Goal: Task Accomplishment & Management: Complete application form

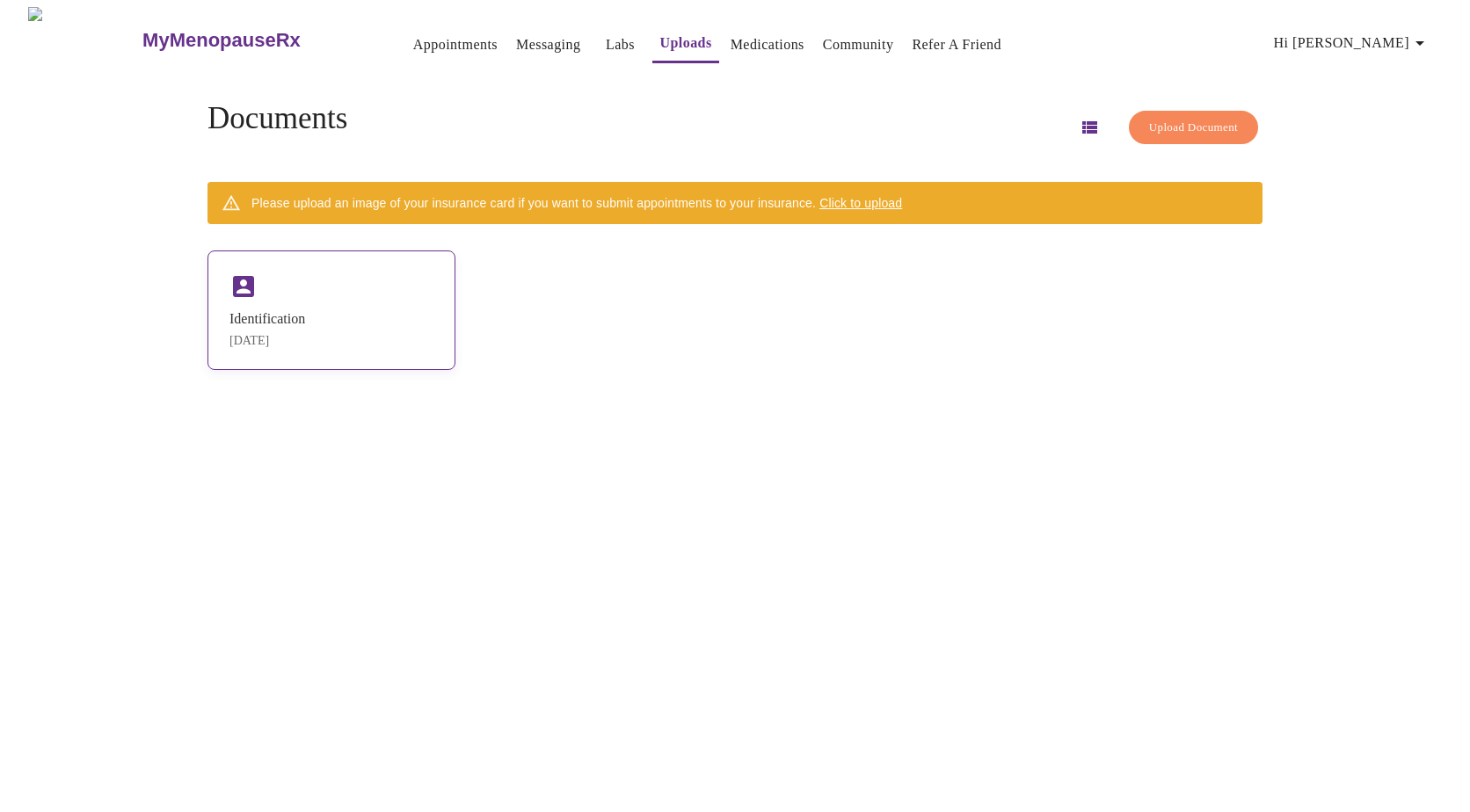
click at [291, 321] on div "Identification" at bounding box center [267, 319] width 76 height 16
drag, startPoint x: 291, startPoint y: 321, endPoint x: 395, endPoint y: 319, distance: 104.0
click at [395, 319] on div "Identification [DATE]" at bounding box center [331, 310] width 248 height 120
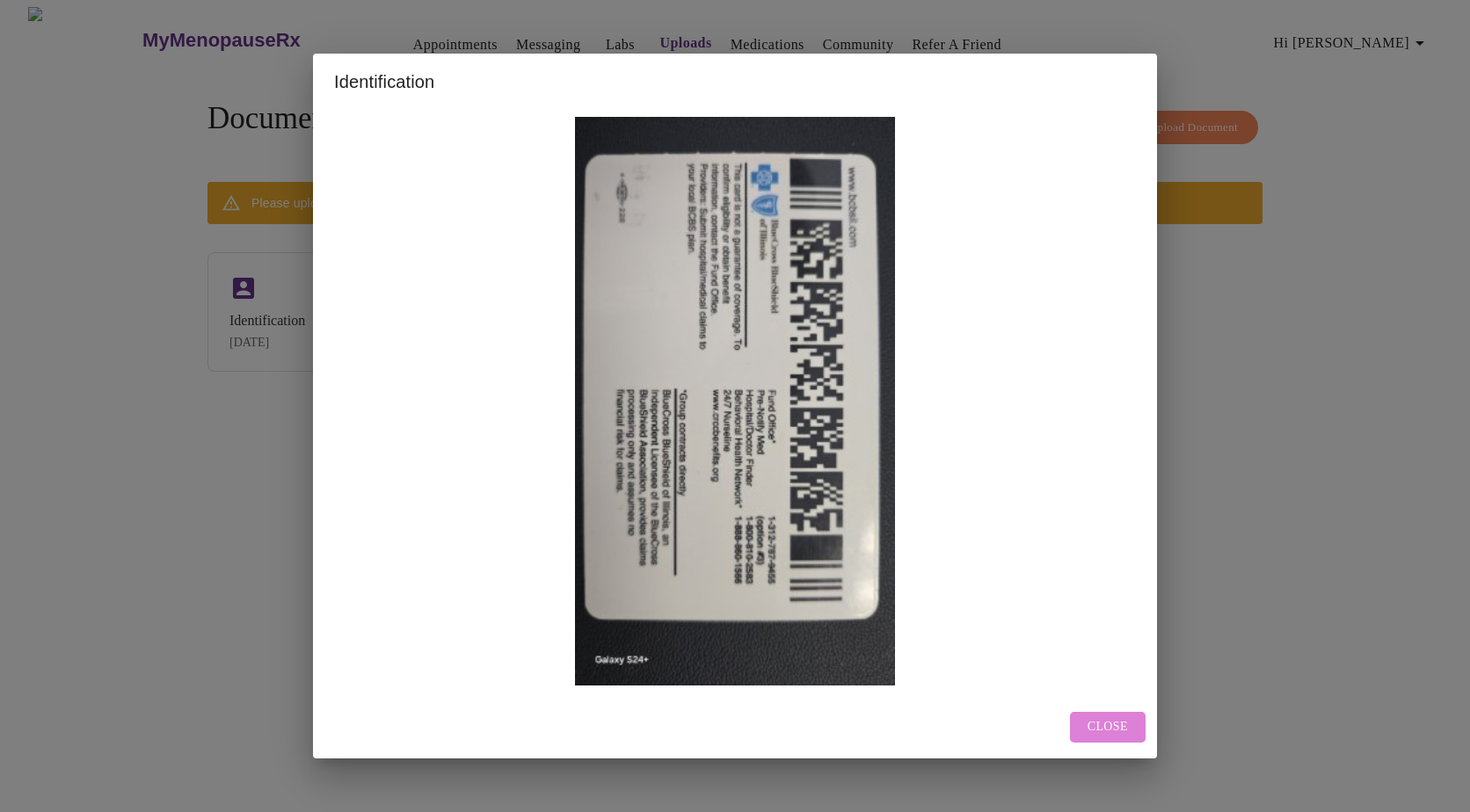
click at [1131, 736] on button "Close" at bounding box center [1107, 726] width 76 height 30
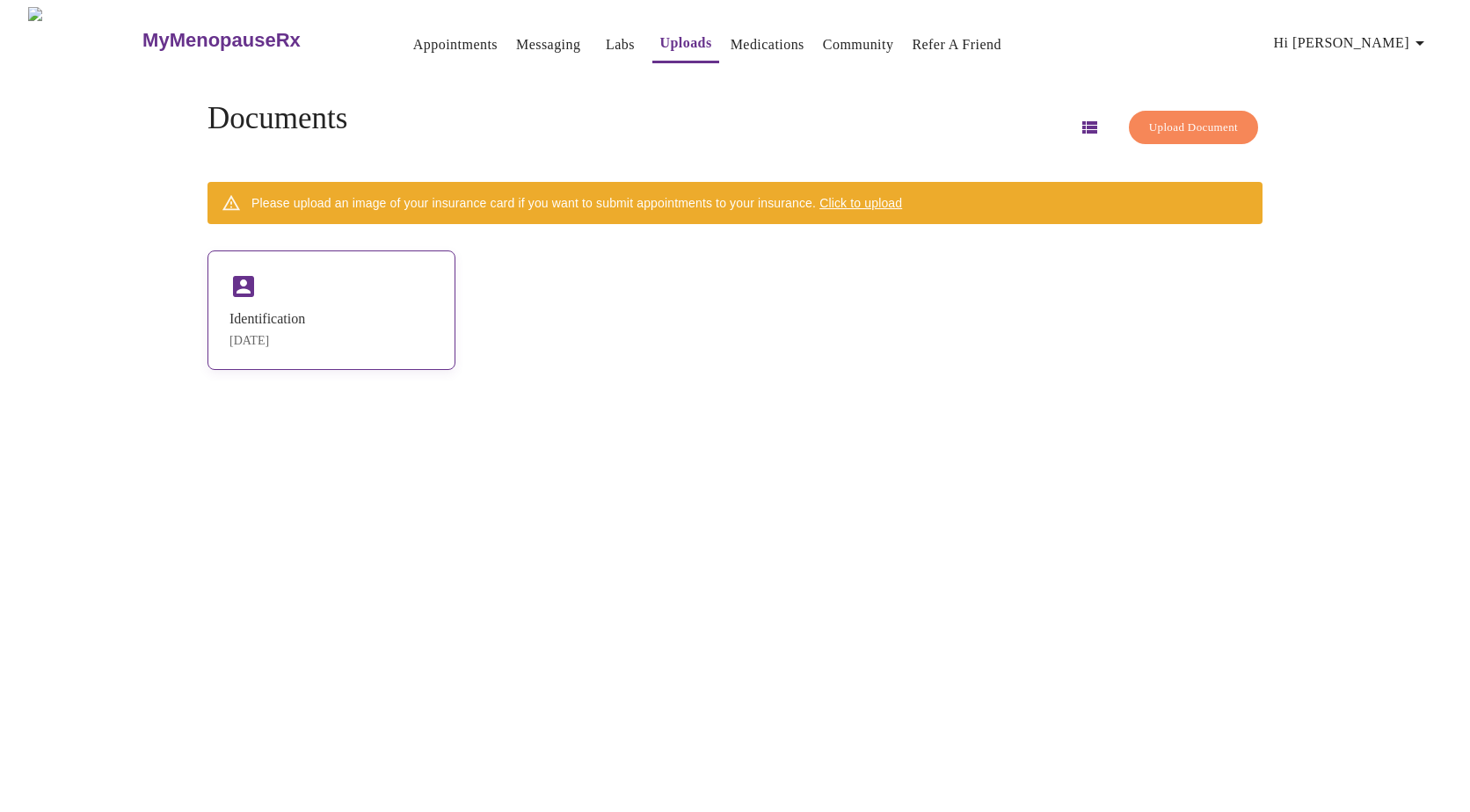
click at [328, 278] on div "Identification [DATE]" at bounding box center [331, 310] width 248 height 120
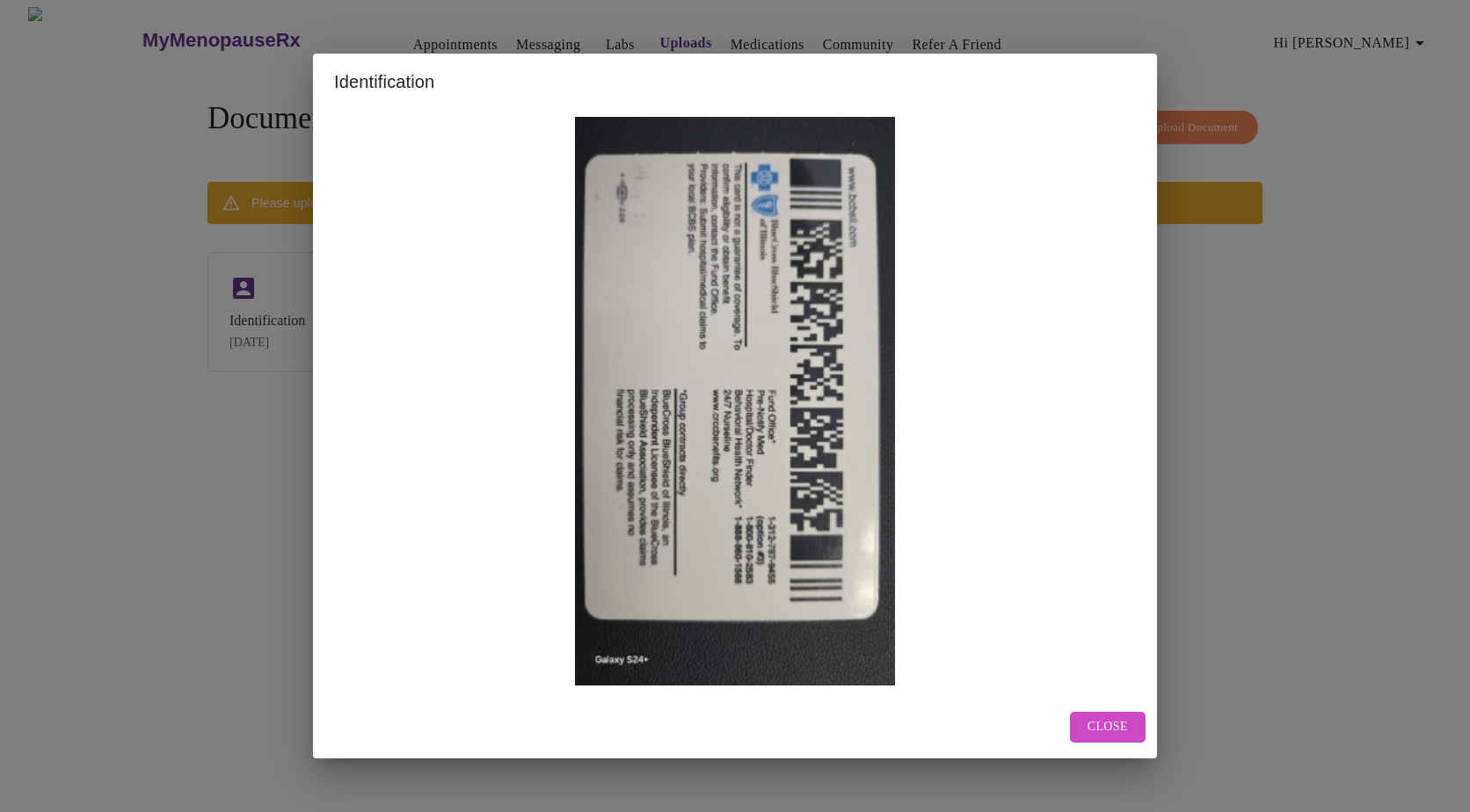
click at [1207, 156] on div "Identification Close" at bounding box center [735, 406] width 1470 height 812
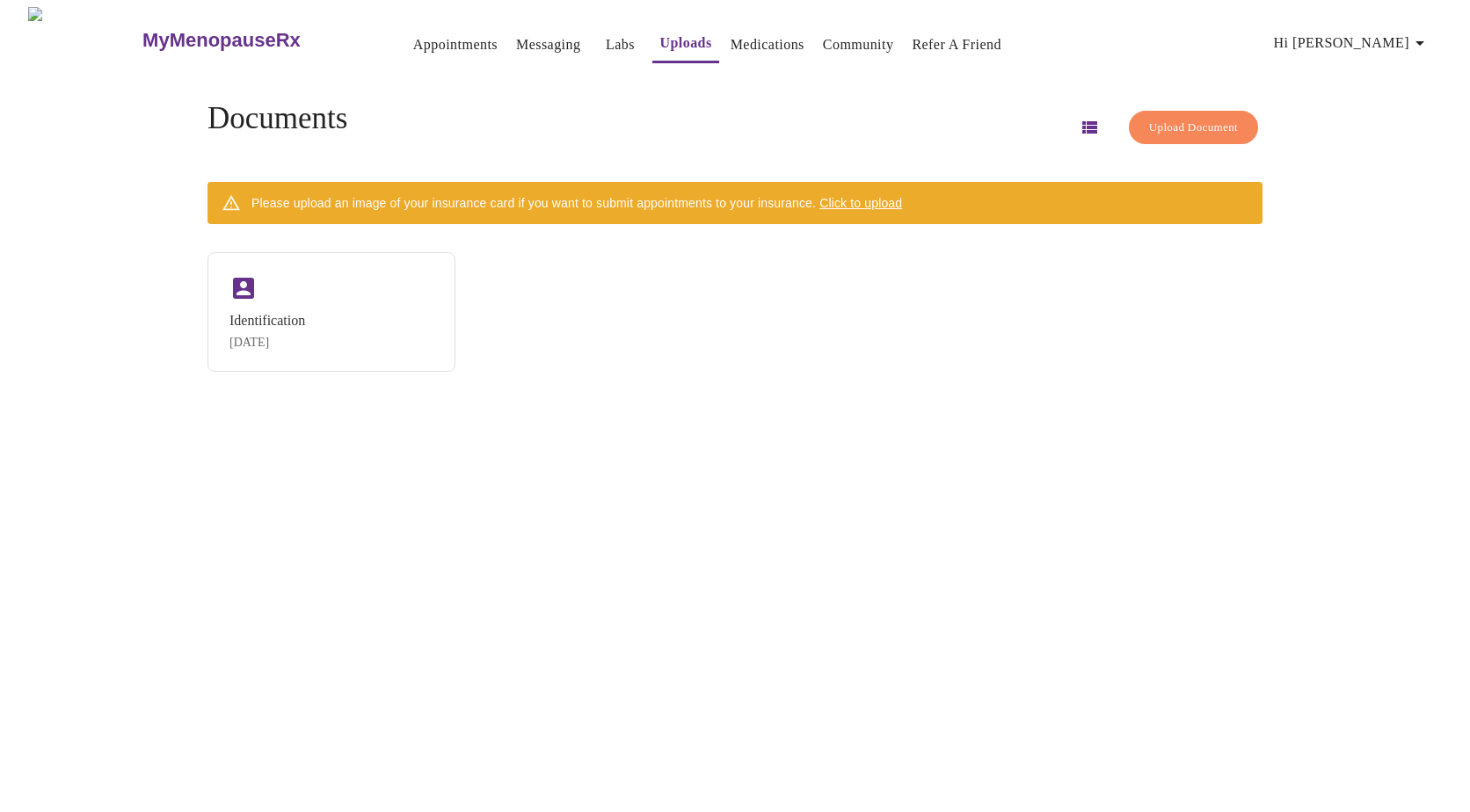
click at [1172, 119] on span "Upload Document" at bounding box center [1193, 128] width 88 height 20
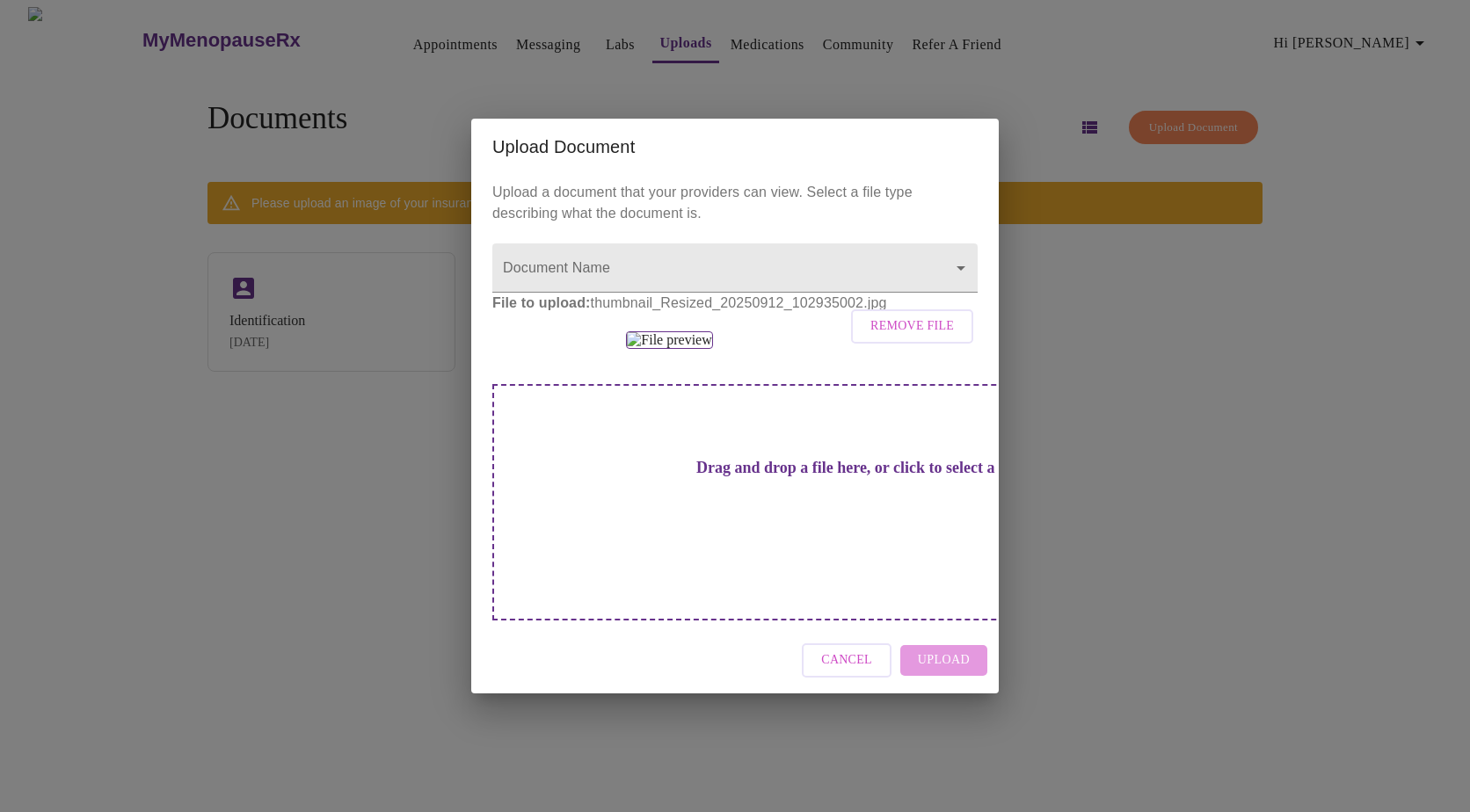
click at [887, 349] on div at bounding box center [734, 340] width 485 height 17
click at [1100, 455] on div "Upload Document Upload a document that your providers can view. Select a file t…" at bounding box center [735, 406] width 1470 height 812
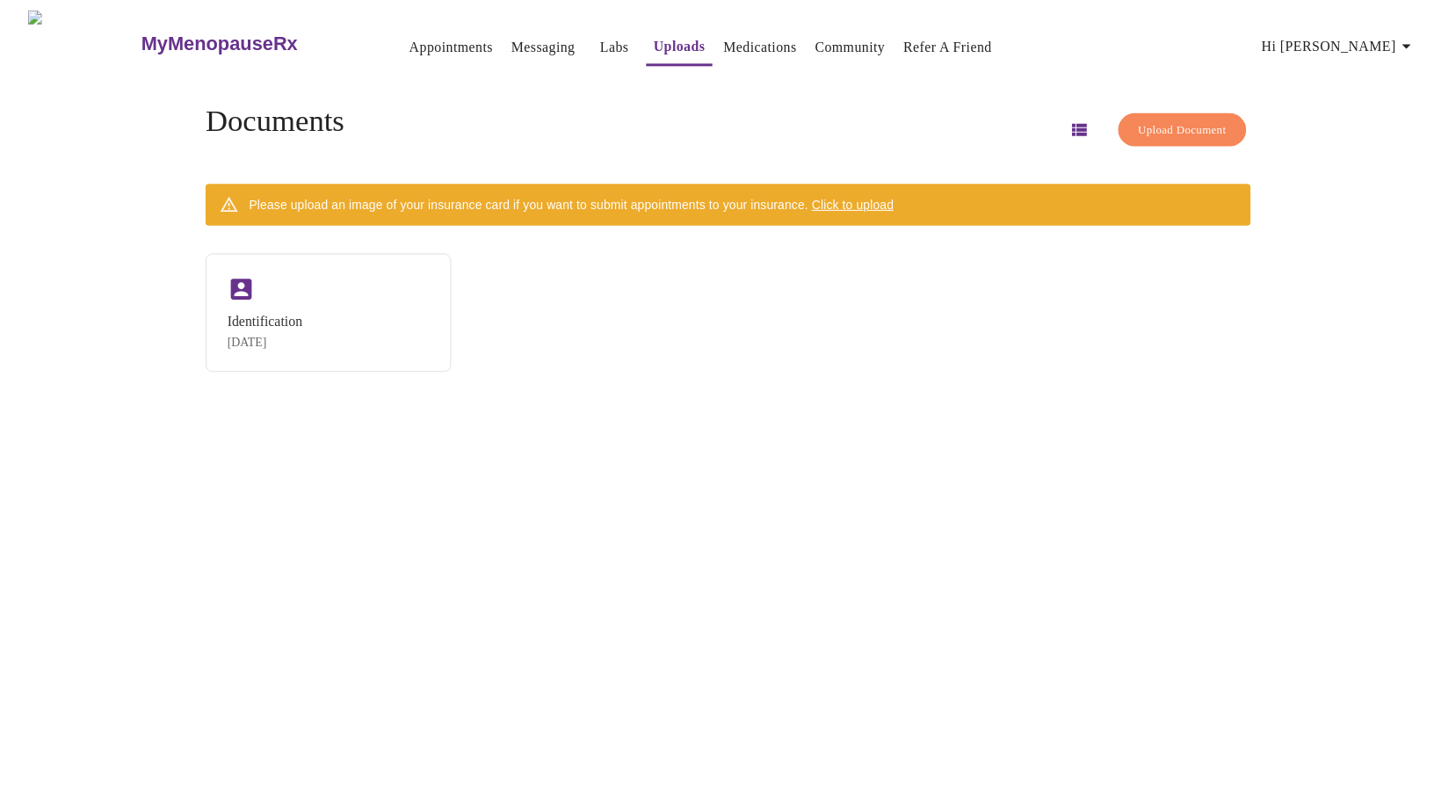
scroll to position [0, 0]
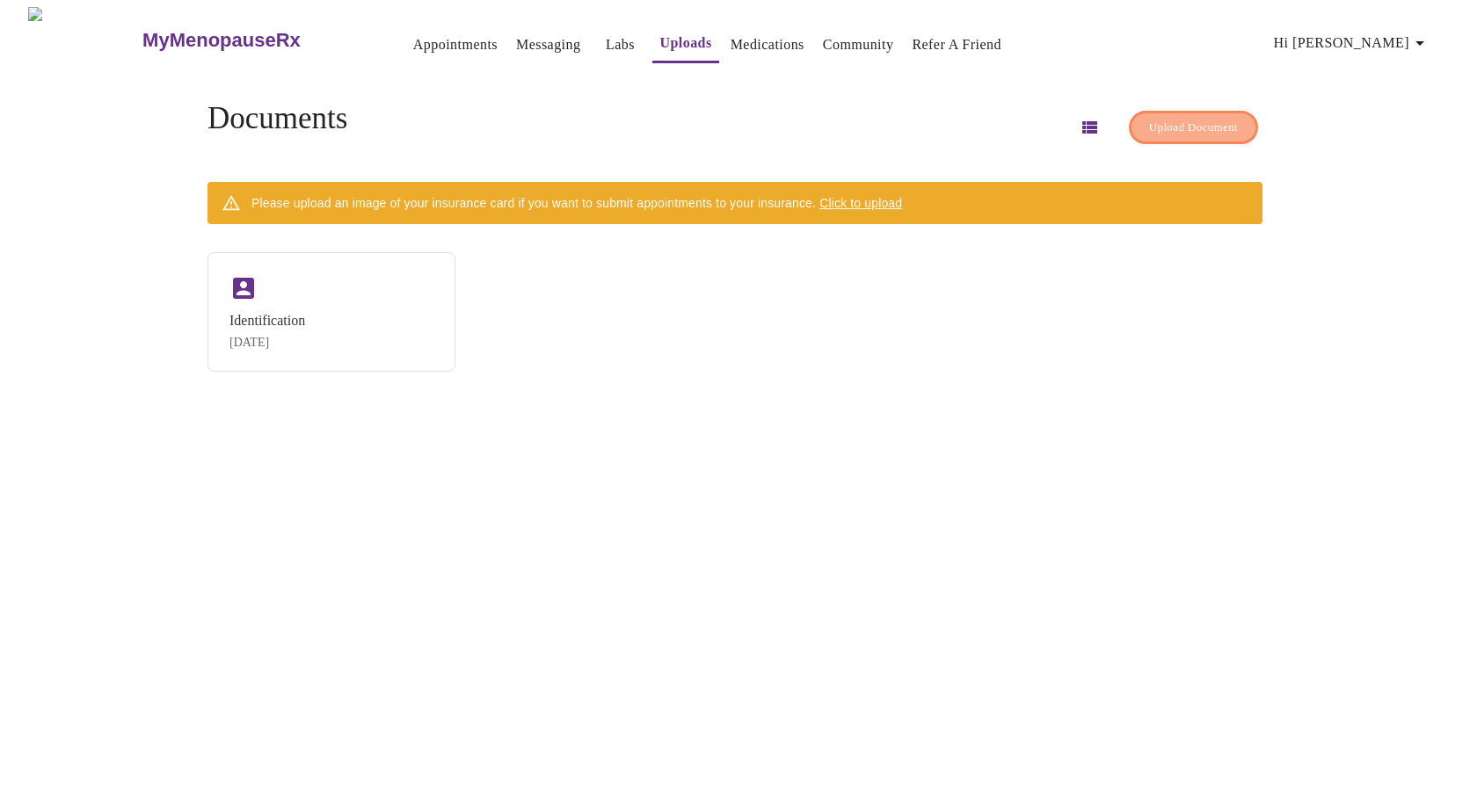
click at [1164, 118] on span "Upload Document" at bounding box center [1193, 128] width 88 height 20
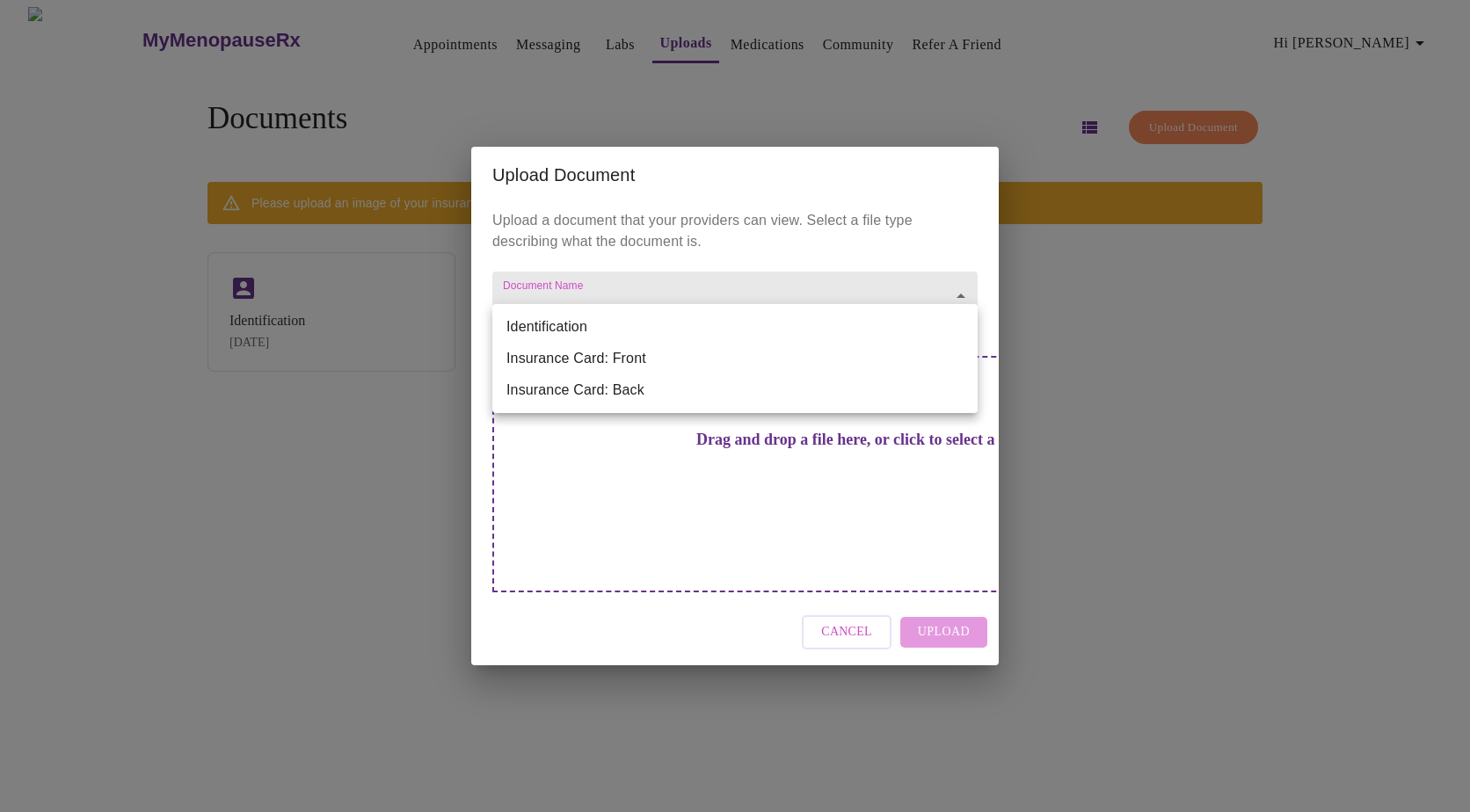
click at [569, 323] on body "MyMenopauseRx Appointments Messaging Labs Uploads Medications Community Refer a…" at bounding box center [735, 413] width 1455 height 812
click at [570, 363] on li "Insurance Card: Front" at bounding box center [734, 358] width 485 height 31
type input "Insurance Card: Front"
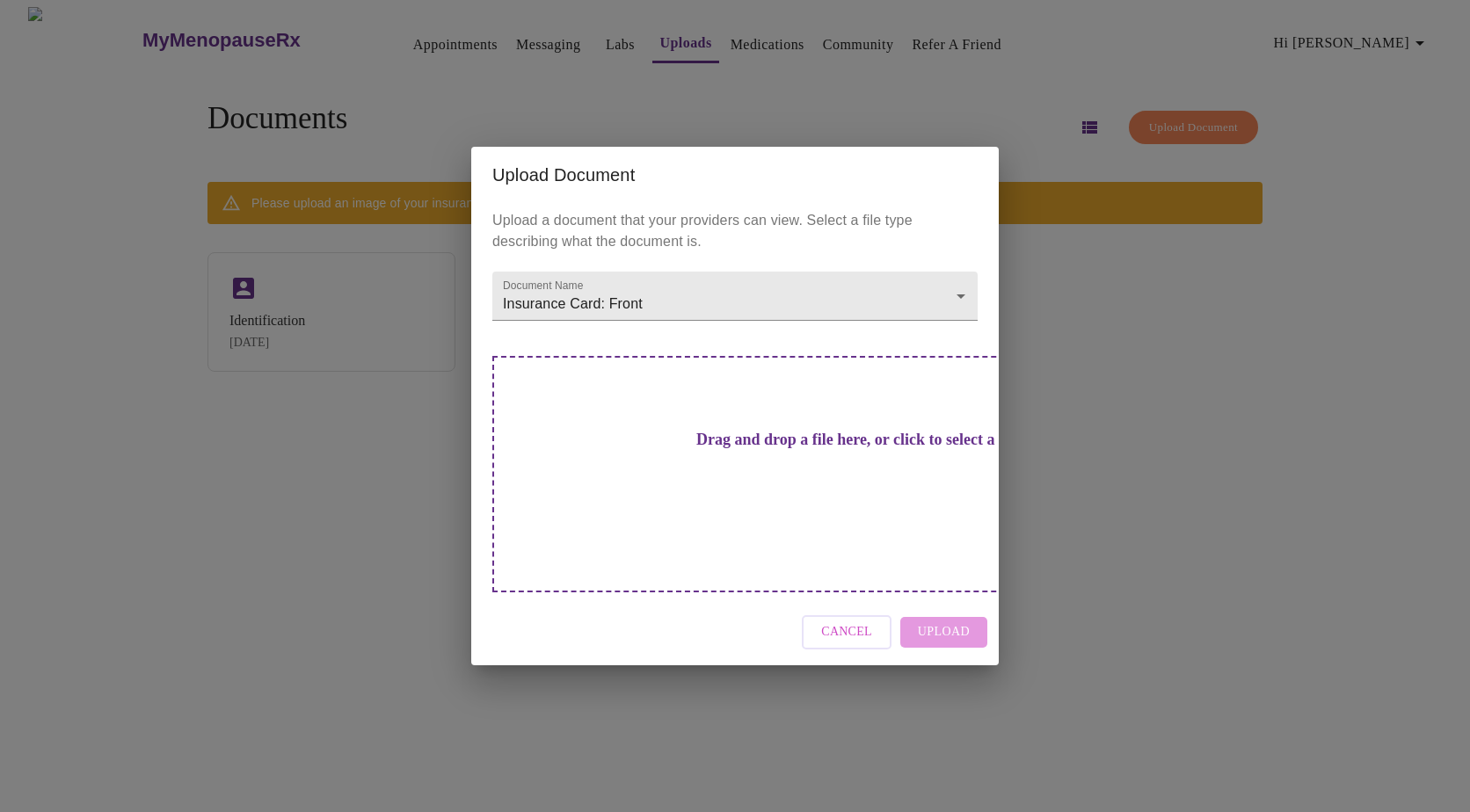
click at [732, 449] on h3 "Drag and drop a file here, or click to select a file" at bounding box center [858, 440] width 485 height 18
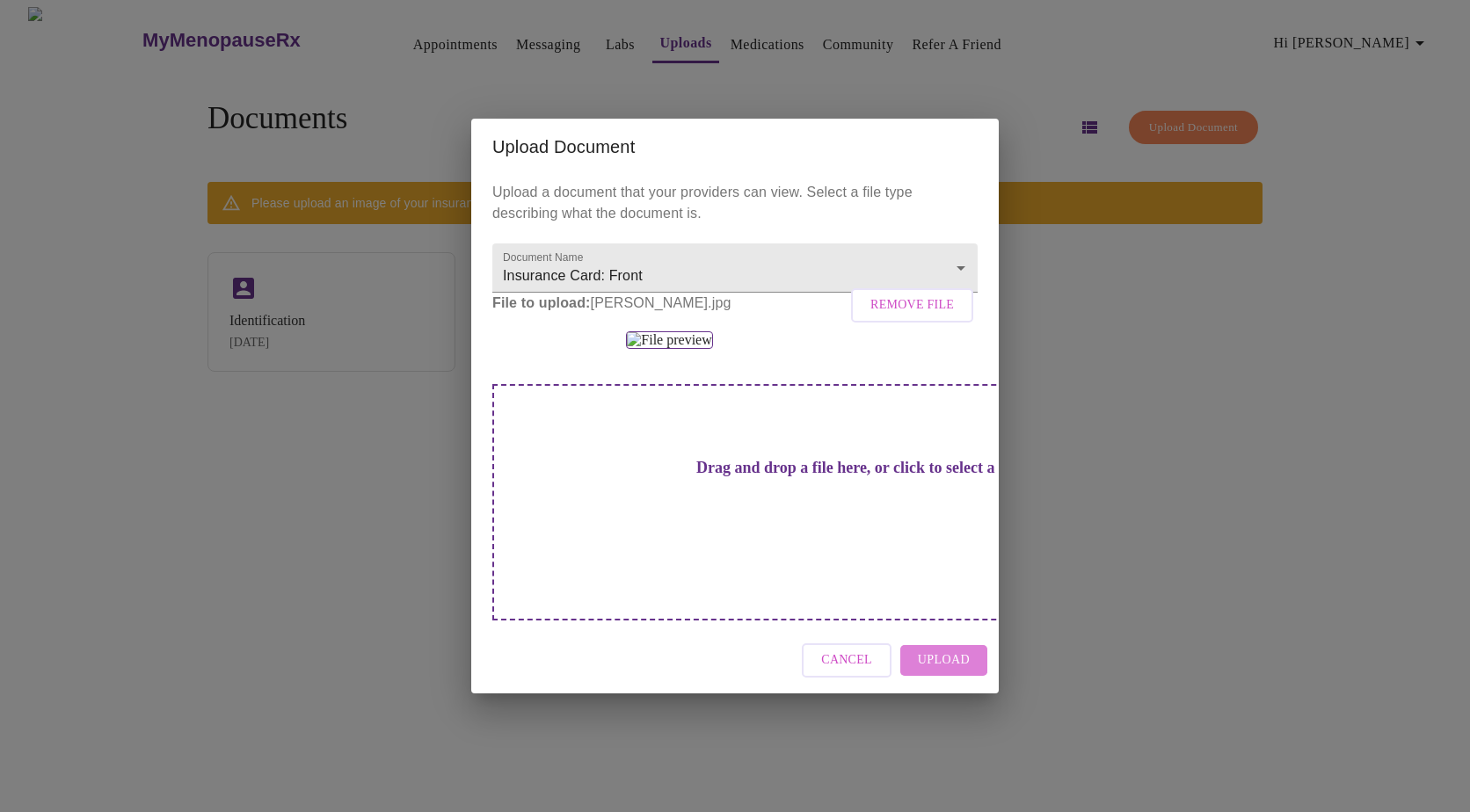
click at [939, 671] on span "Upload" at bounding box center [943, 660] width 52 height 22
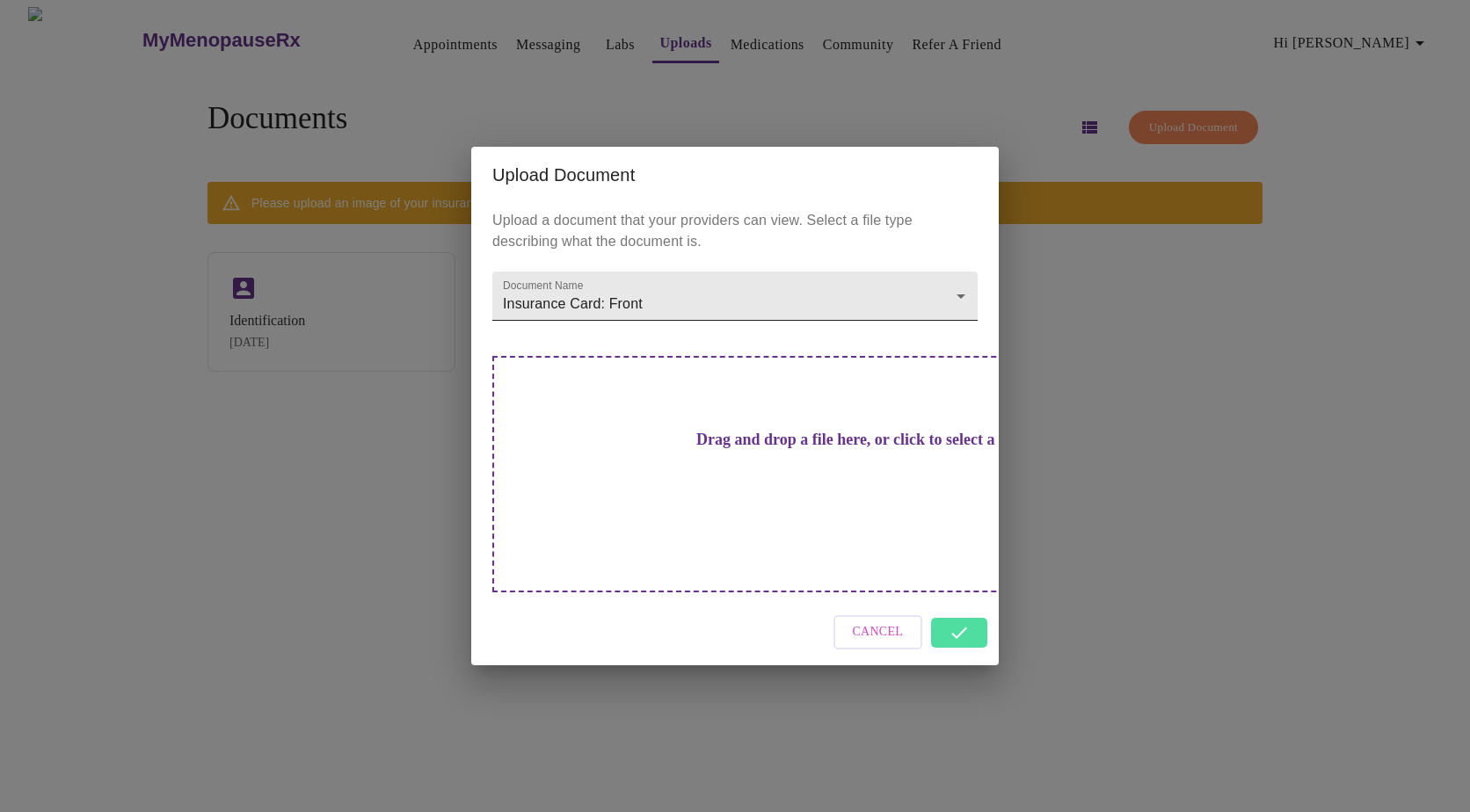
click at [946, 326] on body "MyMenopauseRx Appointments Messaging Labs Uploads Medications Community Refer a…" at bounding box center [735, 413] width 1455 height 812
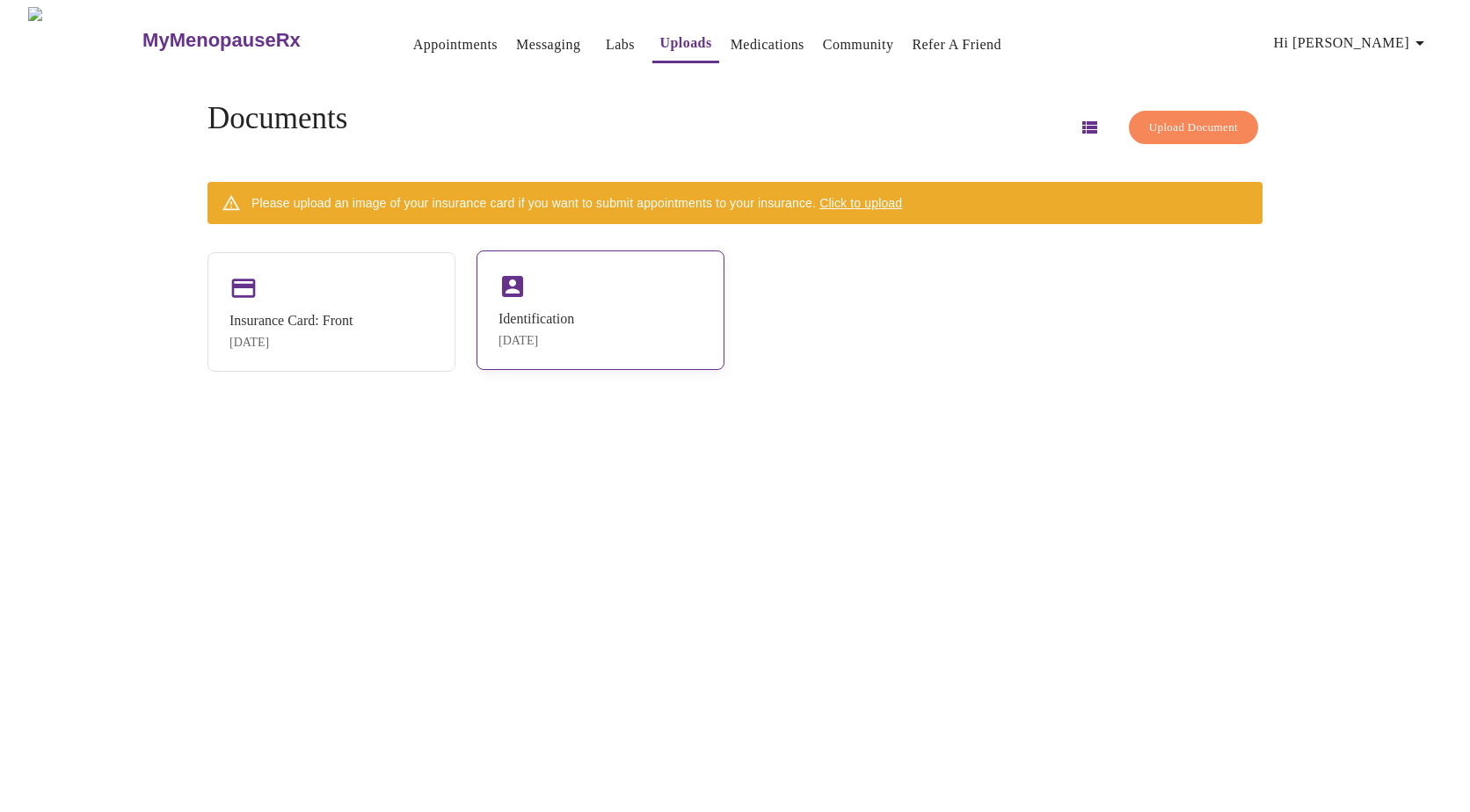
click at [620, 323] on div "Identification [DATE]" at bounding box center [600, 310] width 248 height 120
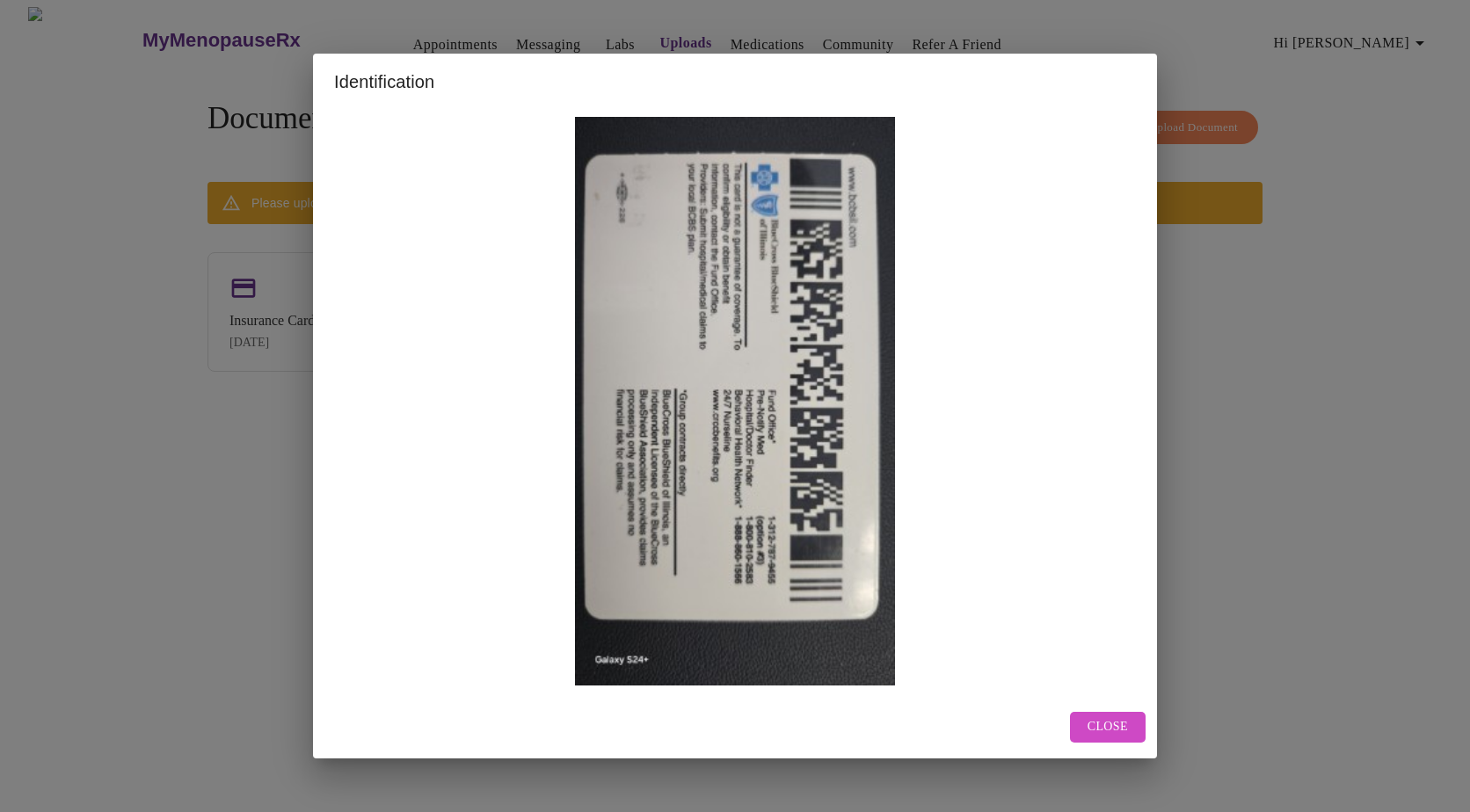
click at [1107, 728] on span "Close" at bounding box center [1108, 727] width 41 height 22
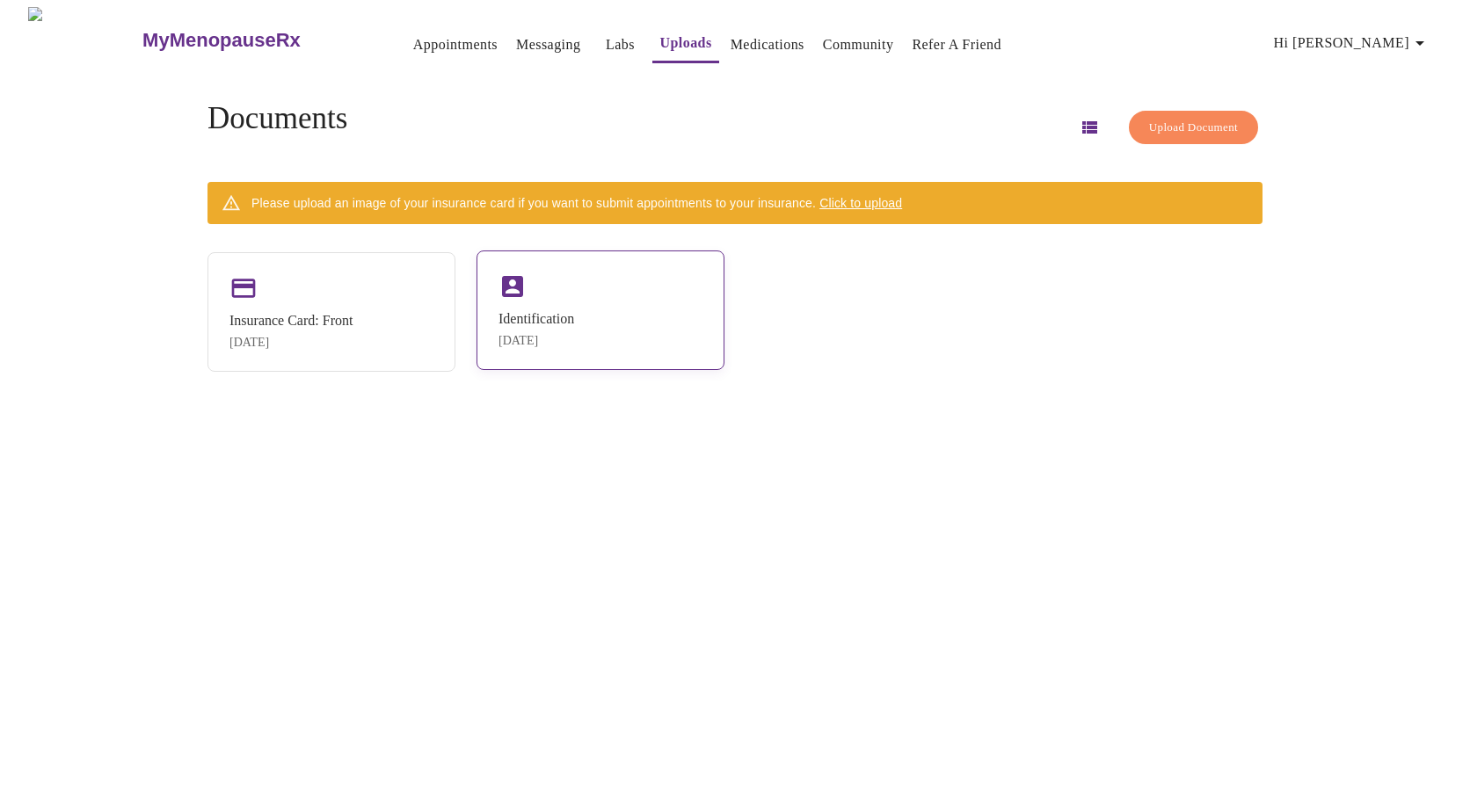
click at [595, 319] on div "Identification [DATE]" at bounding box center [600, 310] width 248 height 120
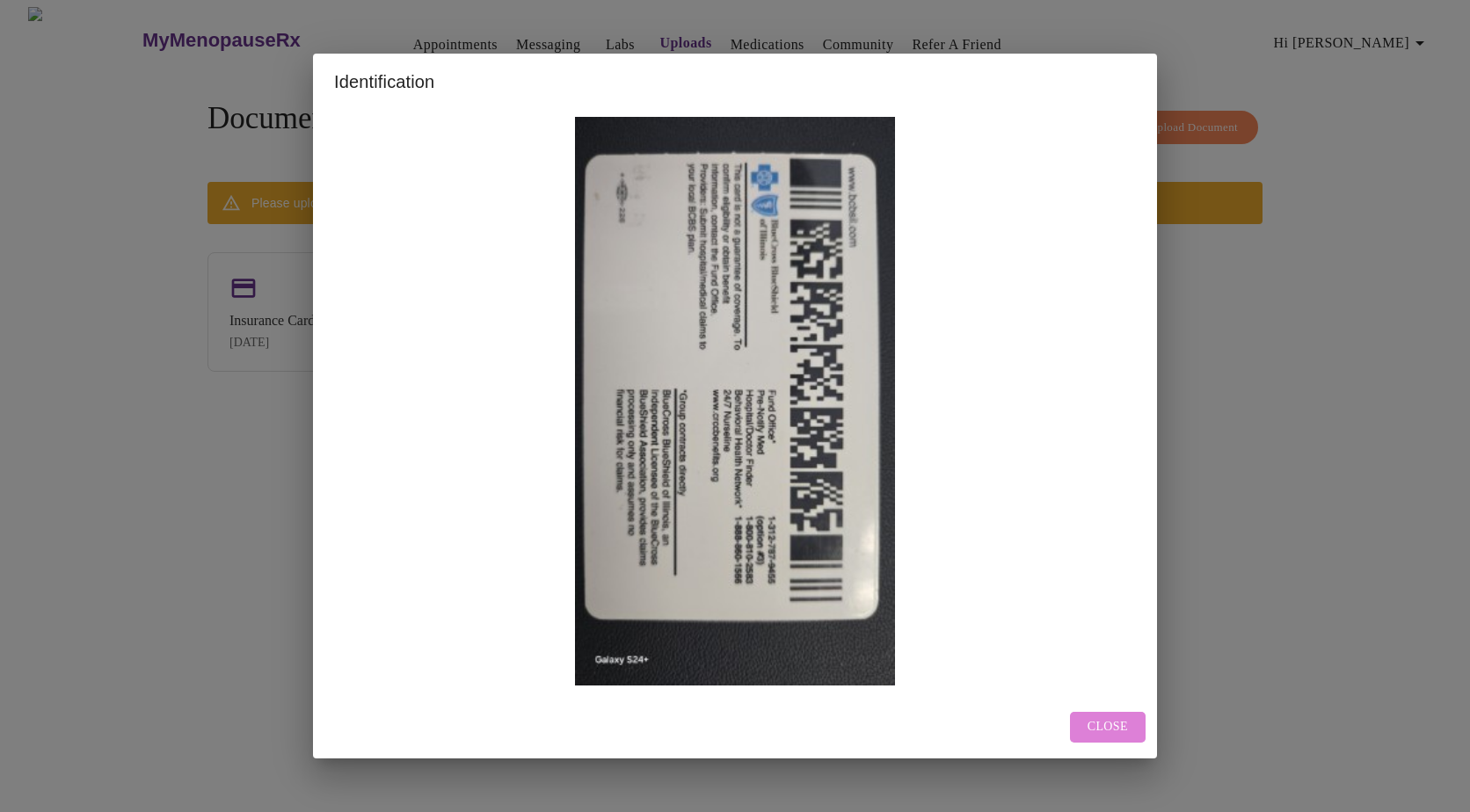
click at [1110, 728] on span "Close" at bounding box center [1108, 727] width 41 height 22
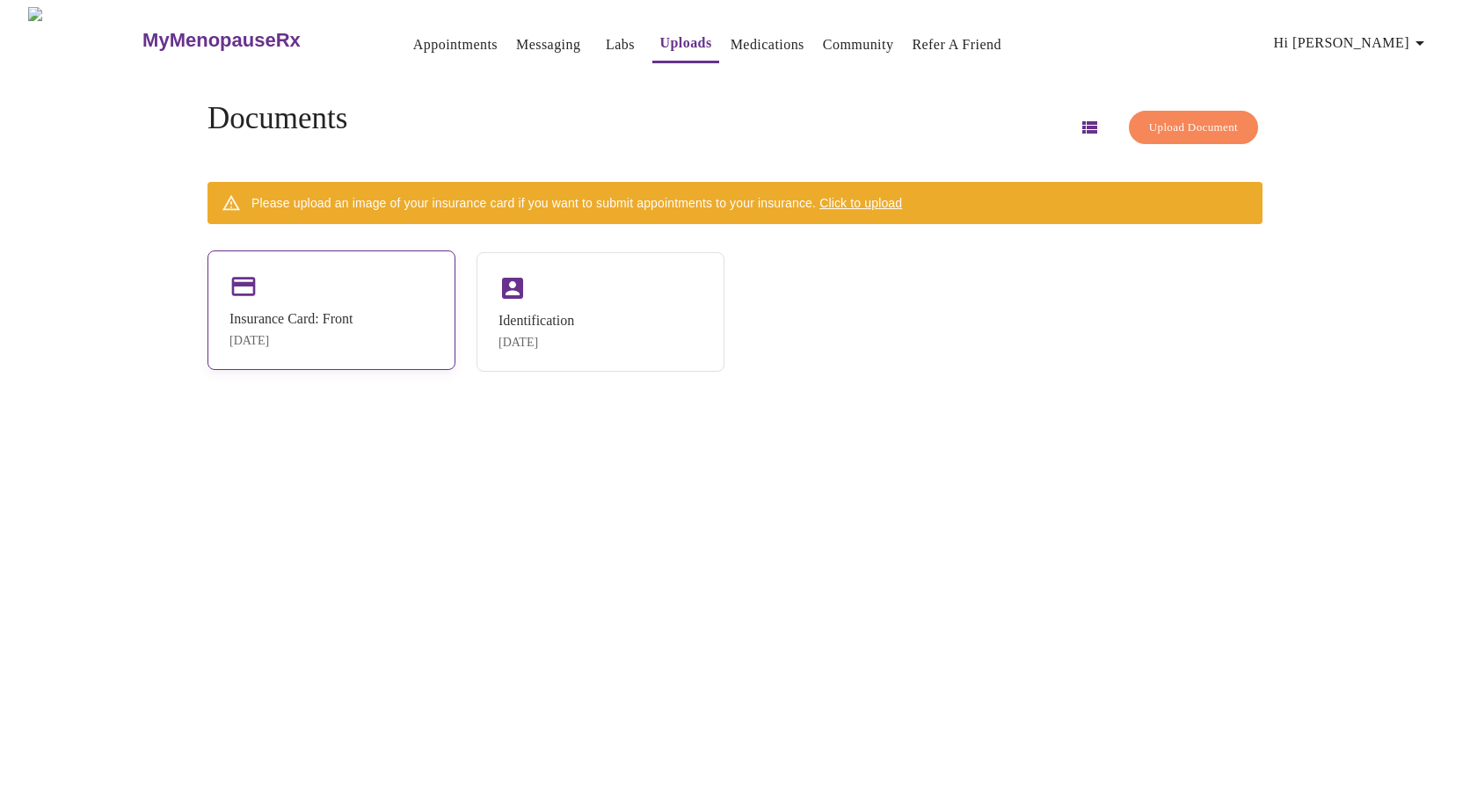
click at [305, 304] on div "Insurance Card: Front [DATE]" at bounding box center [331, 310] width 248 height 120
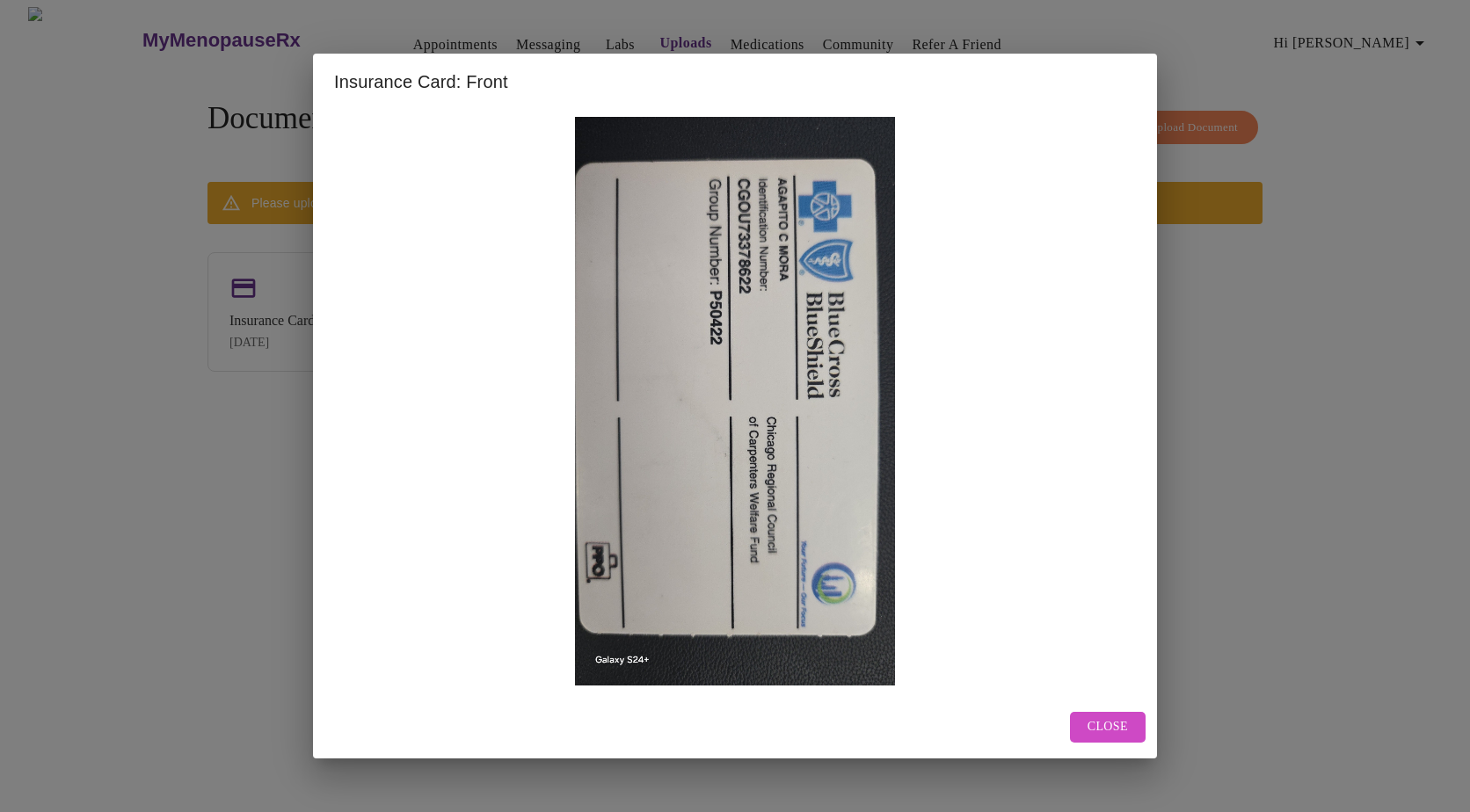
click at [1115, 722] on span "Close" at bounding box center [1108, 727] width 41 height 22
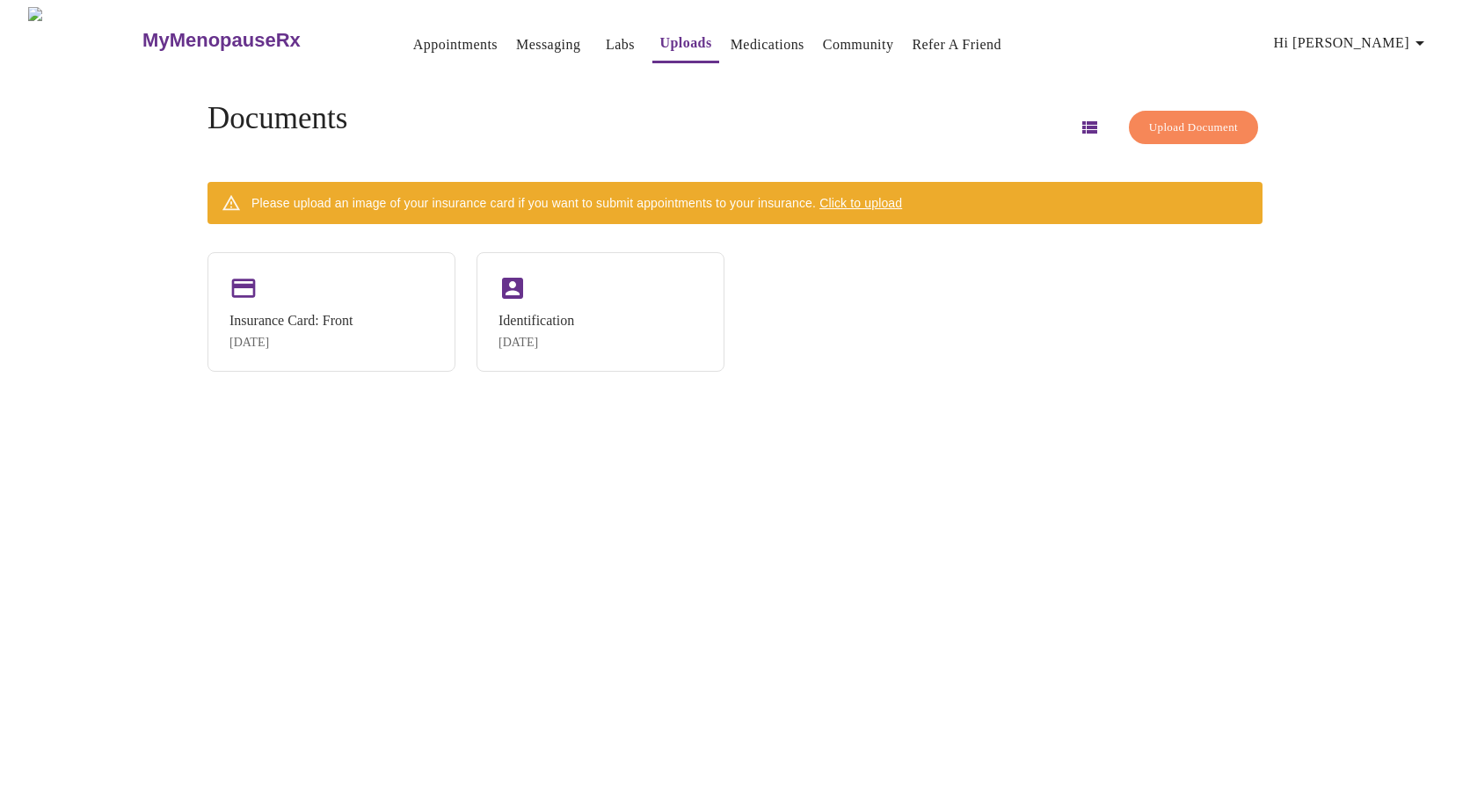
click at [894, 200] on span "Click to upload" at bounding box center [860, 203] width 83 height 14
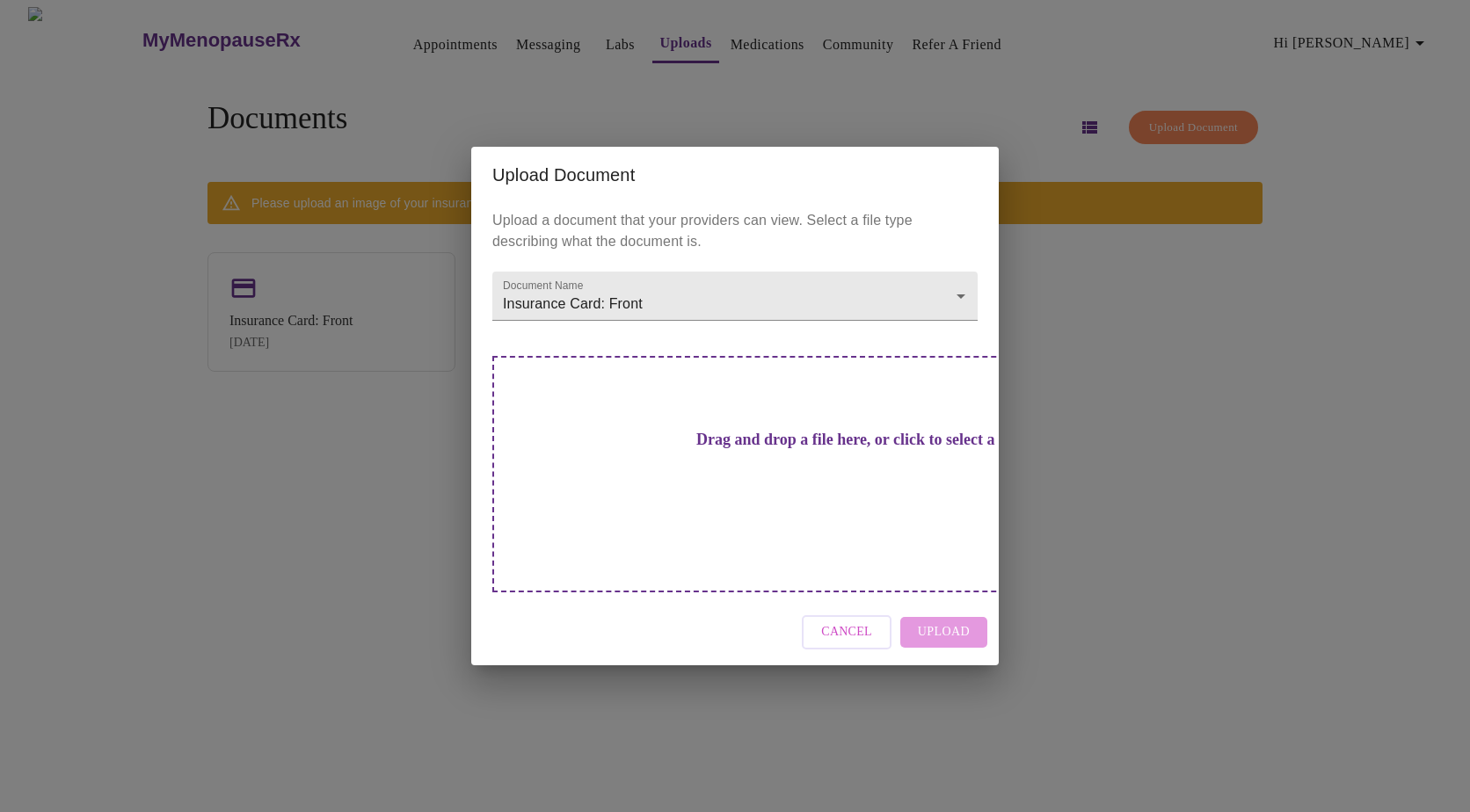
drag, startPoint x: 965, startPoint y: 609, endPoint x: 937, endPoint y: 603, distance: 28.6
click at [965, 609] on div "Cancel Upload" at bounding box center [735, 632] width 528 height 66
click at [952, 599] on div "Cancel Upload" at bounding box center [735, 632] width 528 height 66
click at [966, 331] on body "MyMenopauseRx Appointments Messaging Labs Uploads Medications Community Refer a…" at bounding box center [735, 413] width 1455 height 812
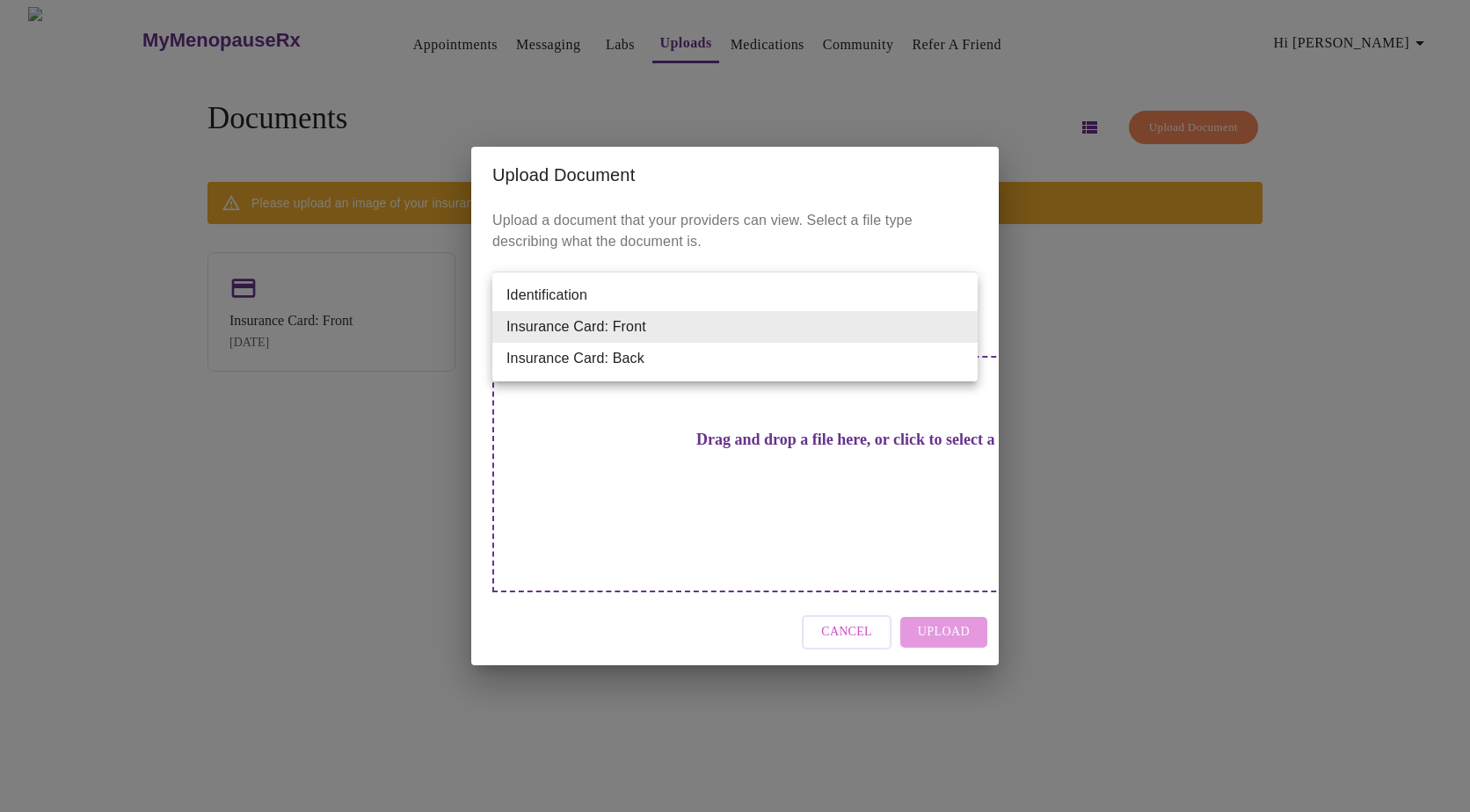
click at [715, 296] on li "Identification" at bounding box center [734, 295] width 485 height 31
type input "Identification"
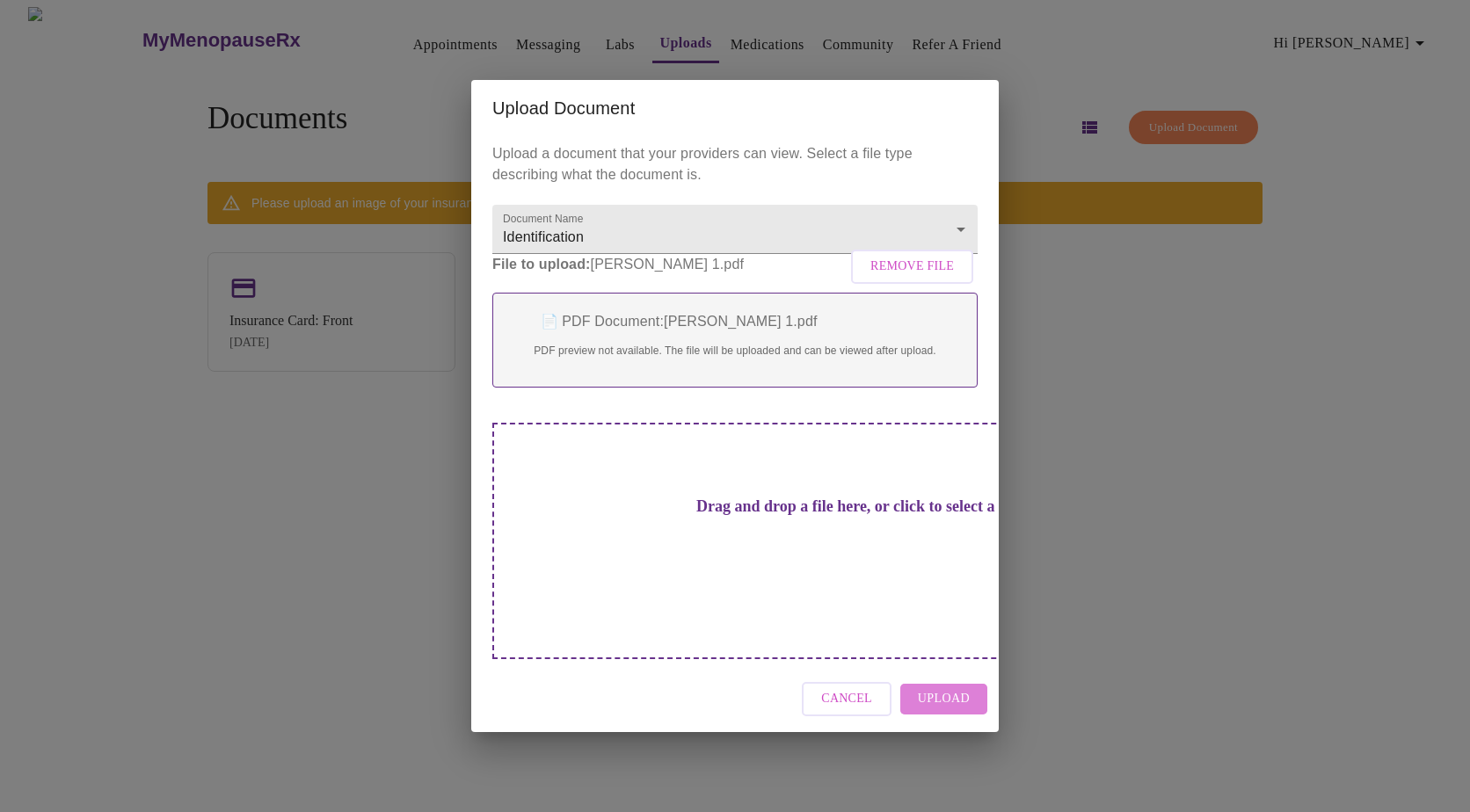
click at [949, 688] on span "Upload" at bounding box center [943, 699] width 52 height 22
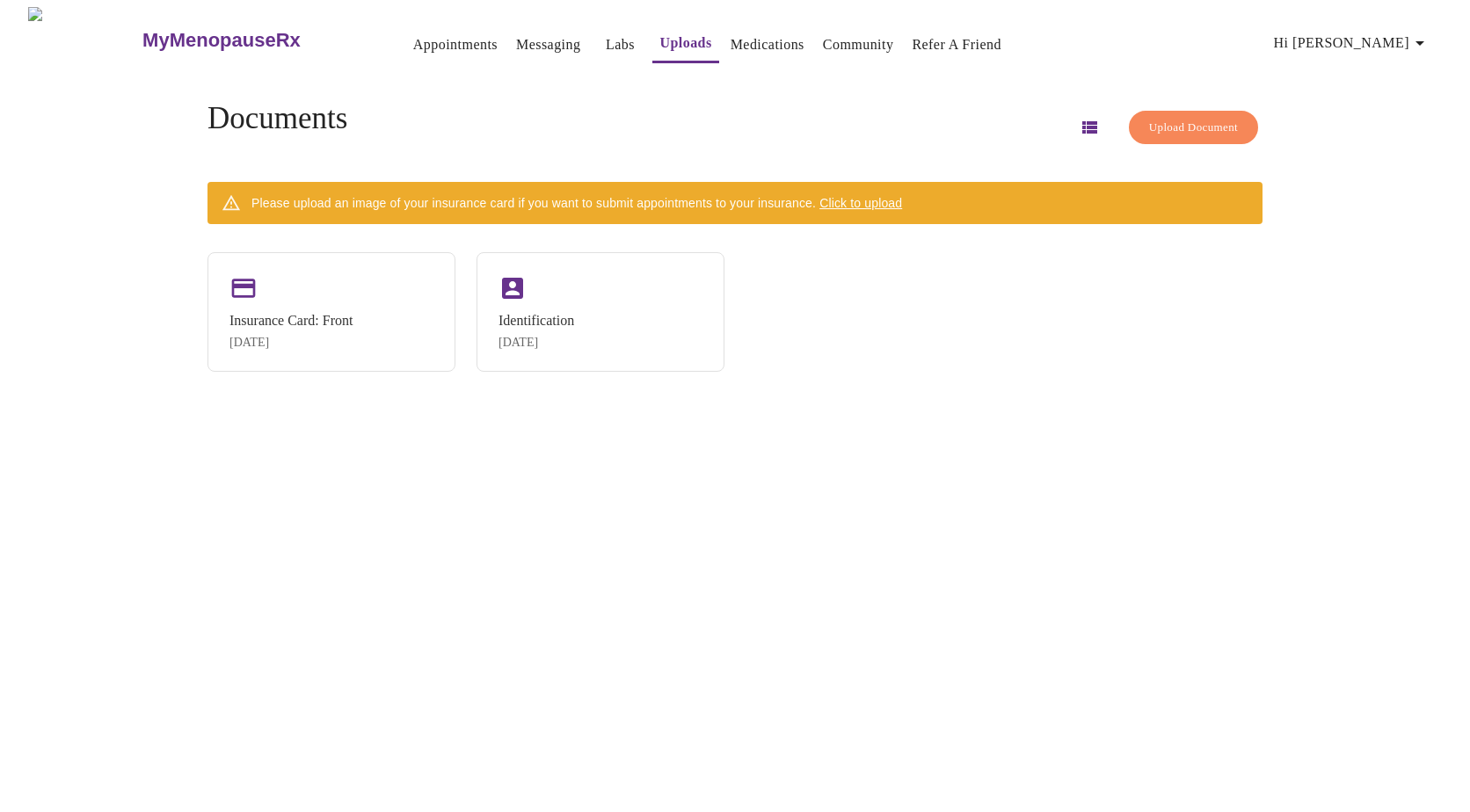
click at [962, 317] on body "MyMenopauseRx Appointments Messaging Labs Uploads Medications Community Refer a…" at bounding box center [735, 413] width 1455 height 812
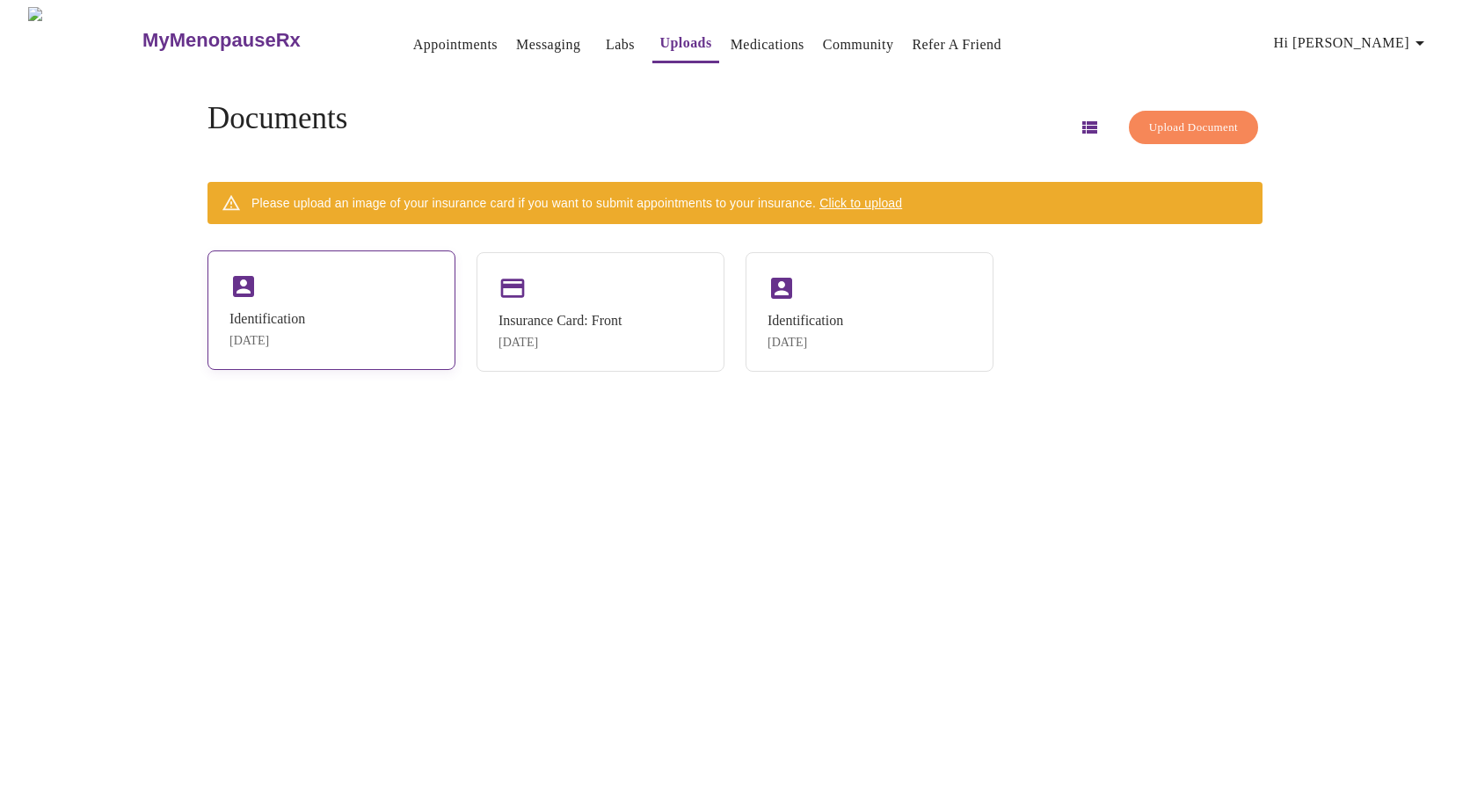
click at [339, 308] on div "Identification [DATE]" at bounding box center [331, 310] width 248 height 120
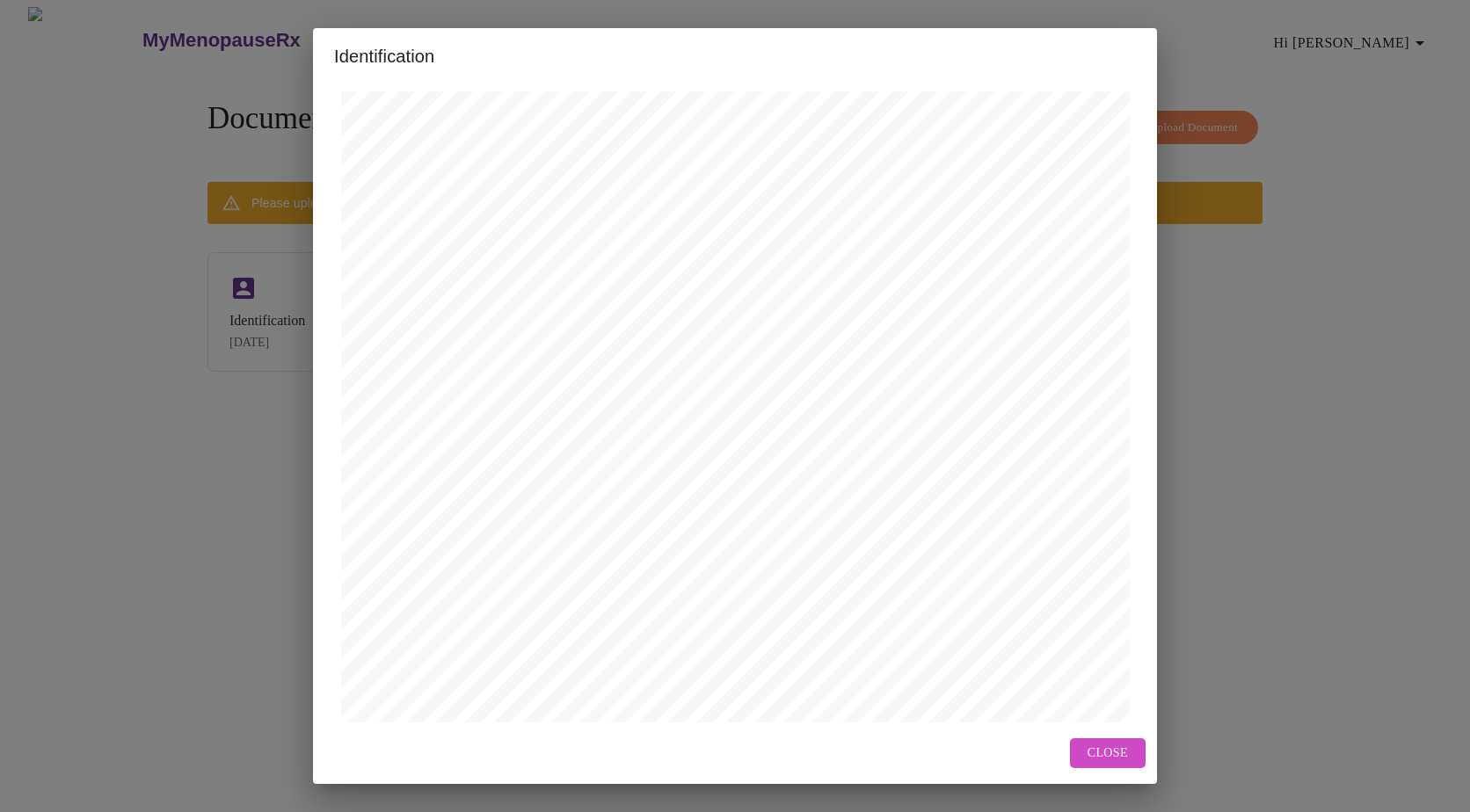
click at [1111, 757] on span "Close" at bounding box center [1108, 753] width 41 height 22
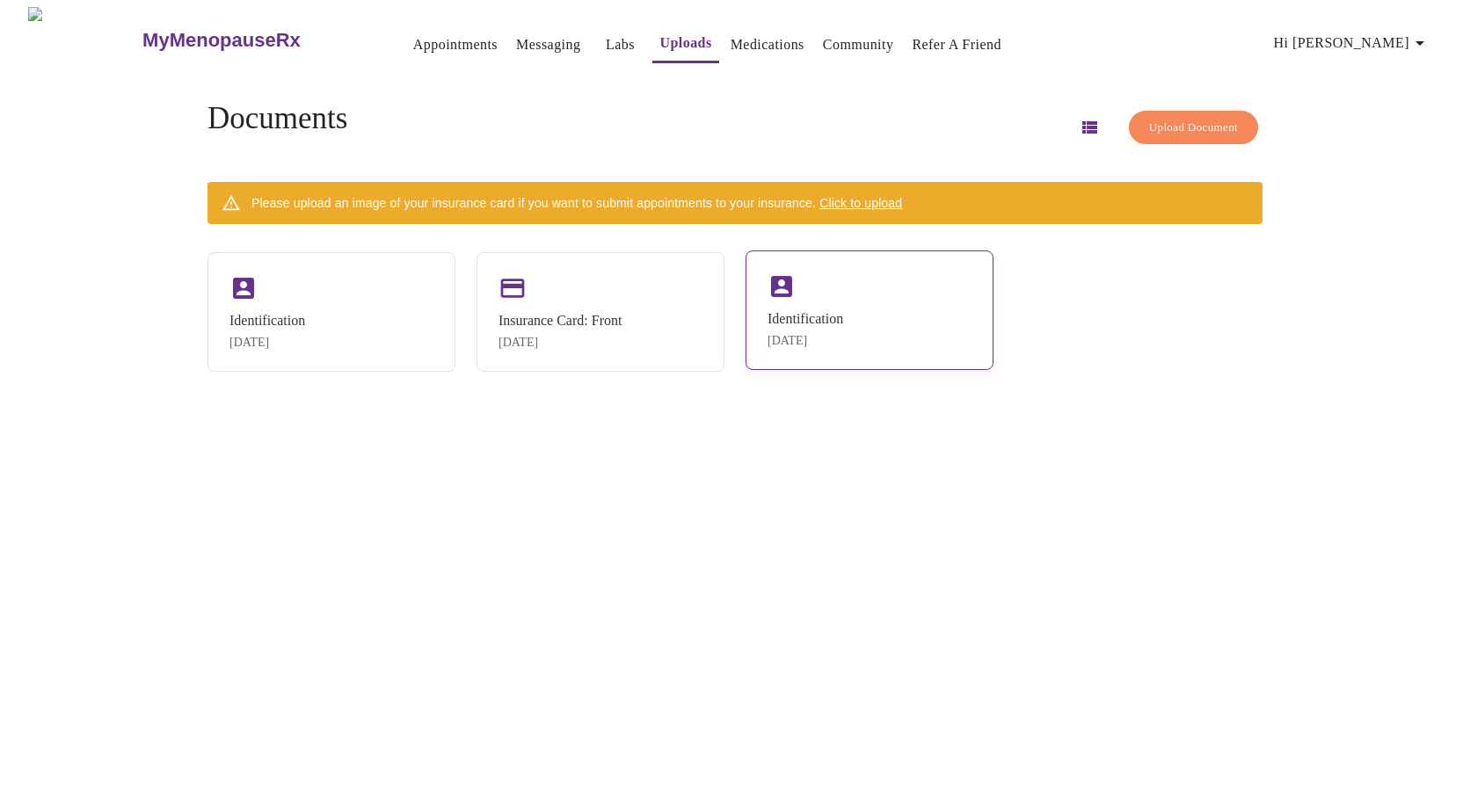
click at [809, 331] on div "Identification [DATE]" at bounding box center [805, 330] width 76 height 37
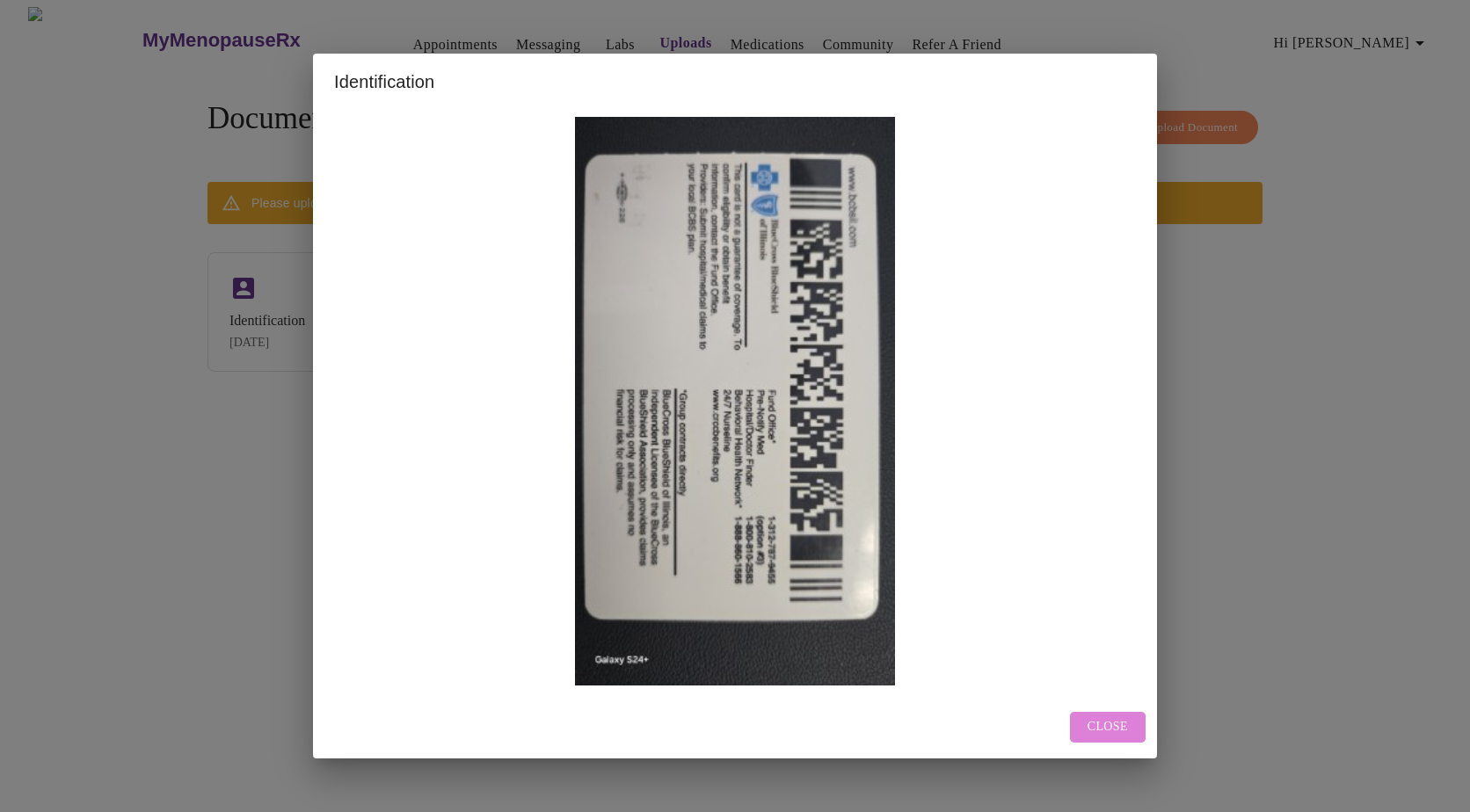
click at [1126, 724] on span "Close" at bounding box center [1108, 727] width 41 height 22
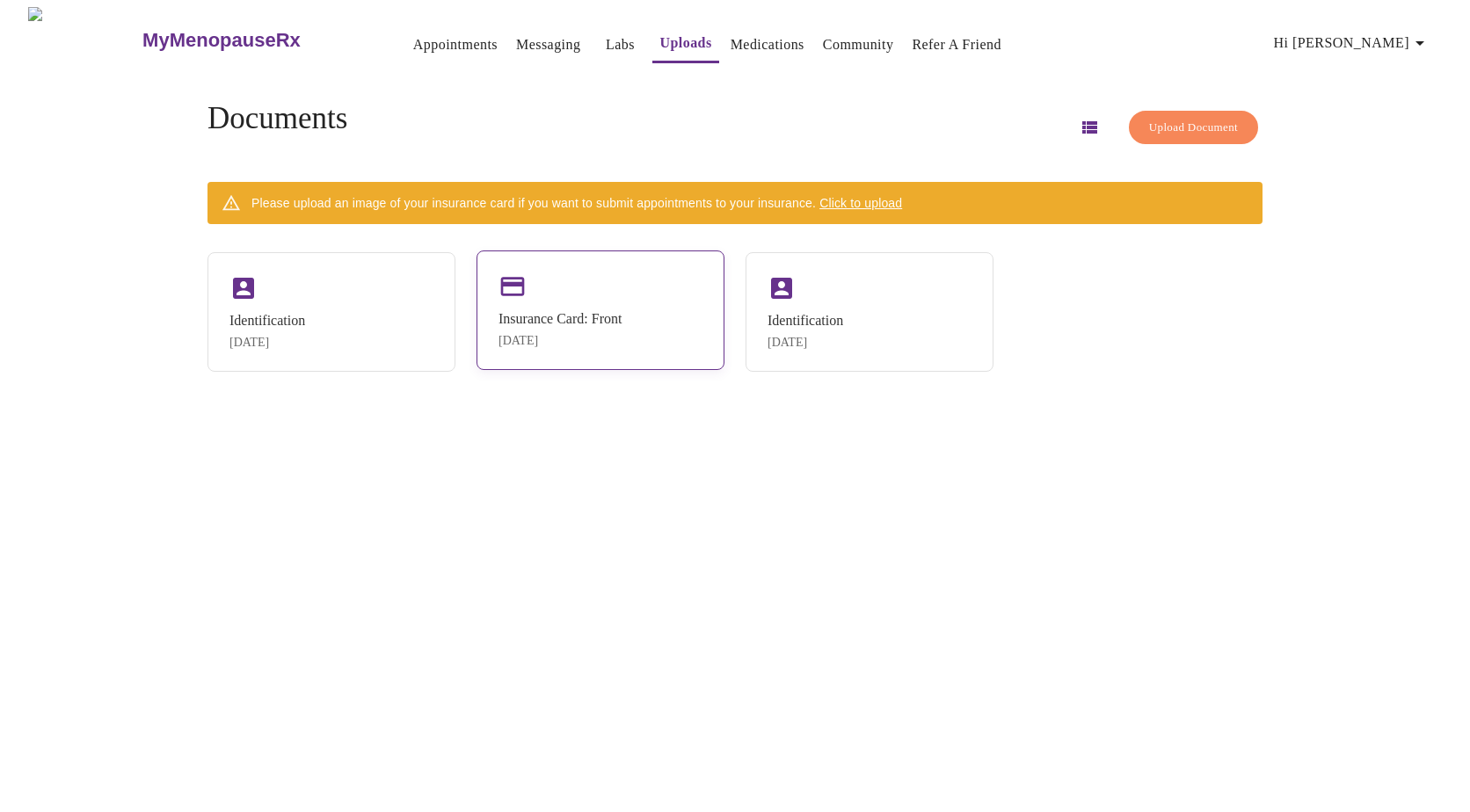
click at [622, 341] on div "[DATE]" at bounding box center [560, 341] width 123 height 14
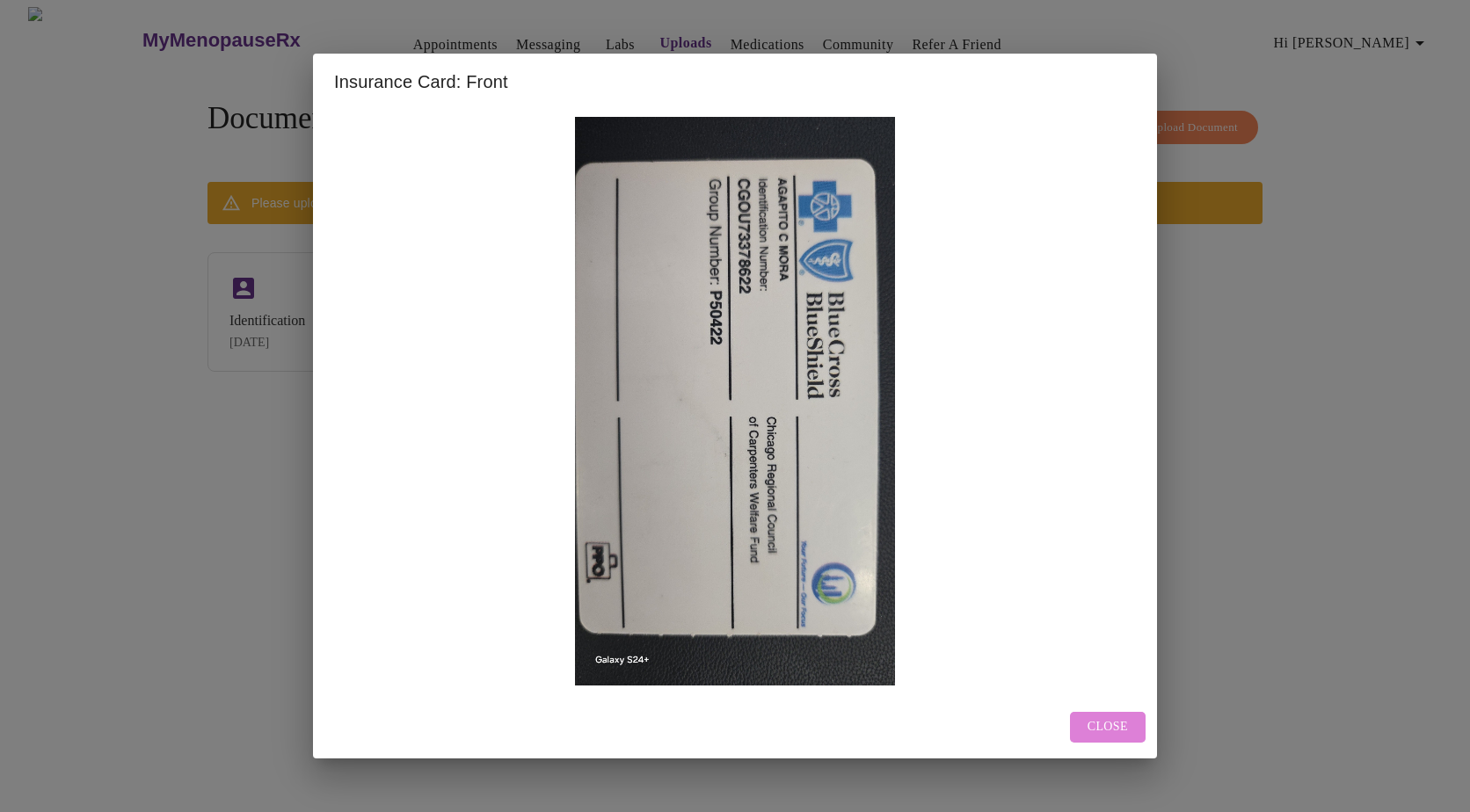
click at [1089, 722] on span "Close" at bounding box center [1108, 727] width 41 height 22
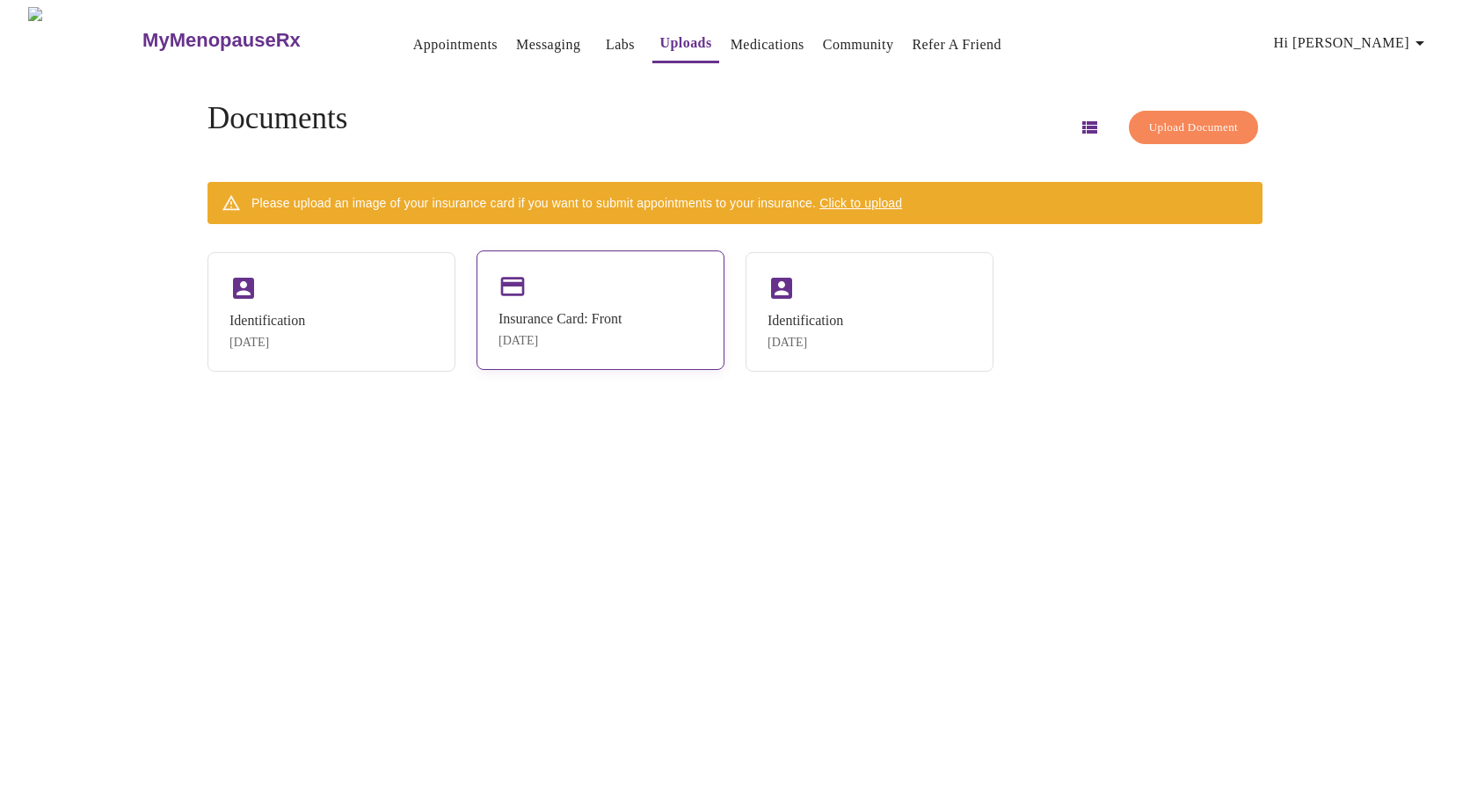
click at [669, 296] on div "Insurance Card: Front [DATE]" at bounding box center [600, 310] width 248 height 120
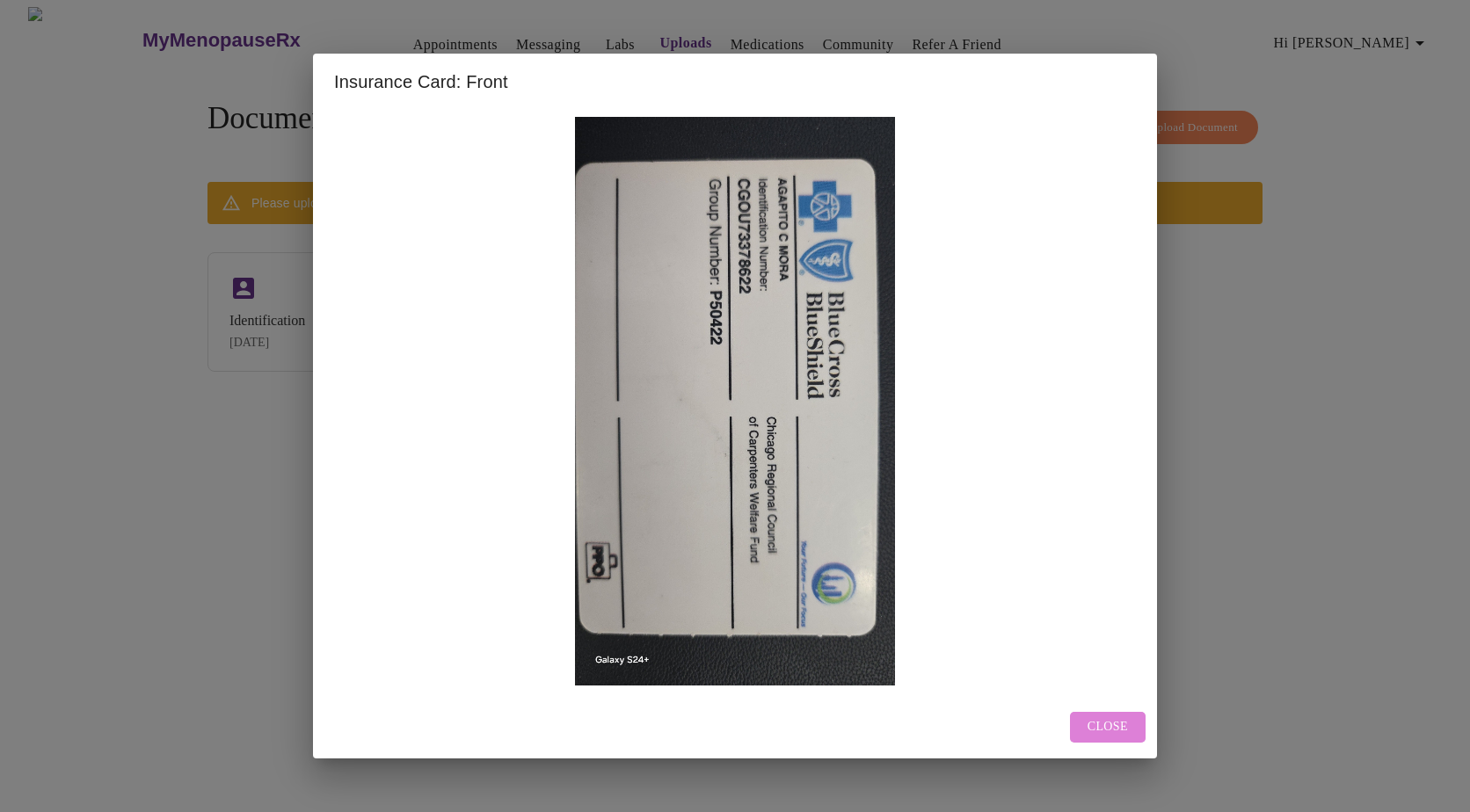
click at [1114, 719] on span "Close" at bounding box center [1108, 727] width 41 height 22
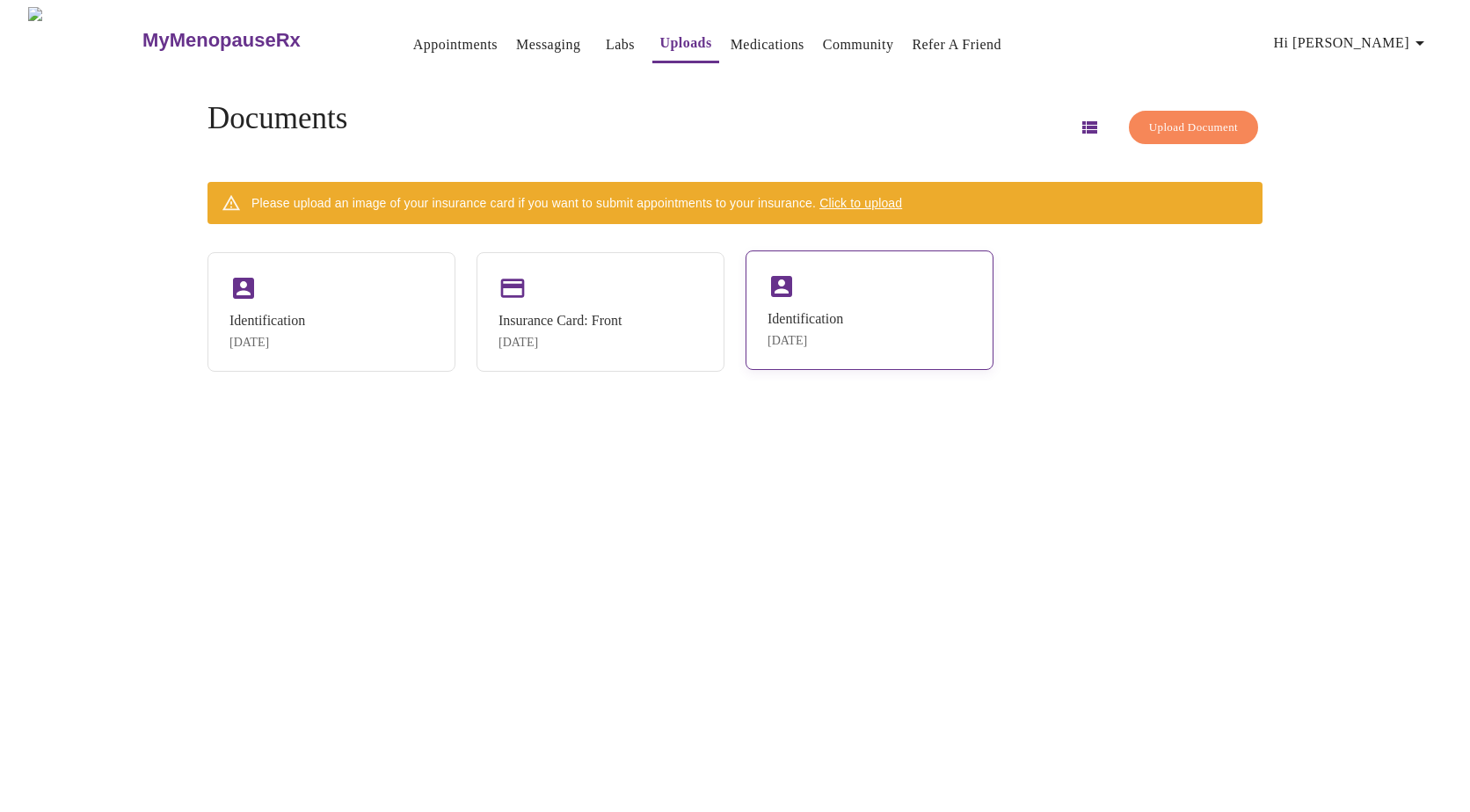
click at [884, 299] on div "Identification [DATE]" at bounding box center [869, 310] width 248 height 120
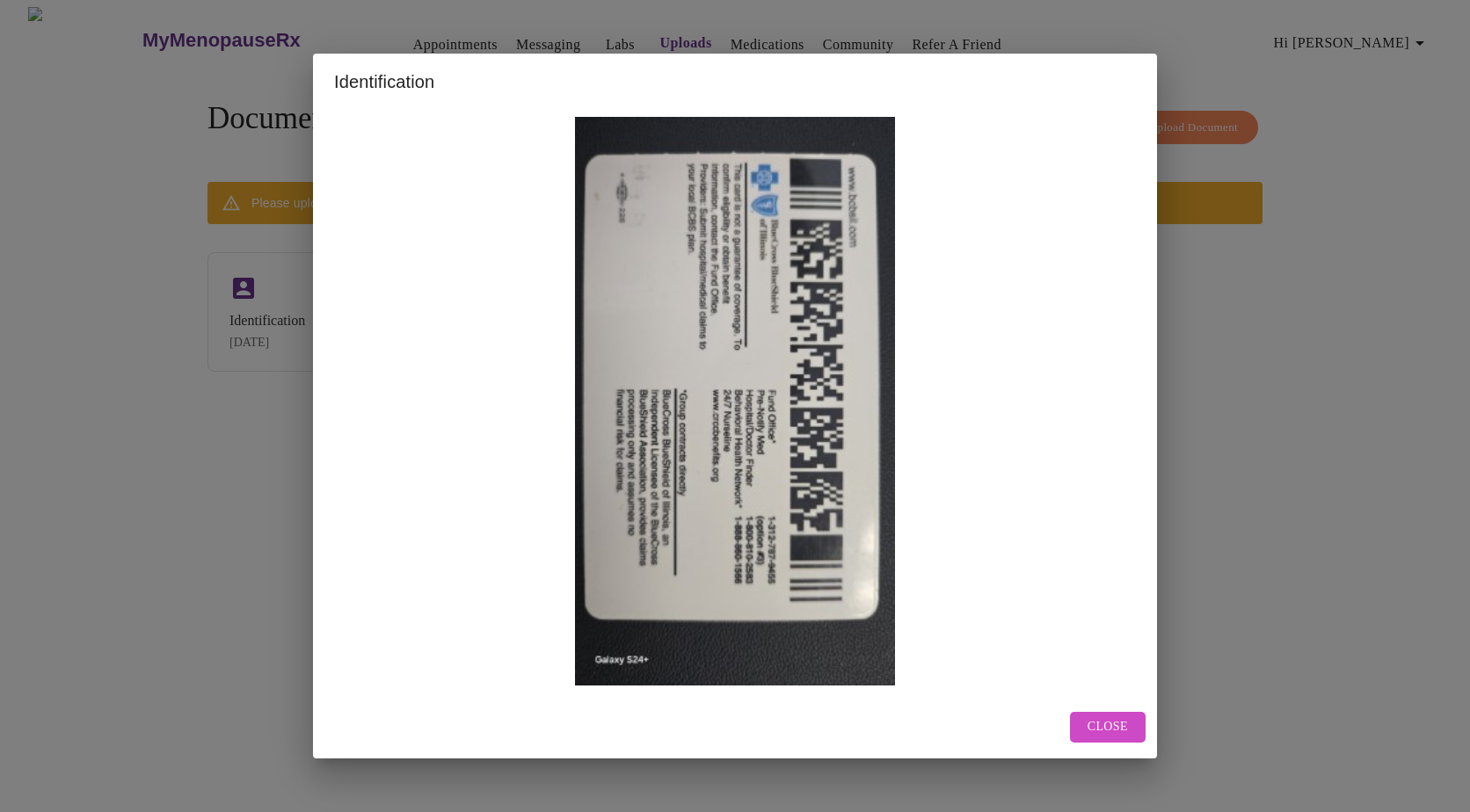
click at [1109, 718] on span "Close" at bounding box center [1108, 727] width 41 height 22
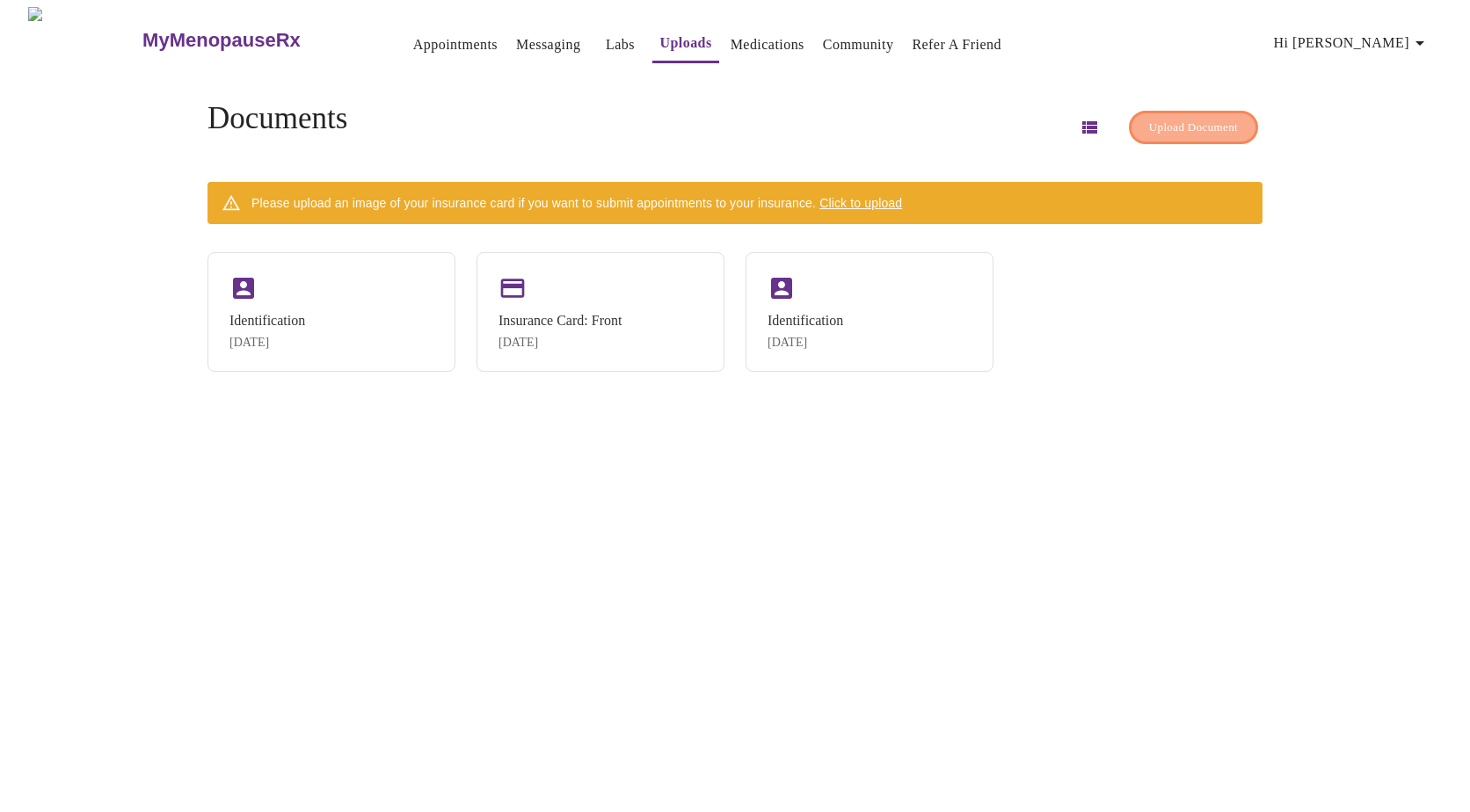
click at [1167, 118] on span "Upload Document" at bounding box center [1193, 128] width 88 height 20
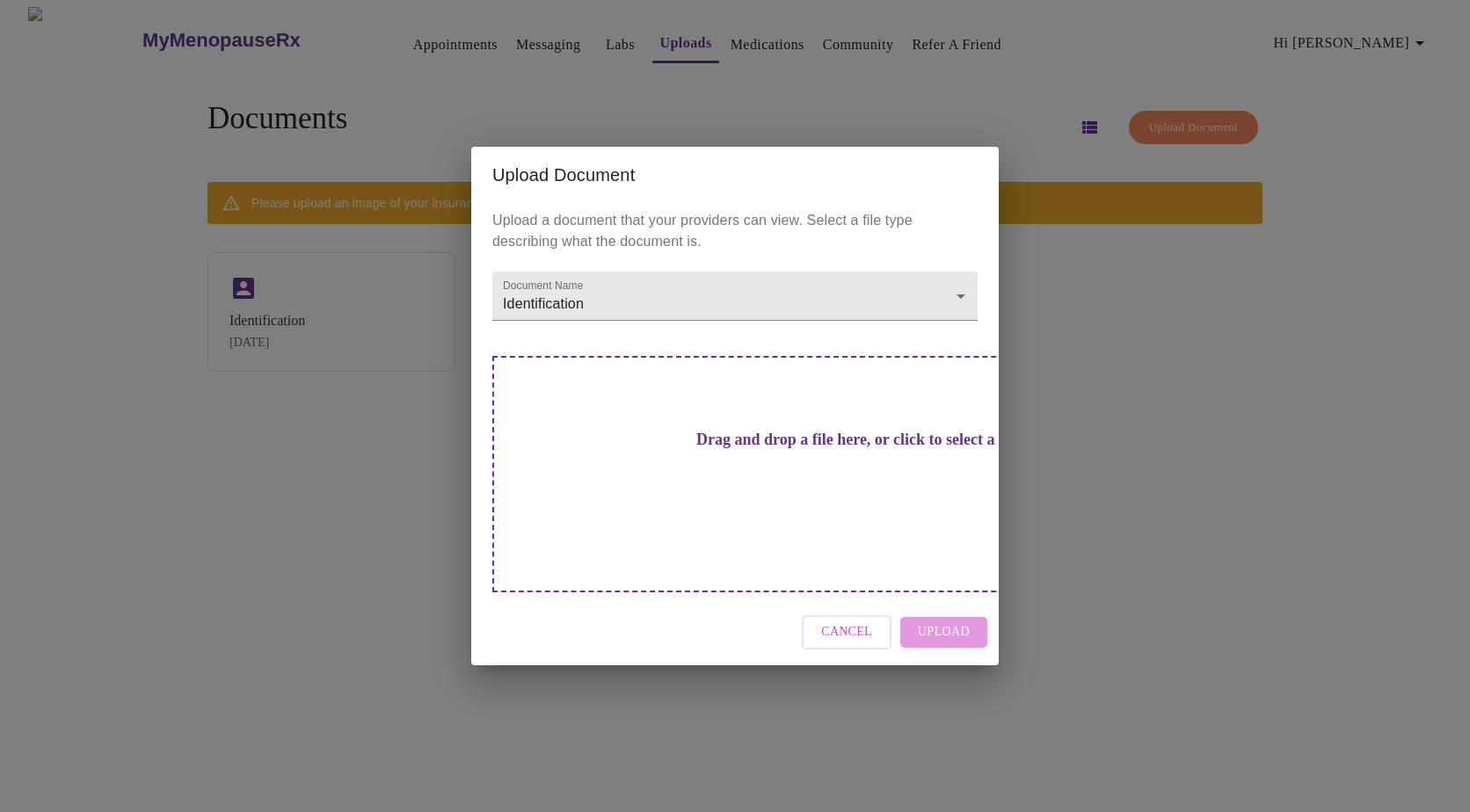
click at [863, 621] on span "Cancel" at bounding box center [846, 632] width 51 height 22
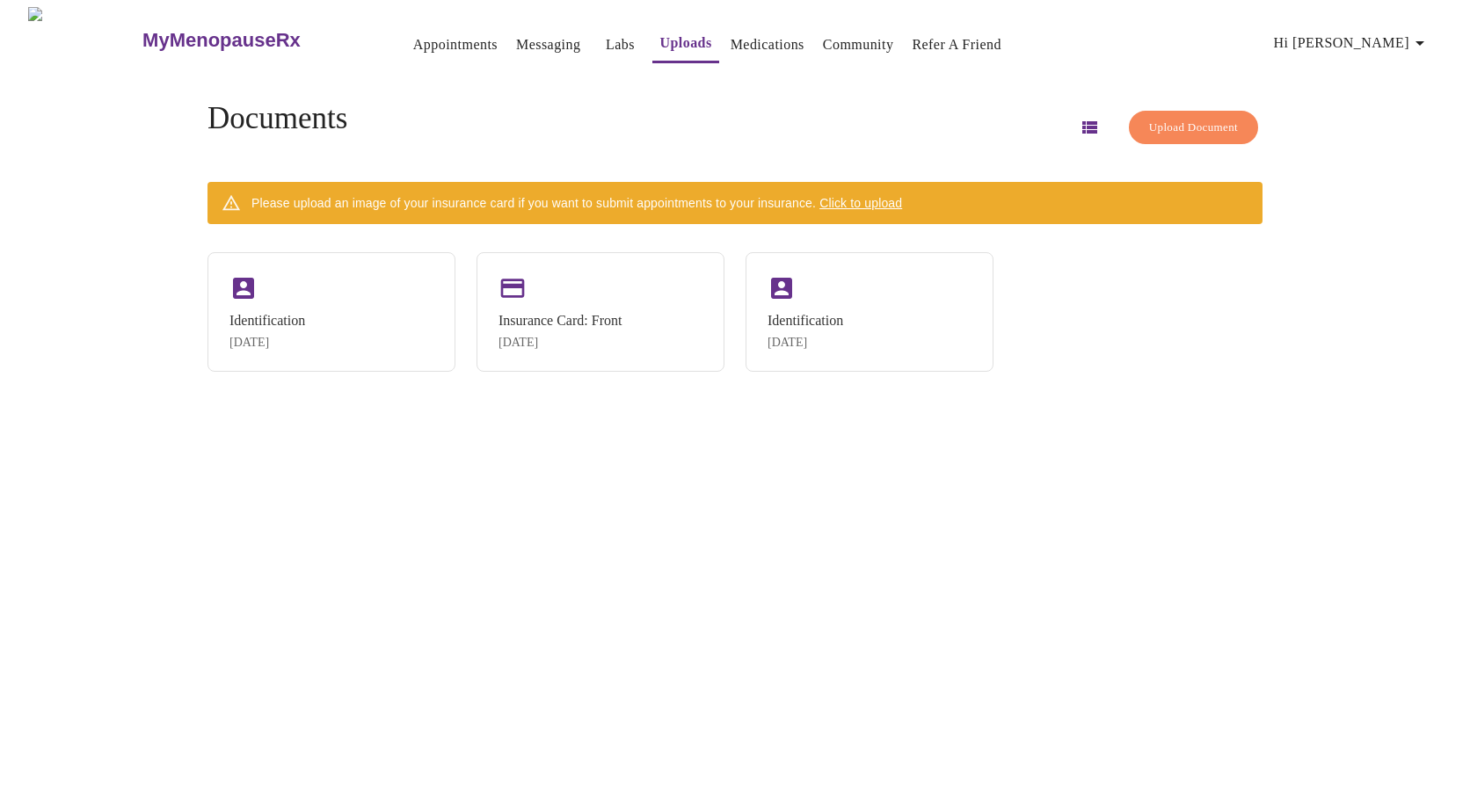
click at [1196, 123] on span "Upload Document" at bounding box center [1193, 128] width 88 height 20
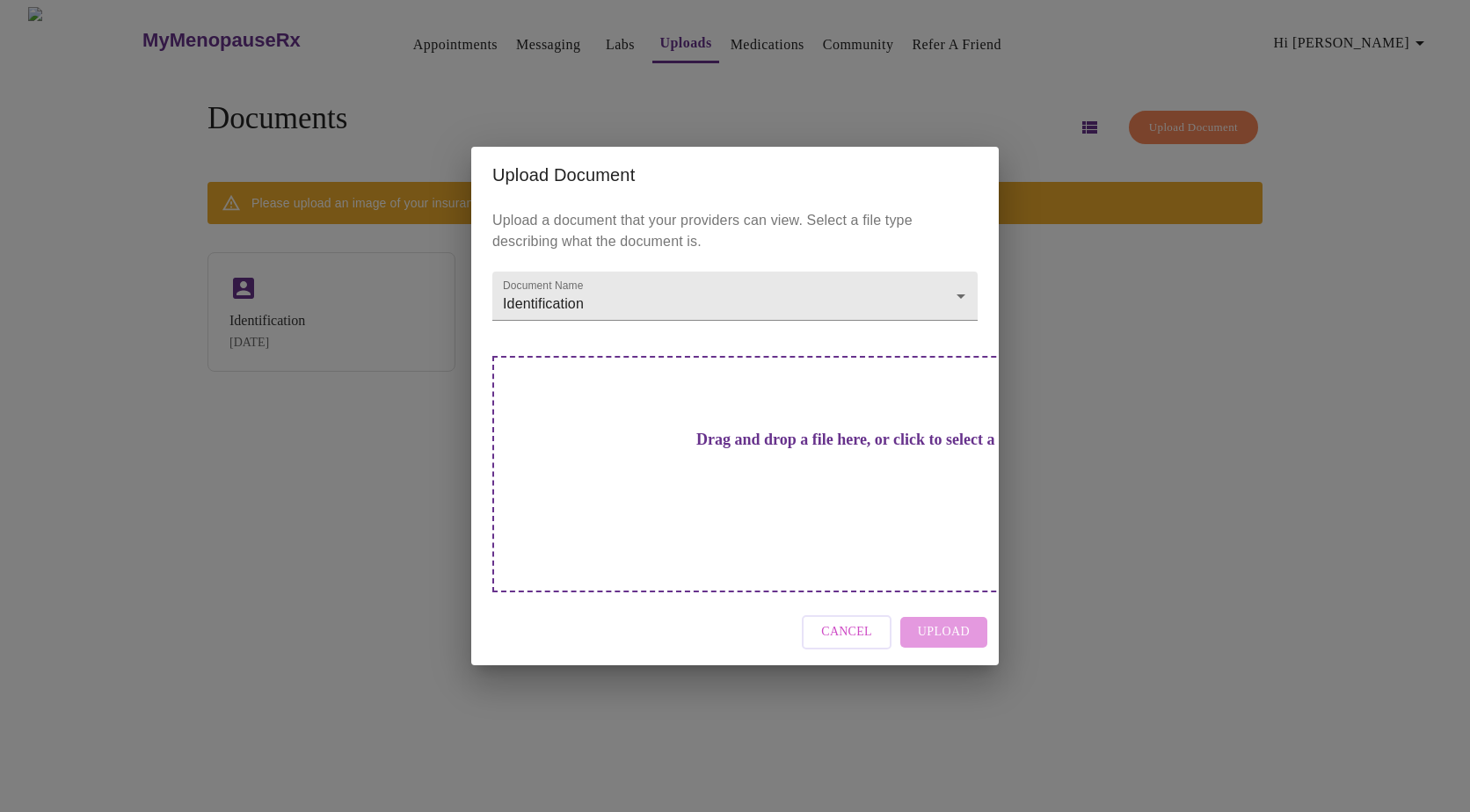
click at [837, 621] on span "Cancel" at bounding box center [846, 632] width 51 height 22
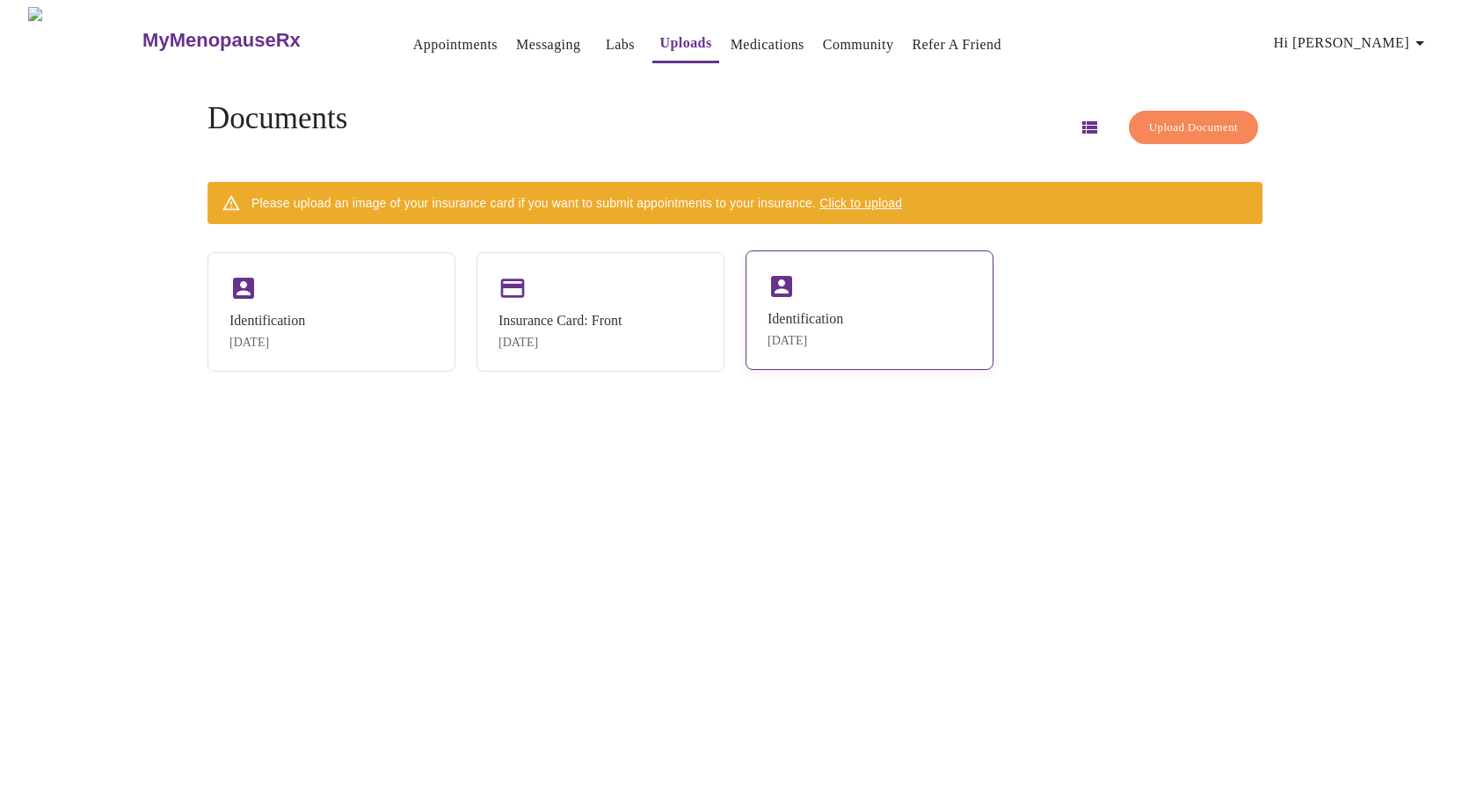
click at [861, 271] on div "Identification [DATE]" at bounding box center [869, 310] width 248 height 120
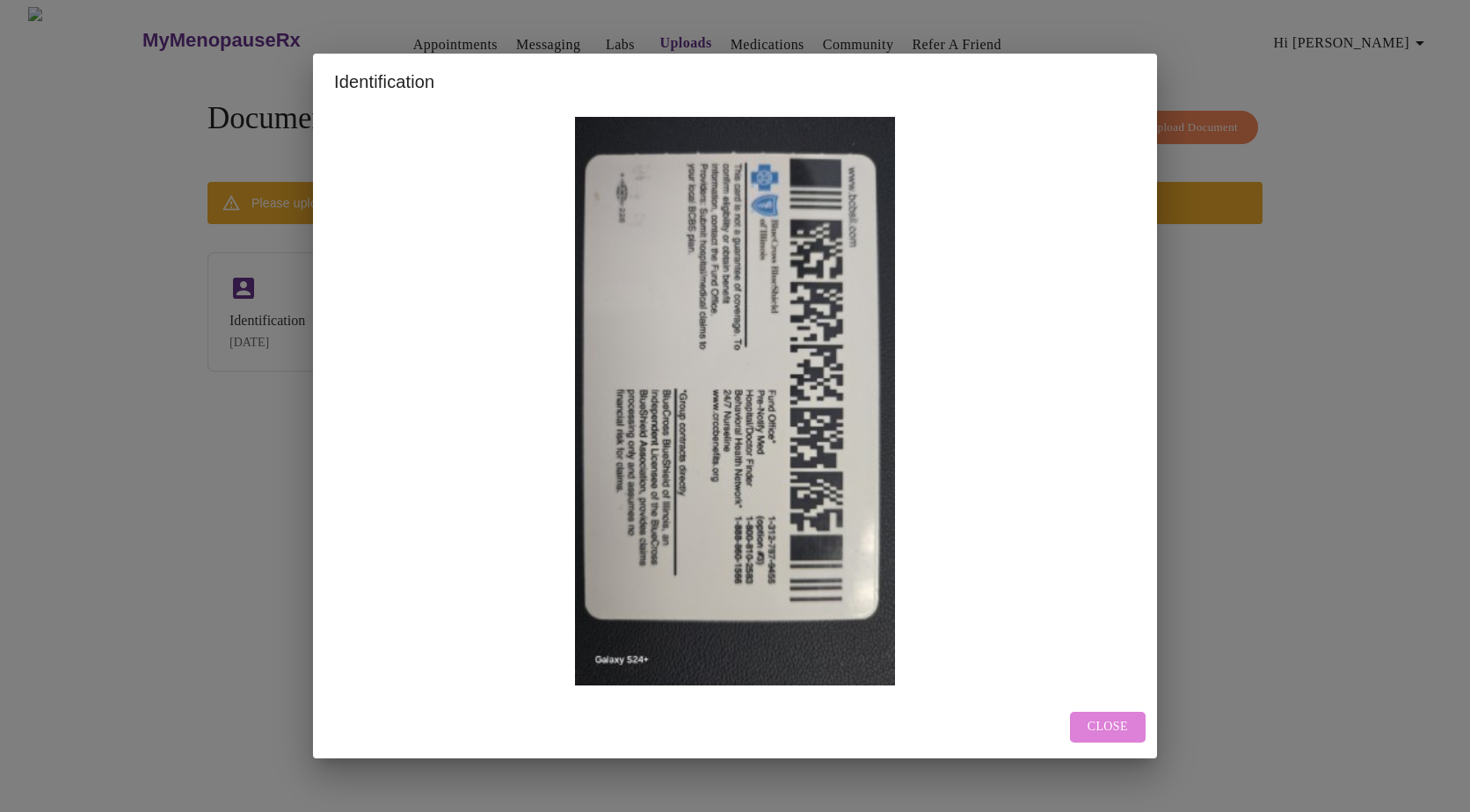
click at [1113, 725] on span "Close" at bounding box center [1108, 727] width 41 height 22
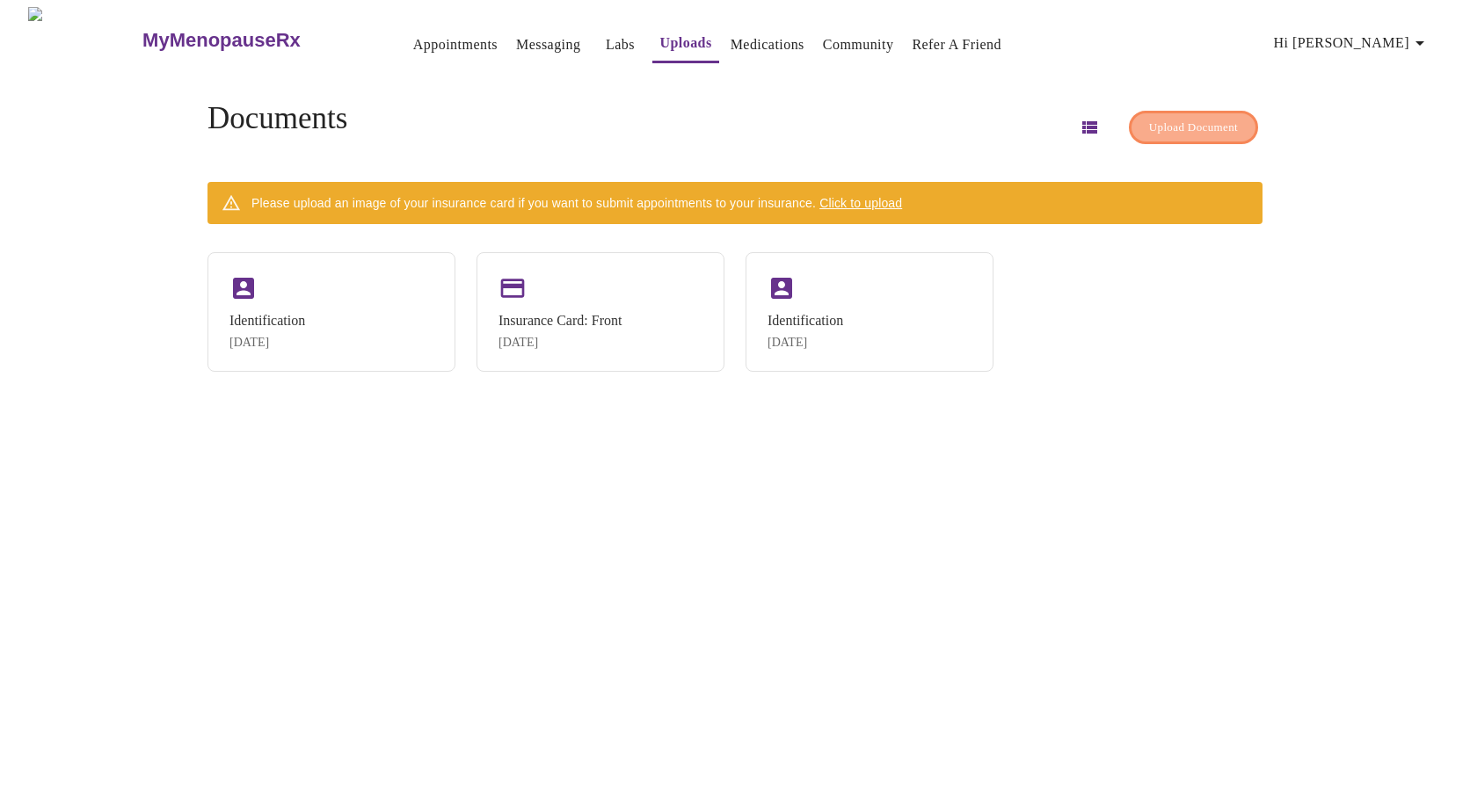
click at [1149, 121] on span "Upload Document" at bounding box center [1193, 128] width 88 height 20
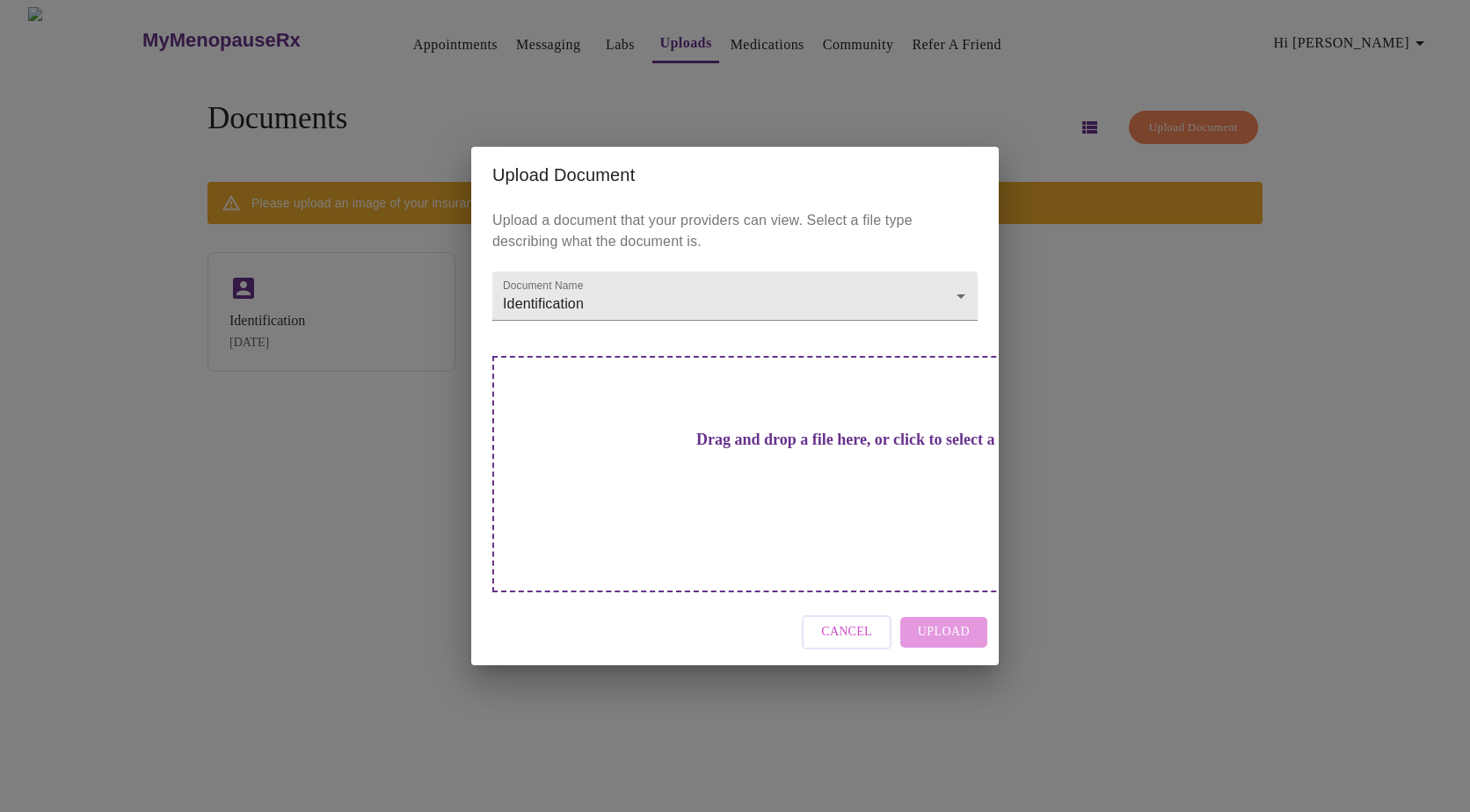
click at [923, 599] on div "Cancel Upload" at bounding box center [735, 632] width 528 height 66
drag, startPoint x: 822, startPoint y: 597, endPoint x: 846, endPoint y: 603, distance: 24.7
click at [833, 615] on button "Cancel" at bounding box center [846, 632] width 89 height 34
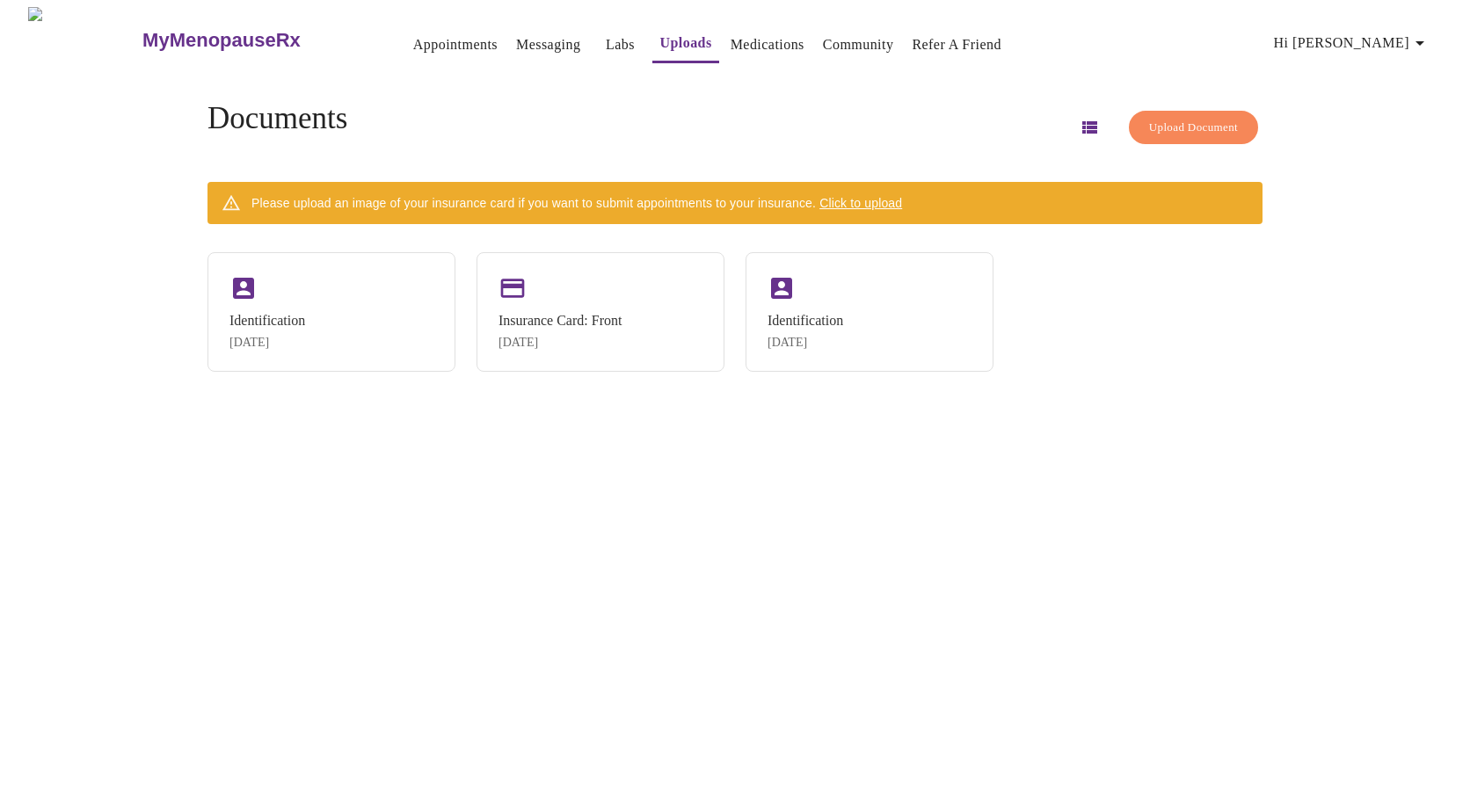
click at [730, 32] on link "Medications" at bounding box center [767, 44] width 74 height 25
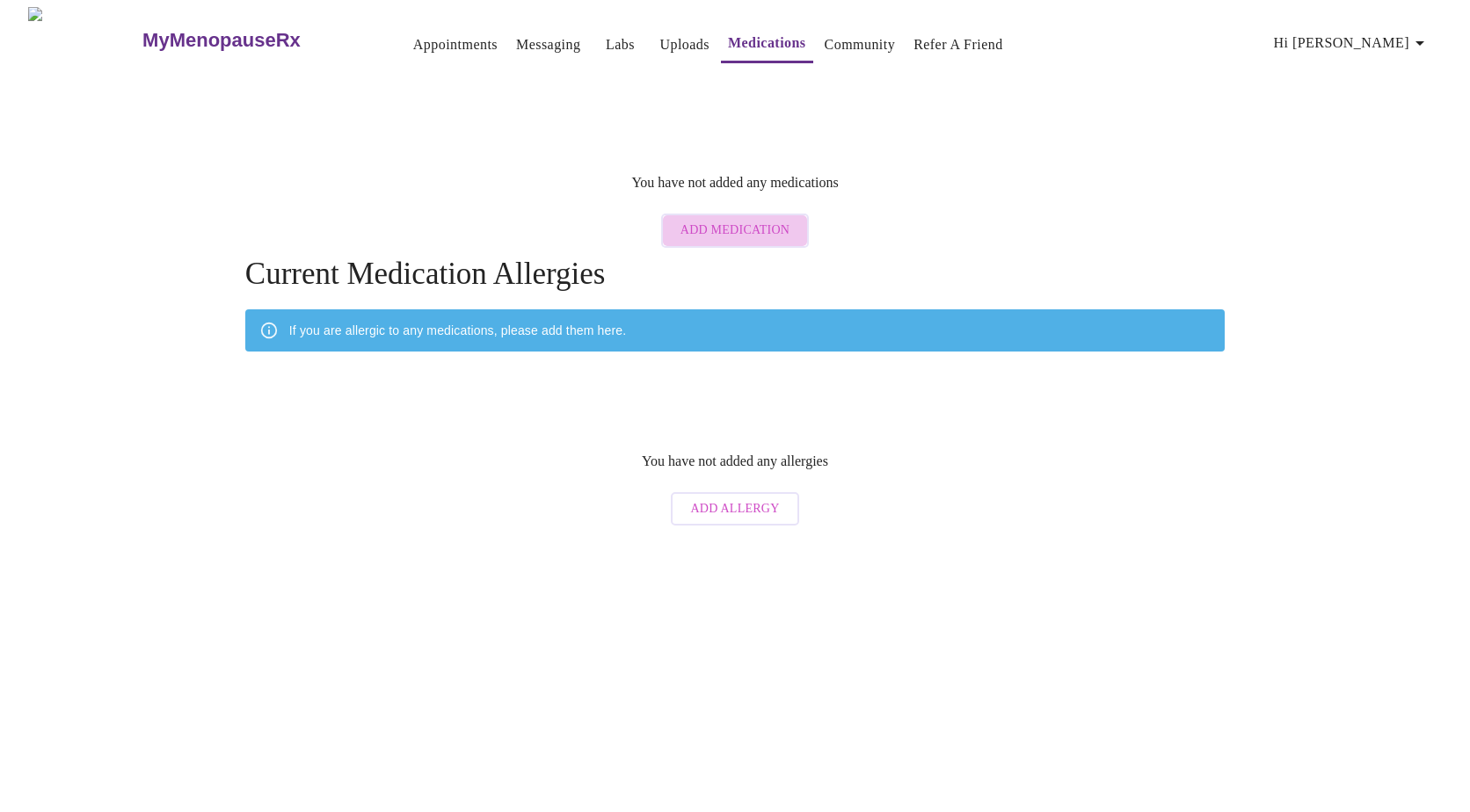
click at [760, 220] on span "Add Medication" at bounding box center [735, 231] width 109 height 22
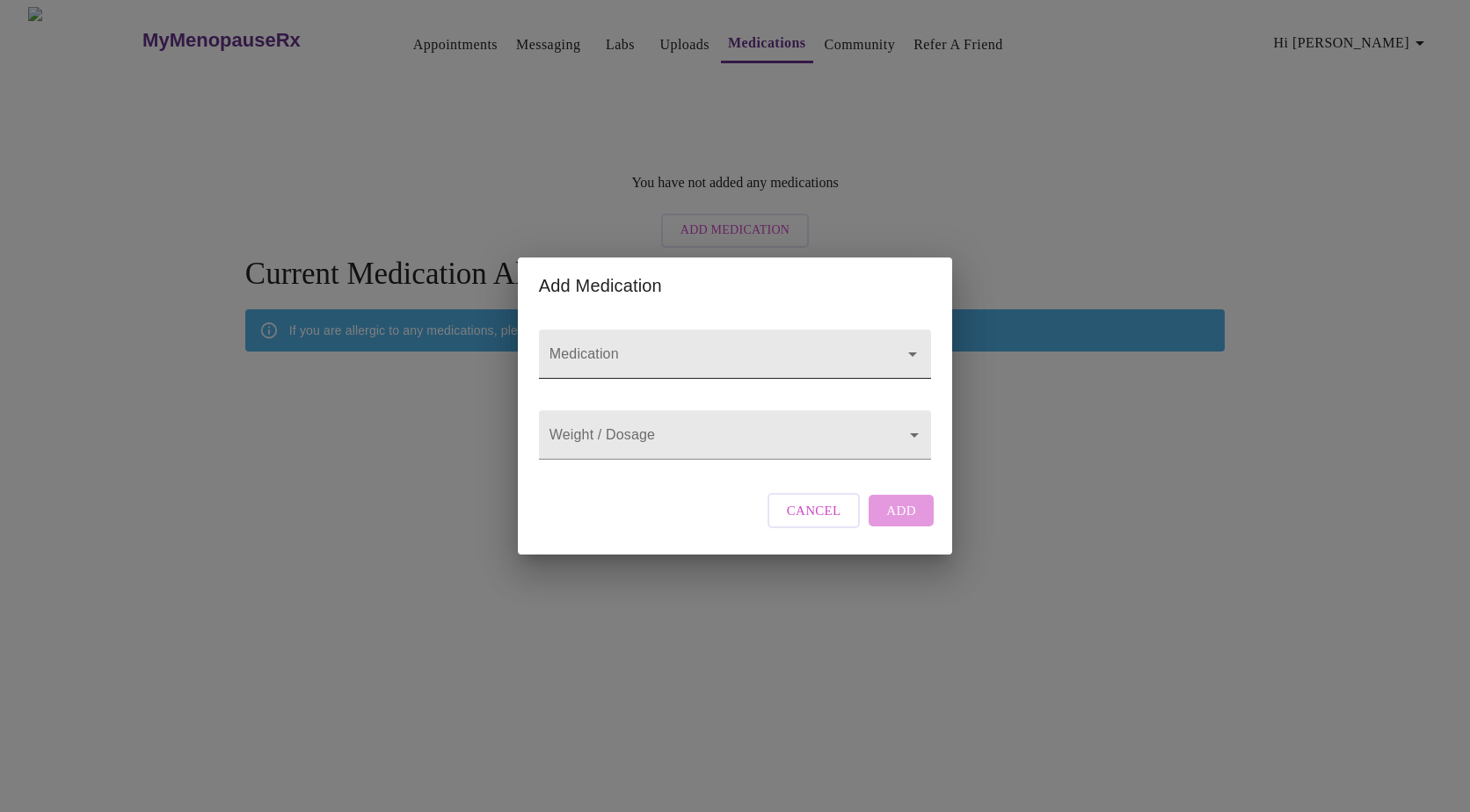
click at [684, 346] on input "Medication" at bounding box center [710, 362] width 328 height 32
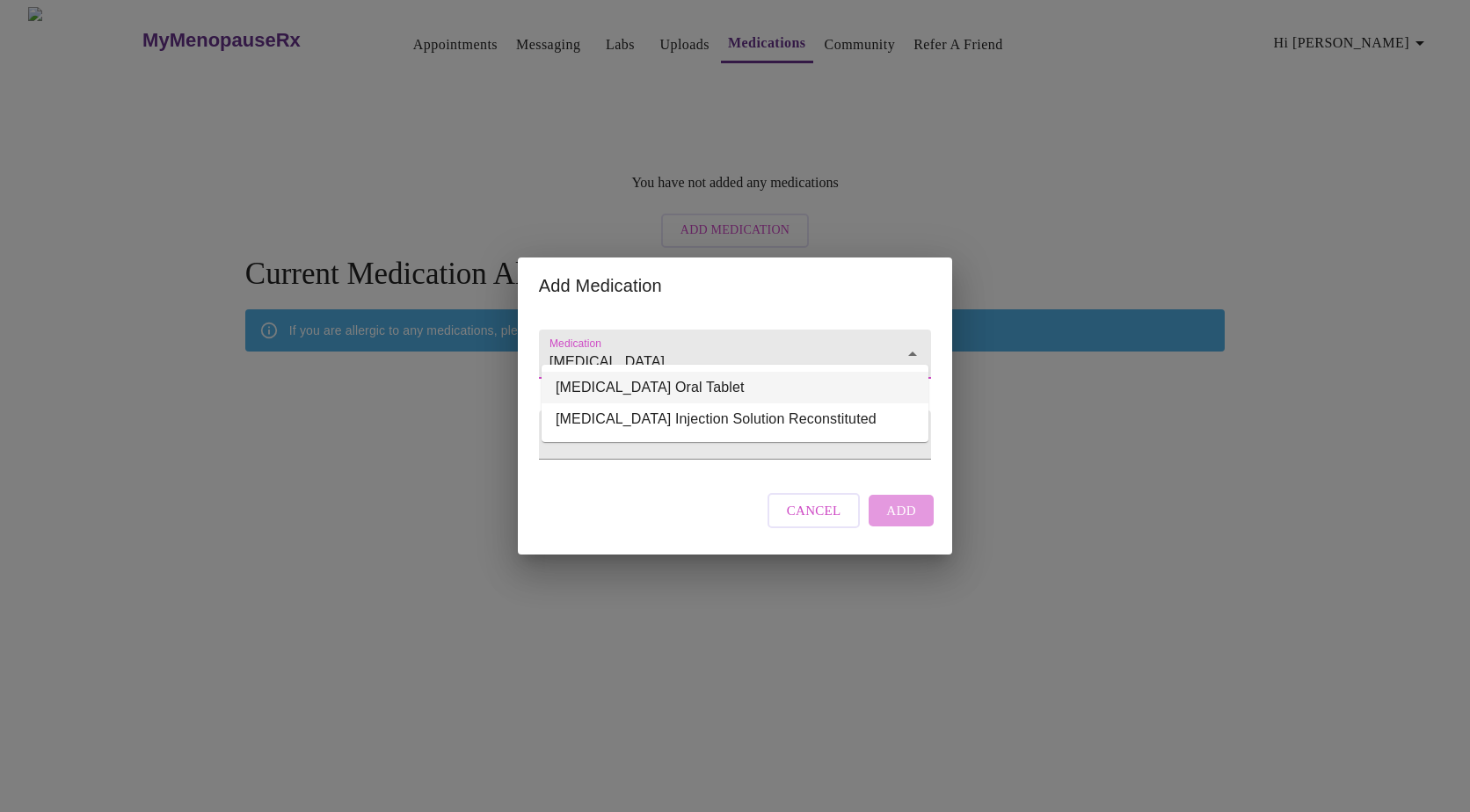
click at [673, 384] on li "[MEDICAL_DATA] Oral Tablet" at bounding box center [735, 388] width 387 height 31
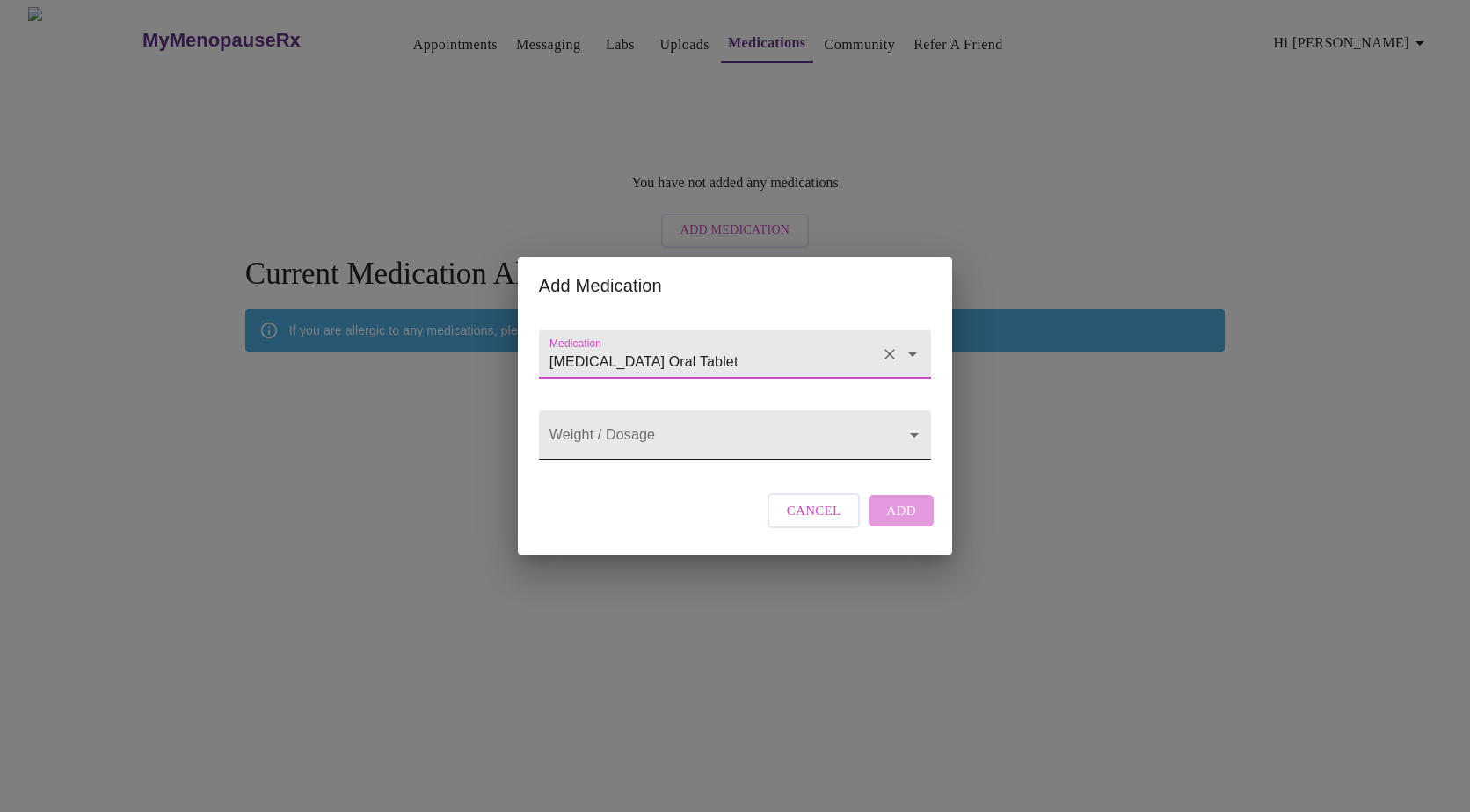
type input "[MEDICAL_DATA] Oral Tablet"
click at [873, 442] on body "MyMenopauseRx Appointments Messaging Labs Uploads Medications Community Refer a…" at bounding box center [735, 271] width 1455 height 528
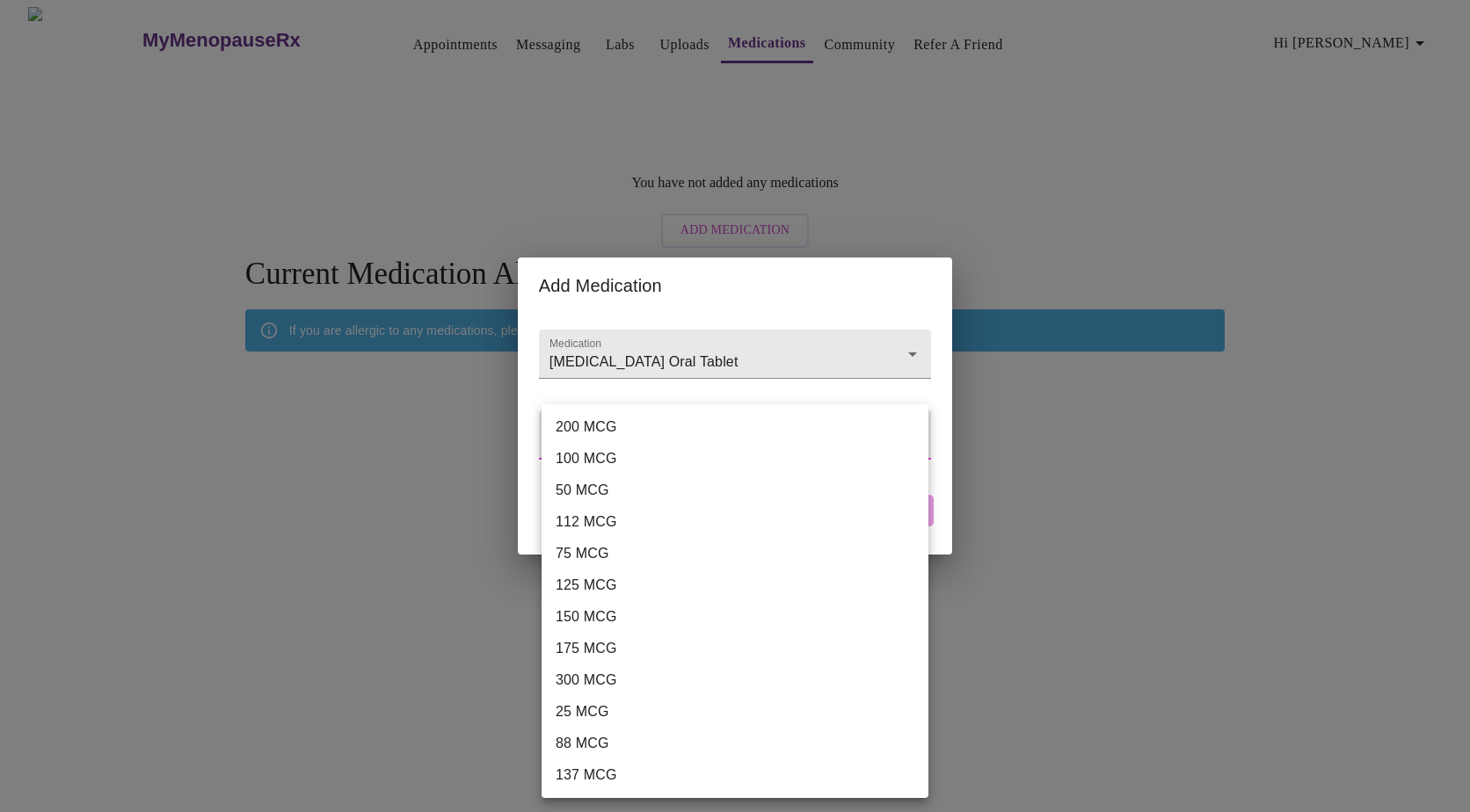
click at [841, 434] on li "200 MCG" at bounding box center [735, 427] width 387 height 31
type input "200 MCG"
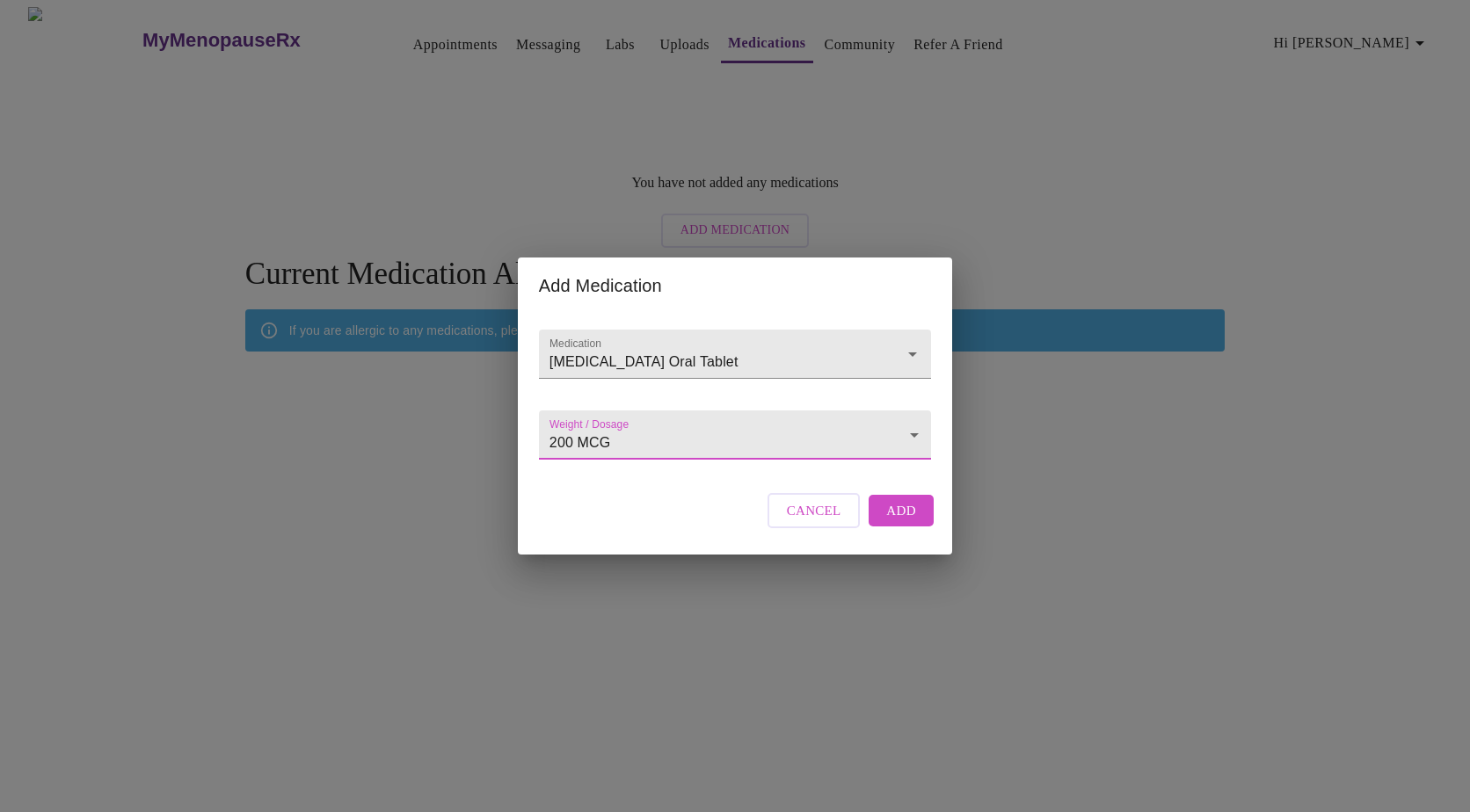
click at [898, 522] on span "Add" at bounding box center [901, 510] width 29 height 23
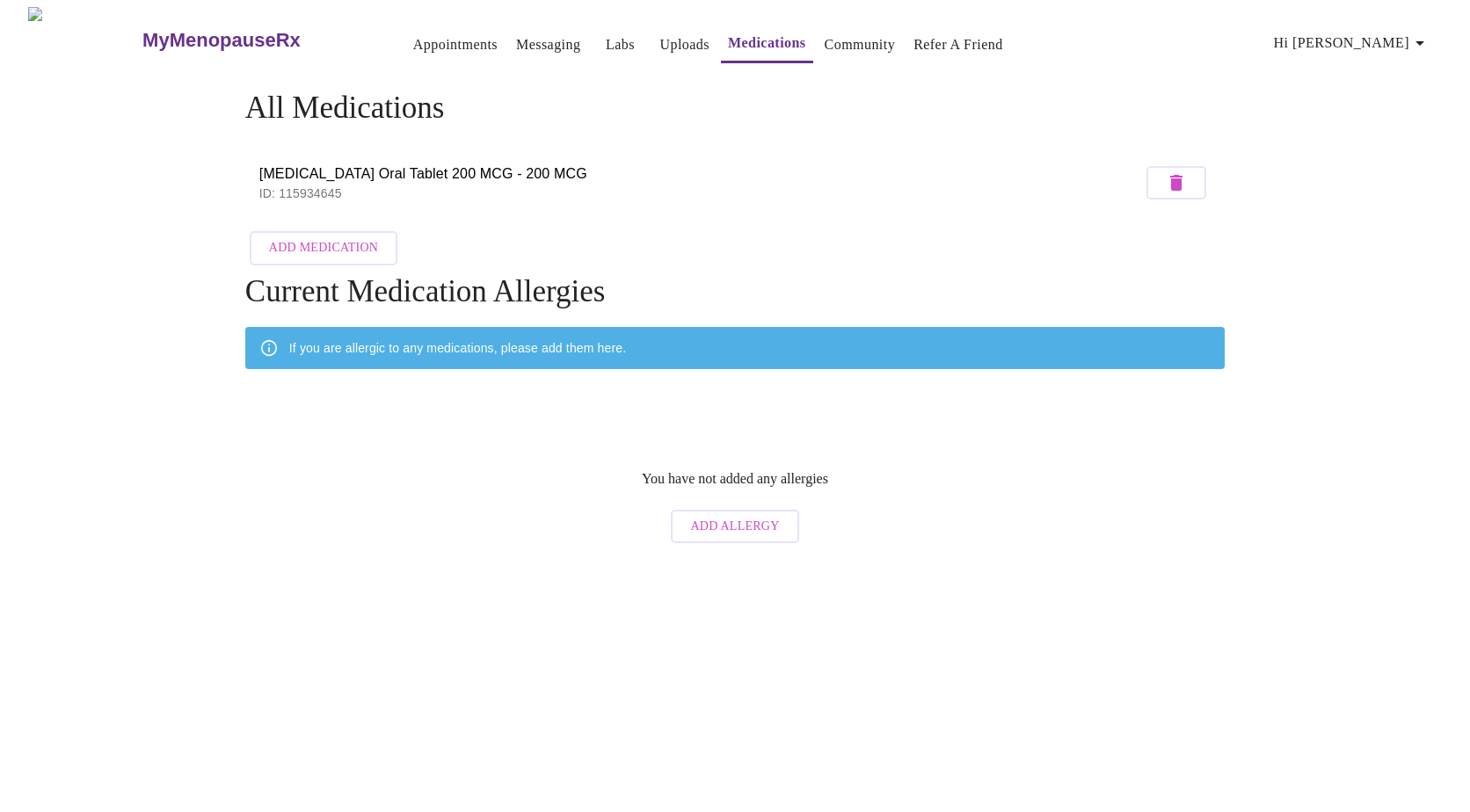
click at [835, 36] on link "Community" at bounding box center [859, 44] width 71 height 25
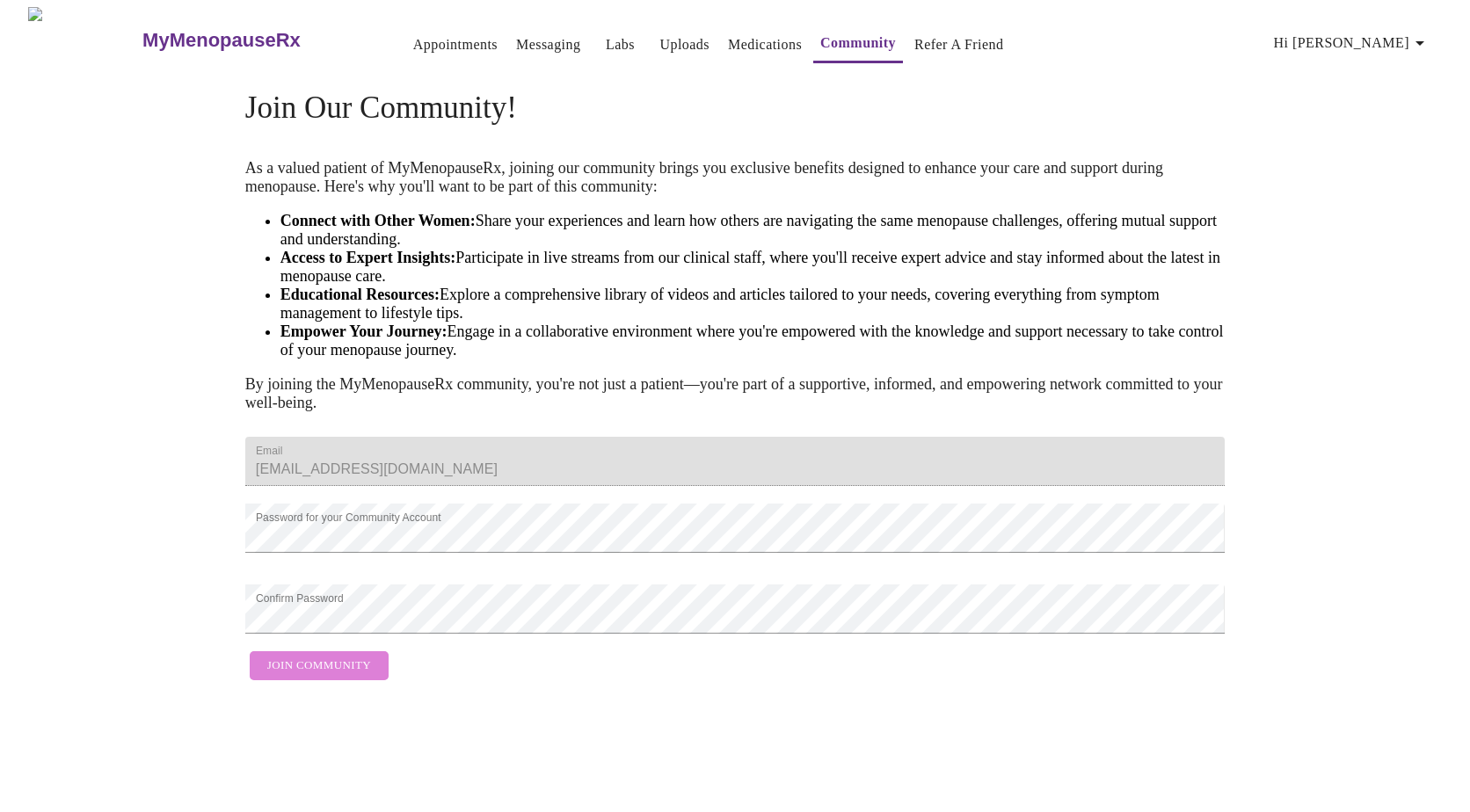
click at [321, 676] on span "Join Community" at bounding box center [319, 666] width 104 height 20
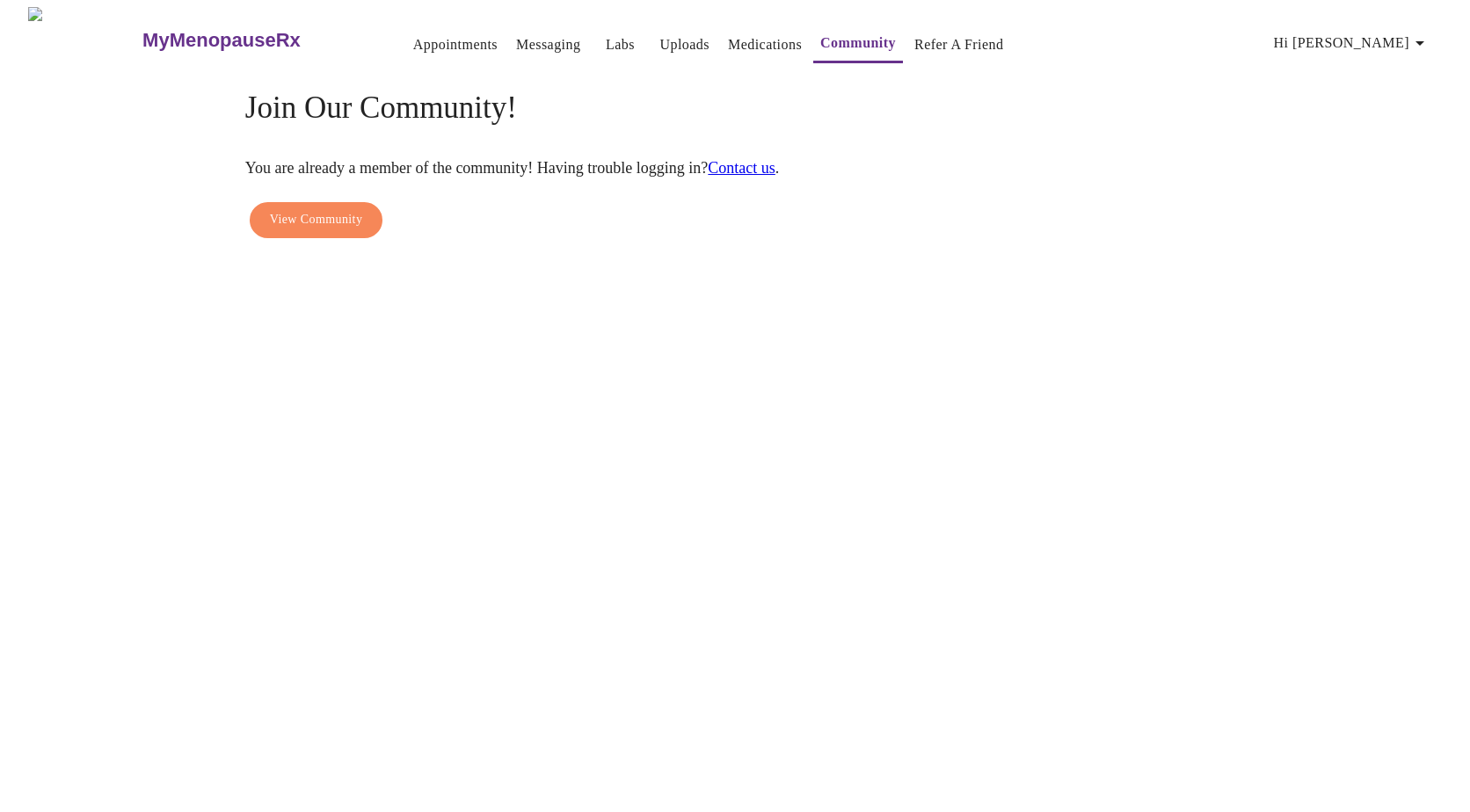
click at [741, 40] on link "Medications" at bounding box center [764, 44] width 74 height 25
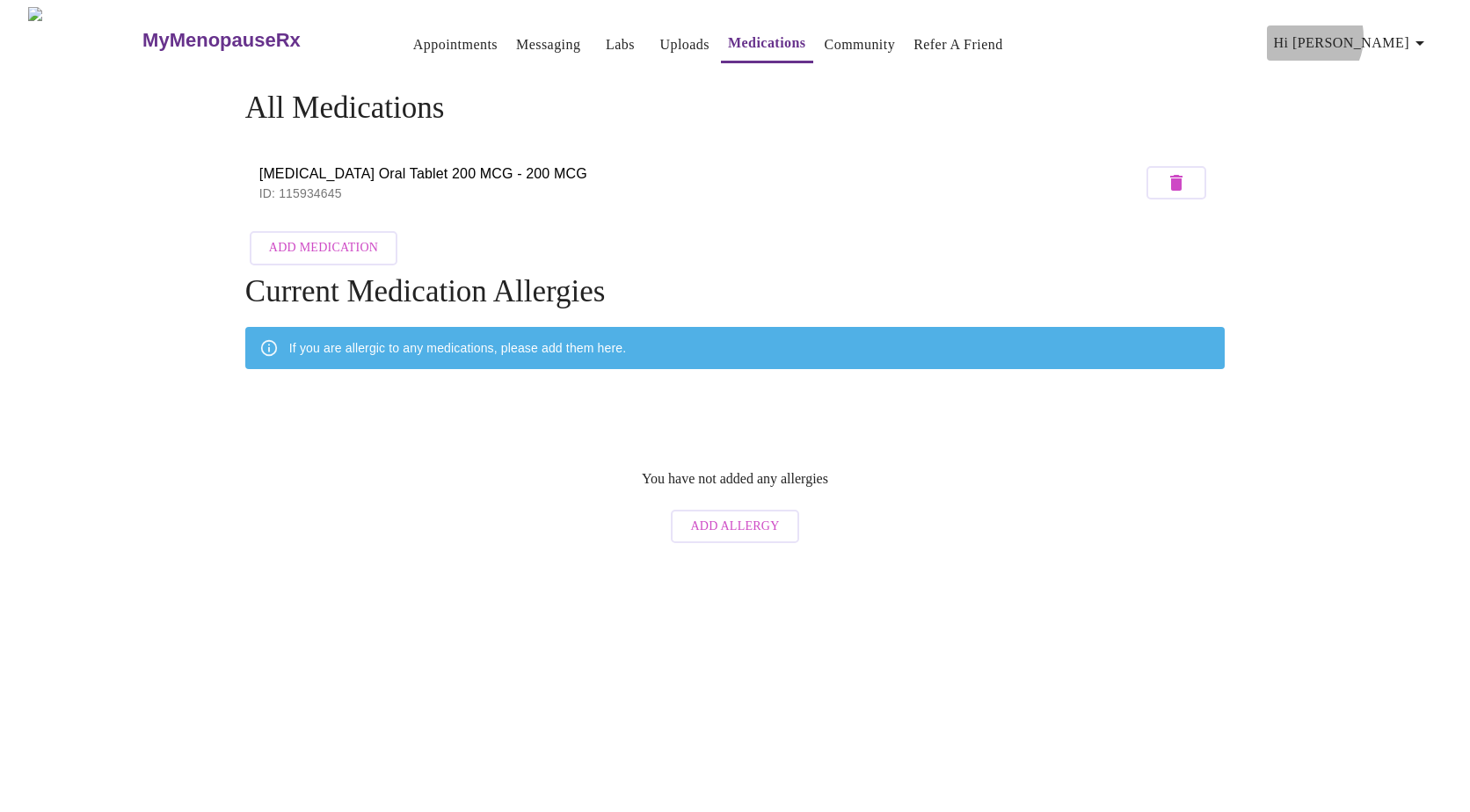
click at [1387, 30] on span "Hi [PERSON_NAME]" at bounding box center [1352, 42] width 157 height 25
click at [1399, 71] on li "Billing" at bounding box center [1398, 68] width 81 height 31
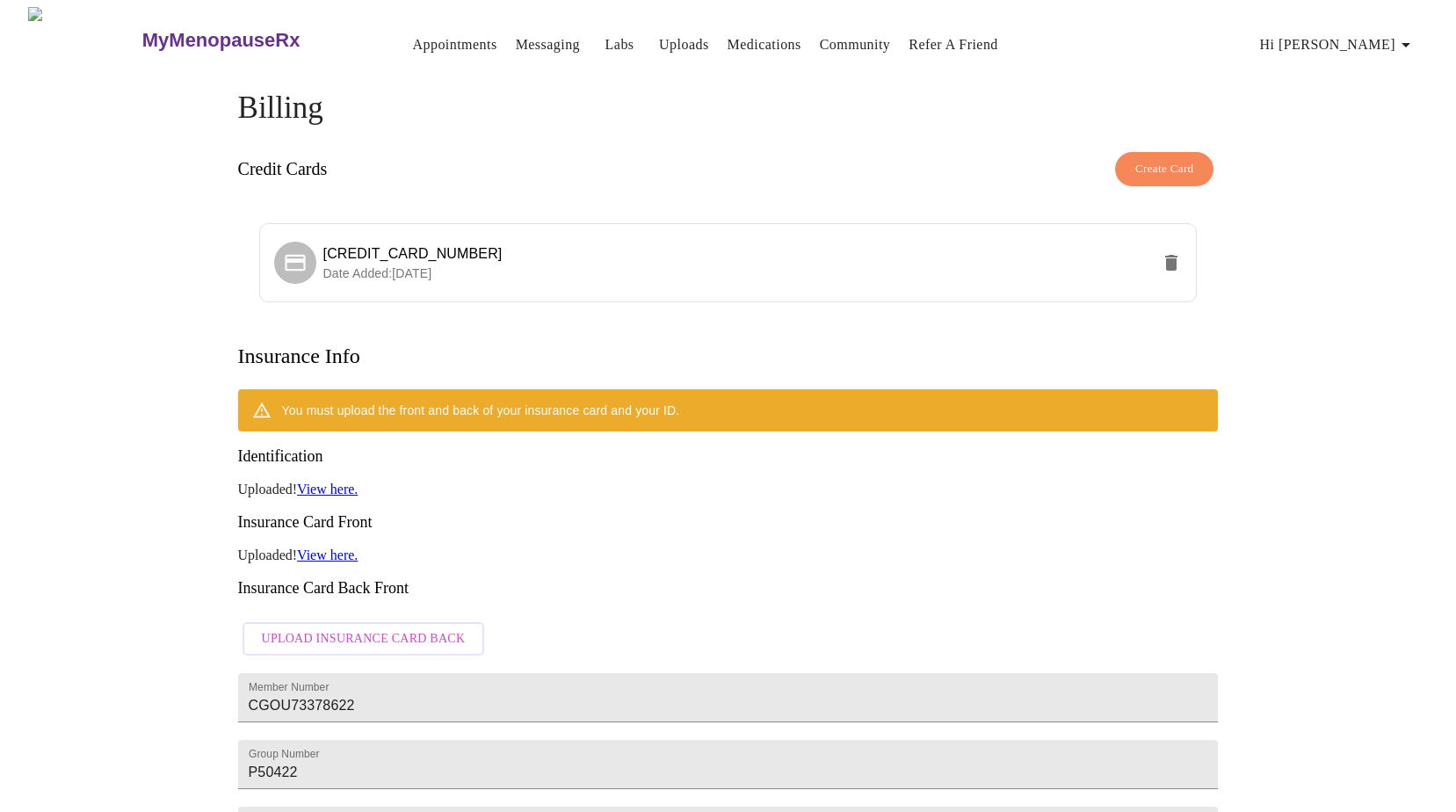
click at [417, 628] on span "Upload Insurance Card Back" at bounding box center [363, 639] width 204 height 22
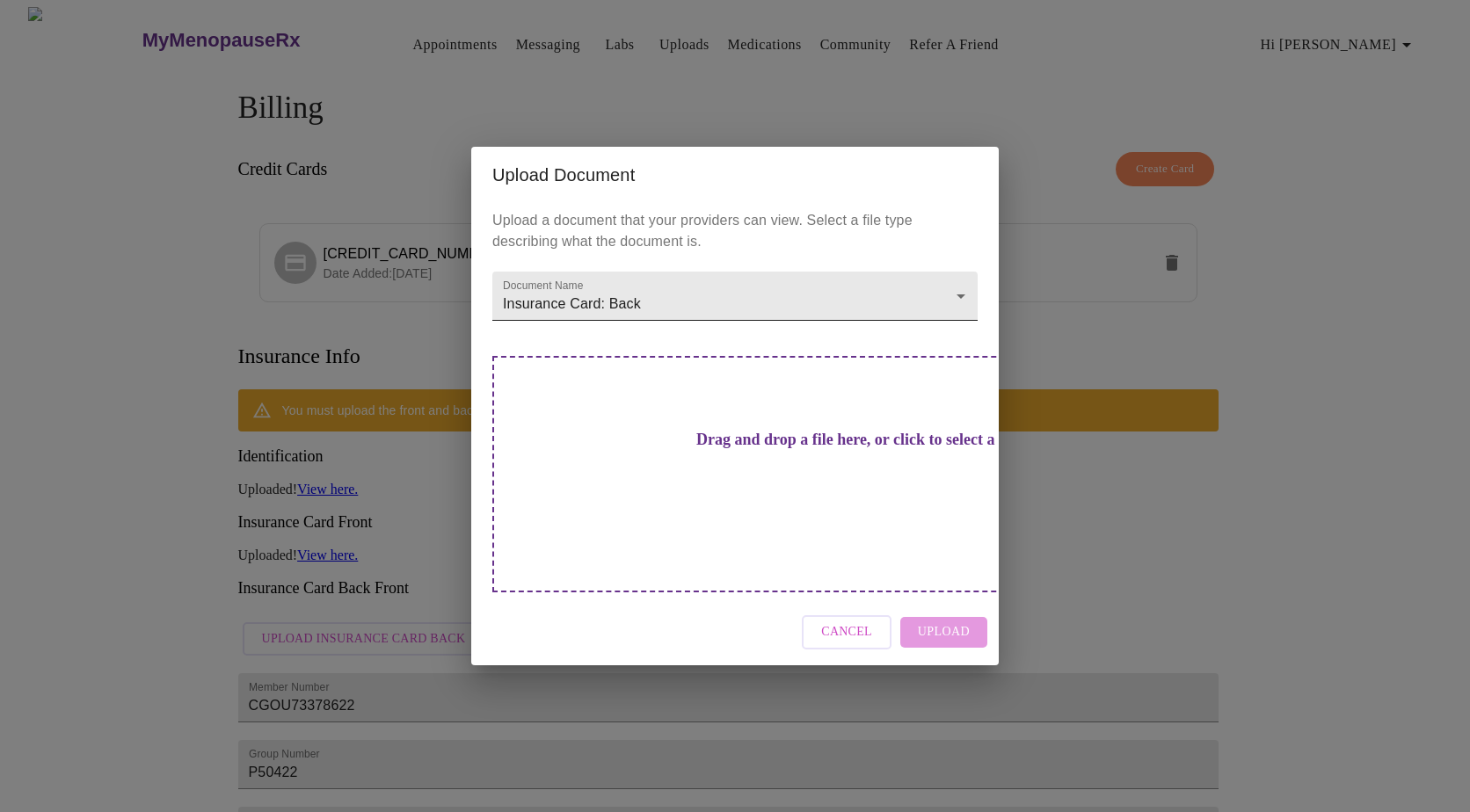
click at [971, 322] on body "MyMenopauseRx Appointments Messaging Labs Uploads Medications Community Refer a…" at bounding box center [735, 607] width 1455 height 1200
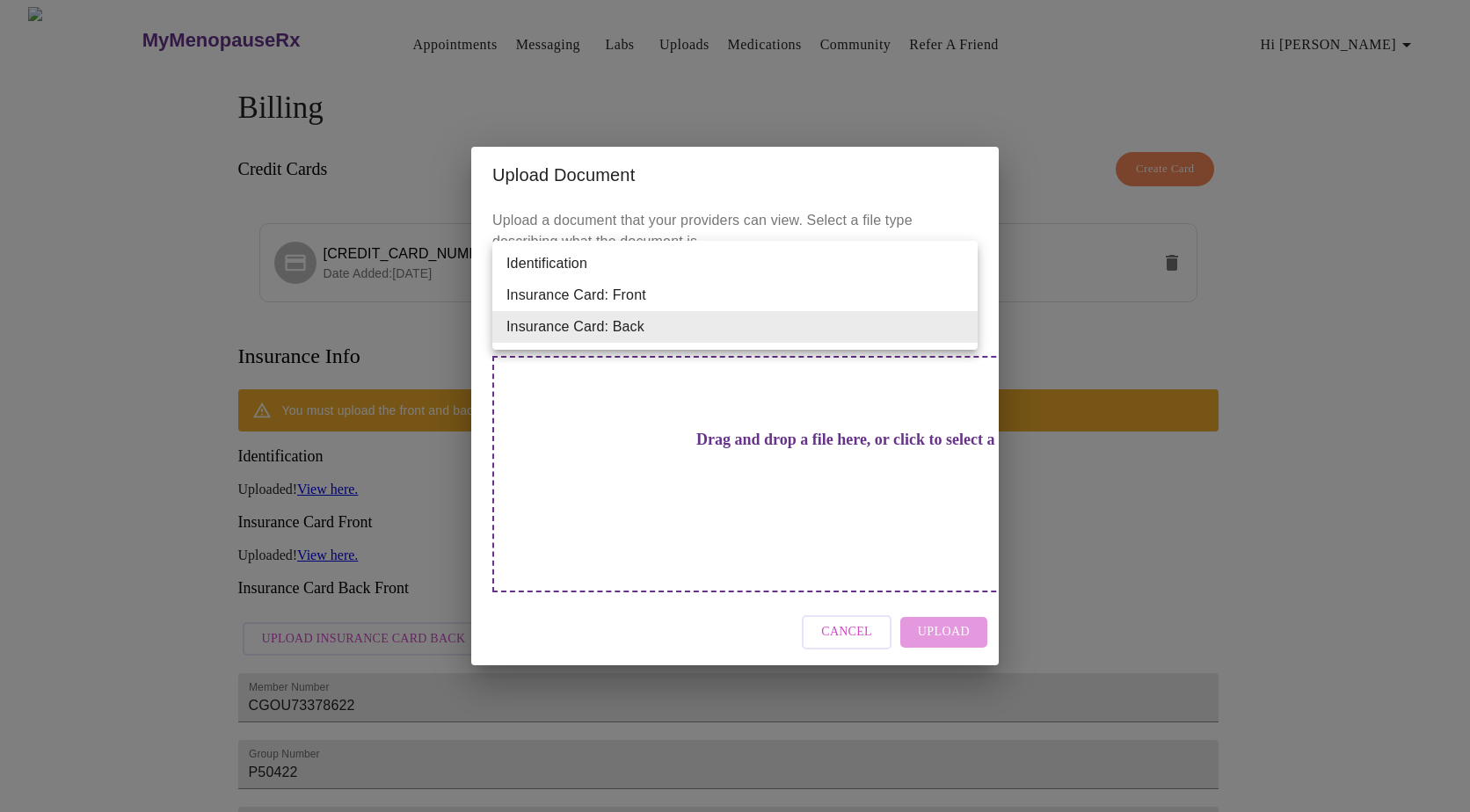
click at [705, 461] on div at bounding box center [735, 406] width 1470 height 812
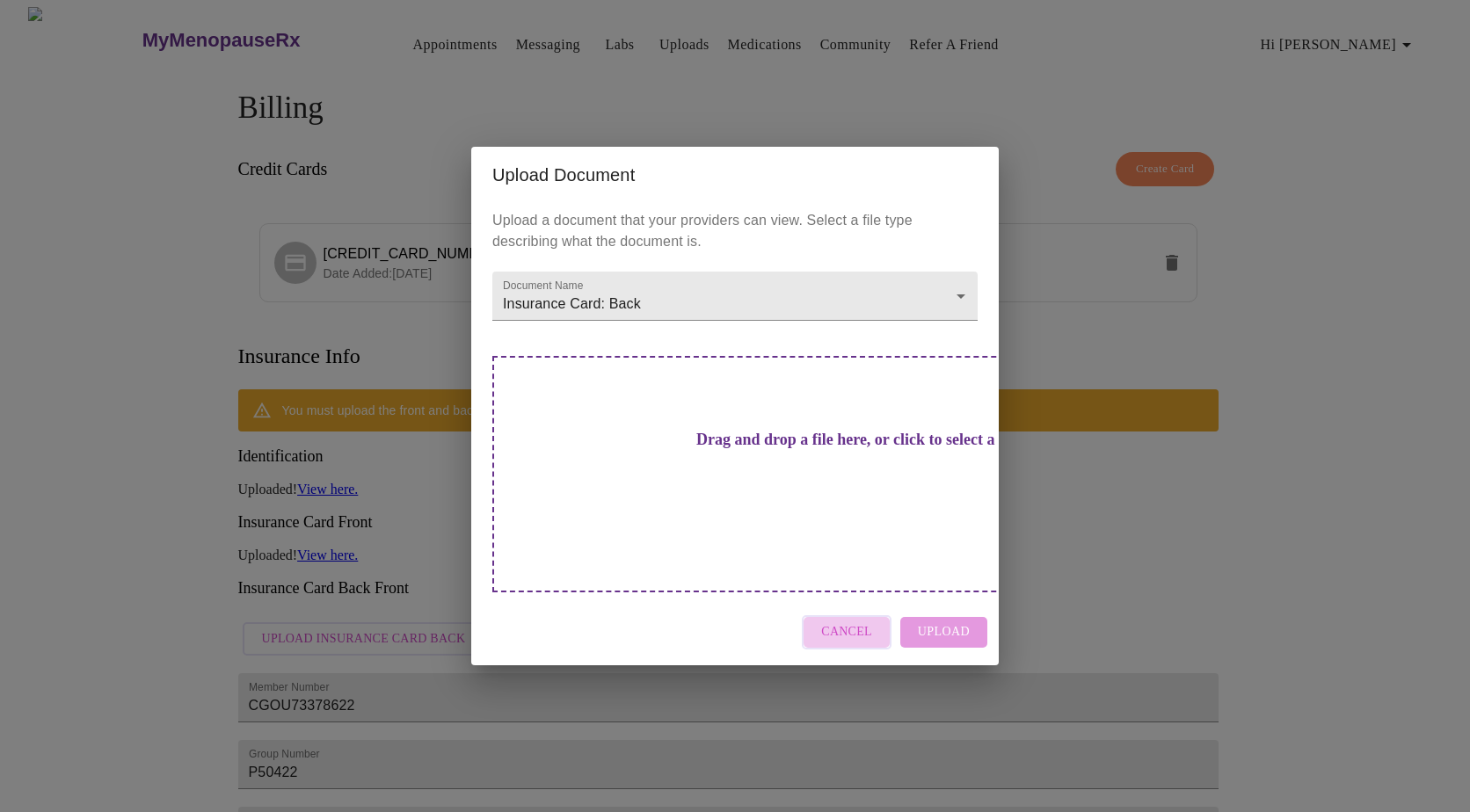
click at [860, 621] on span "Cancel" at bounding box center [846, 632] width 51 height 22
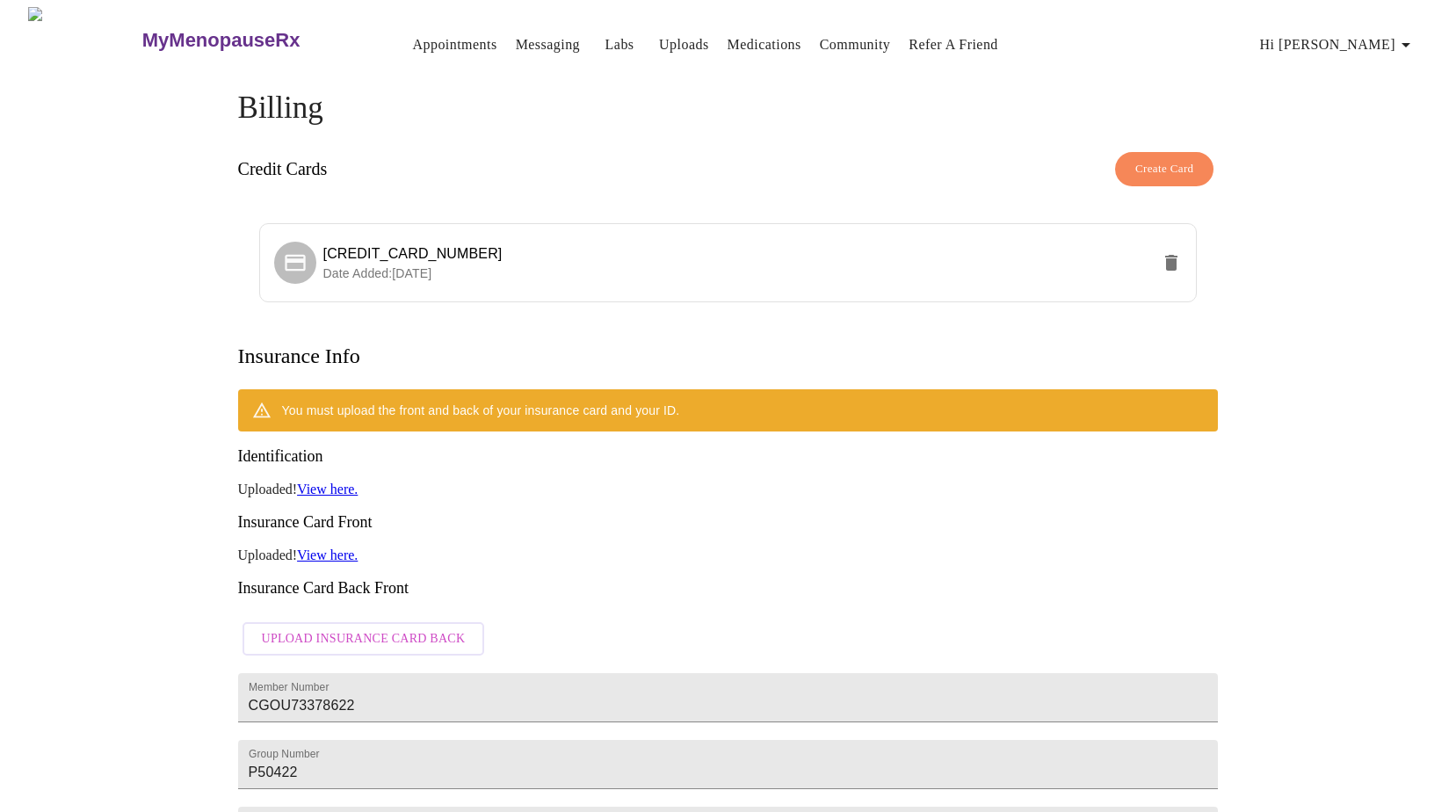
drag, startPoint x: 1364, startPoint y: 29, endPoint x: 1376, endPoint y: 41, distance: 17.0
click at [1365, 32] on span "Hi [PERSON_NAME]" at bounding box center [1339, 44] width 157 height 25
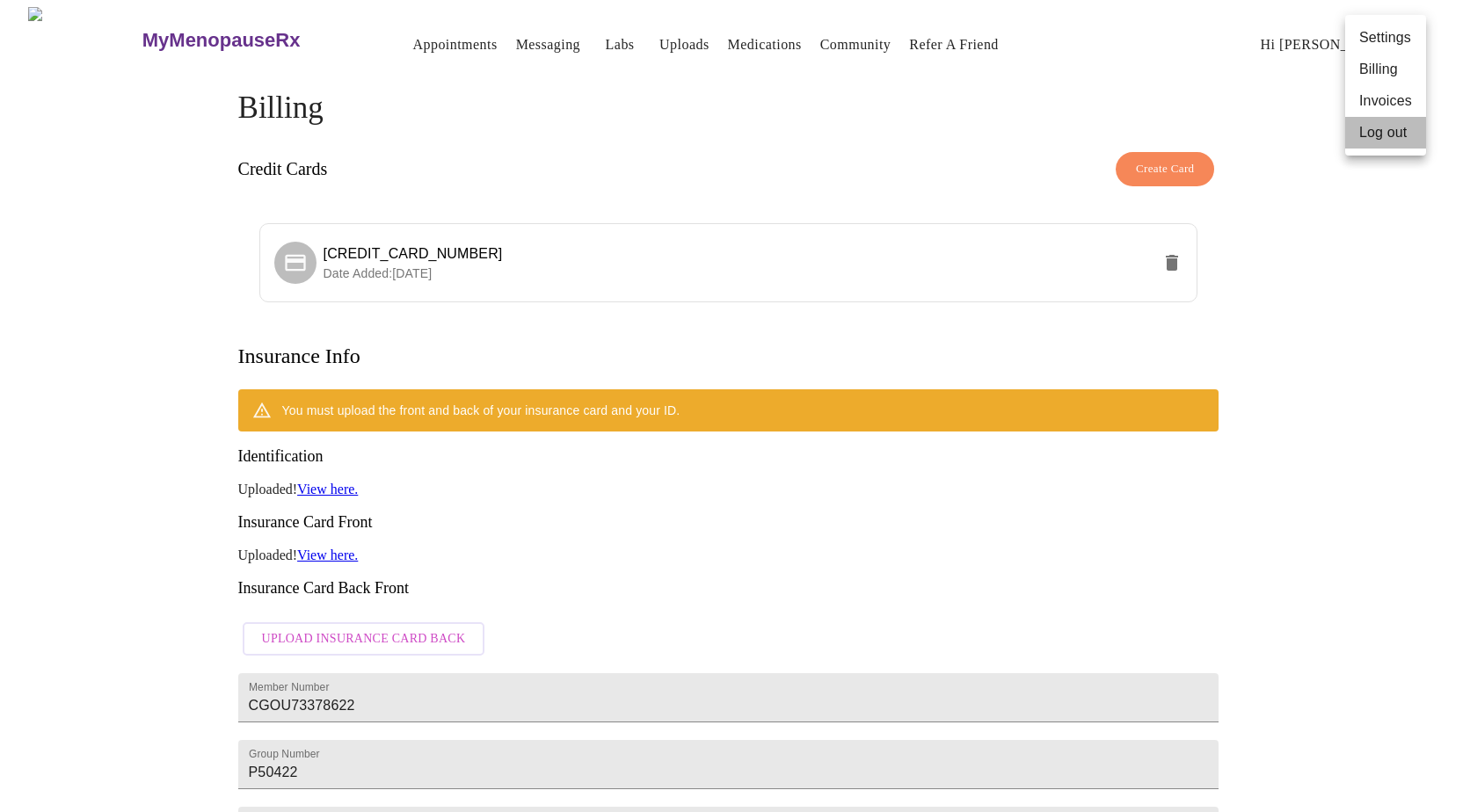
click at [1379, 132] on li "Log out" at bounding box center [1385, 133] width 81 height 31
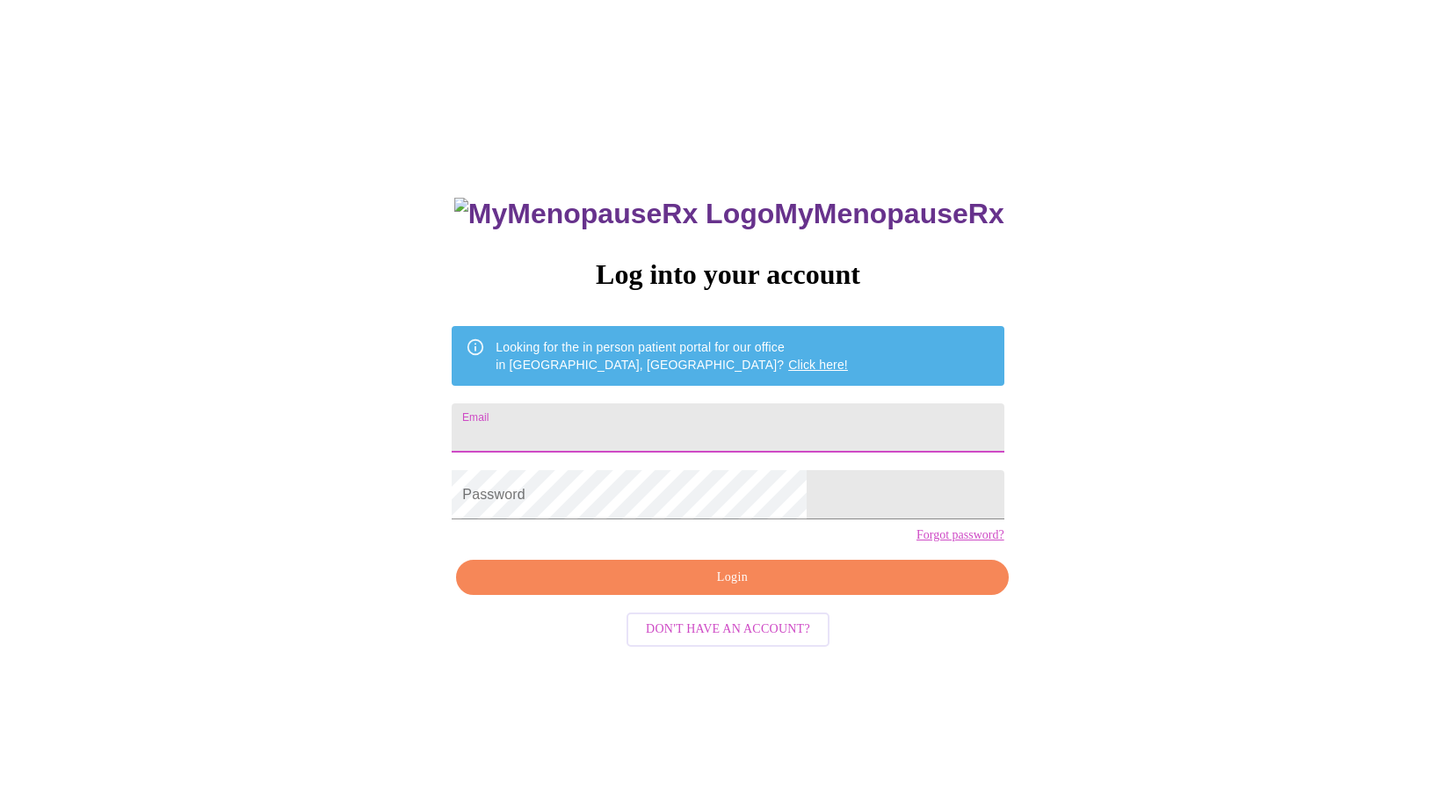
click at [653, 431] on input "Email" at bounding box center [728, 427] width 552 height 49
type input "[EMAIL_ADDRESS][DOMAIN_NAME]"
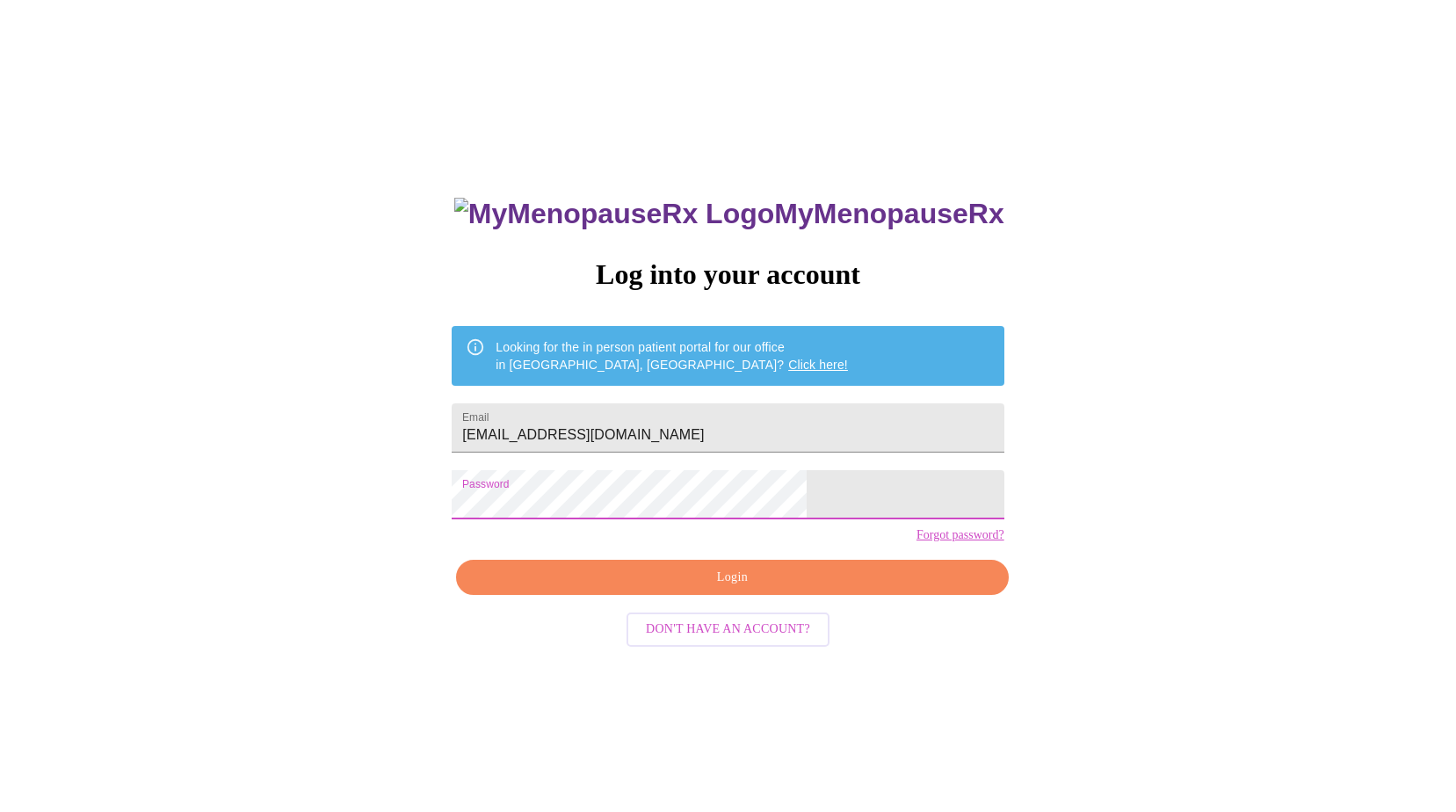
click at [791, 588] on span "Login" at bounding box center [731, 578] width 511 height 22
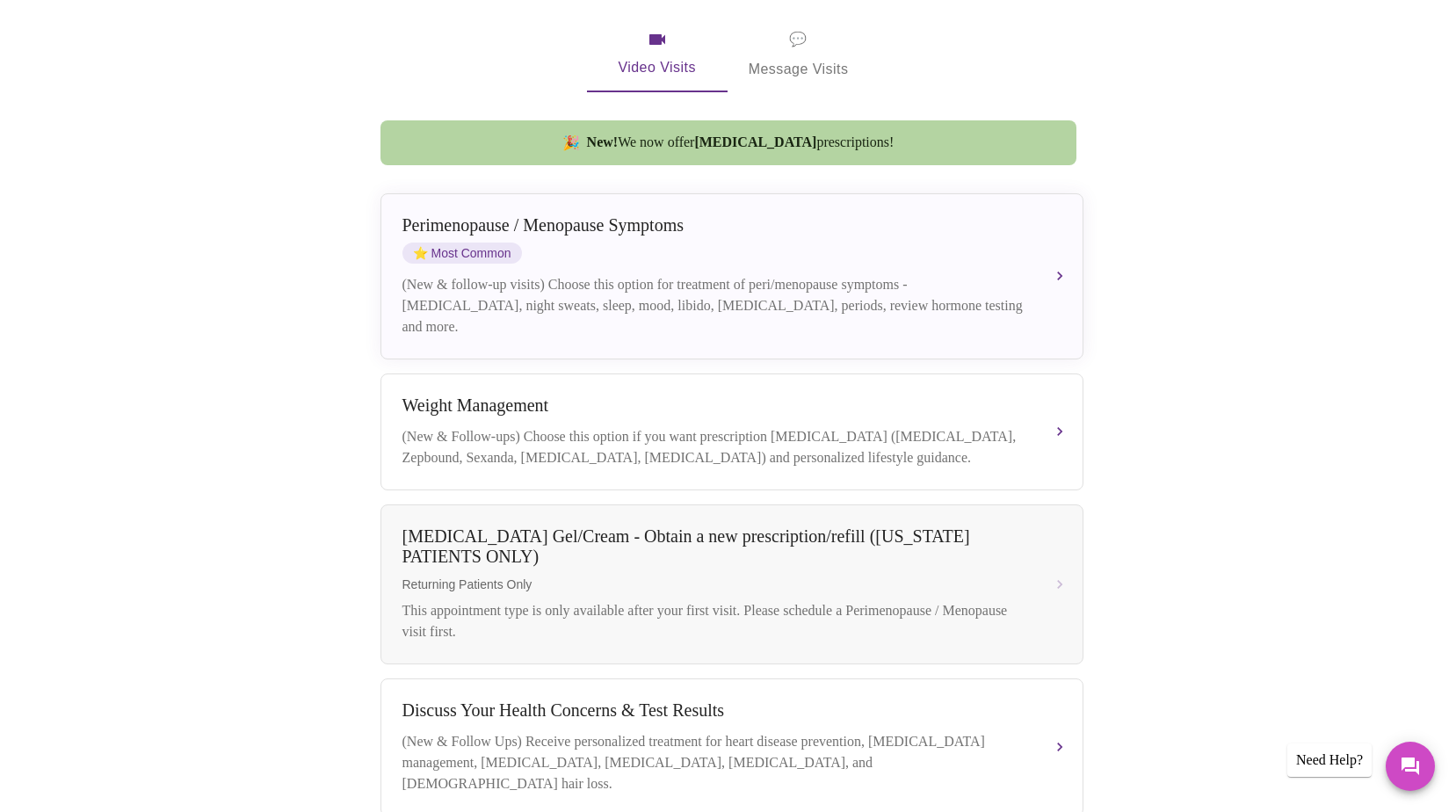
scroll to position [352, 0]
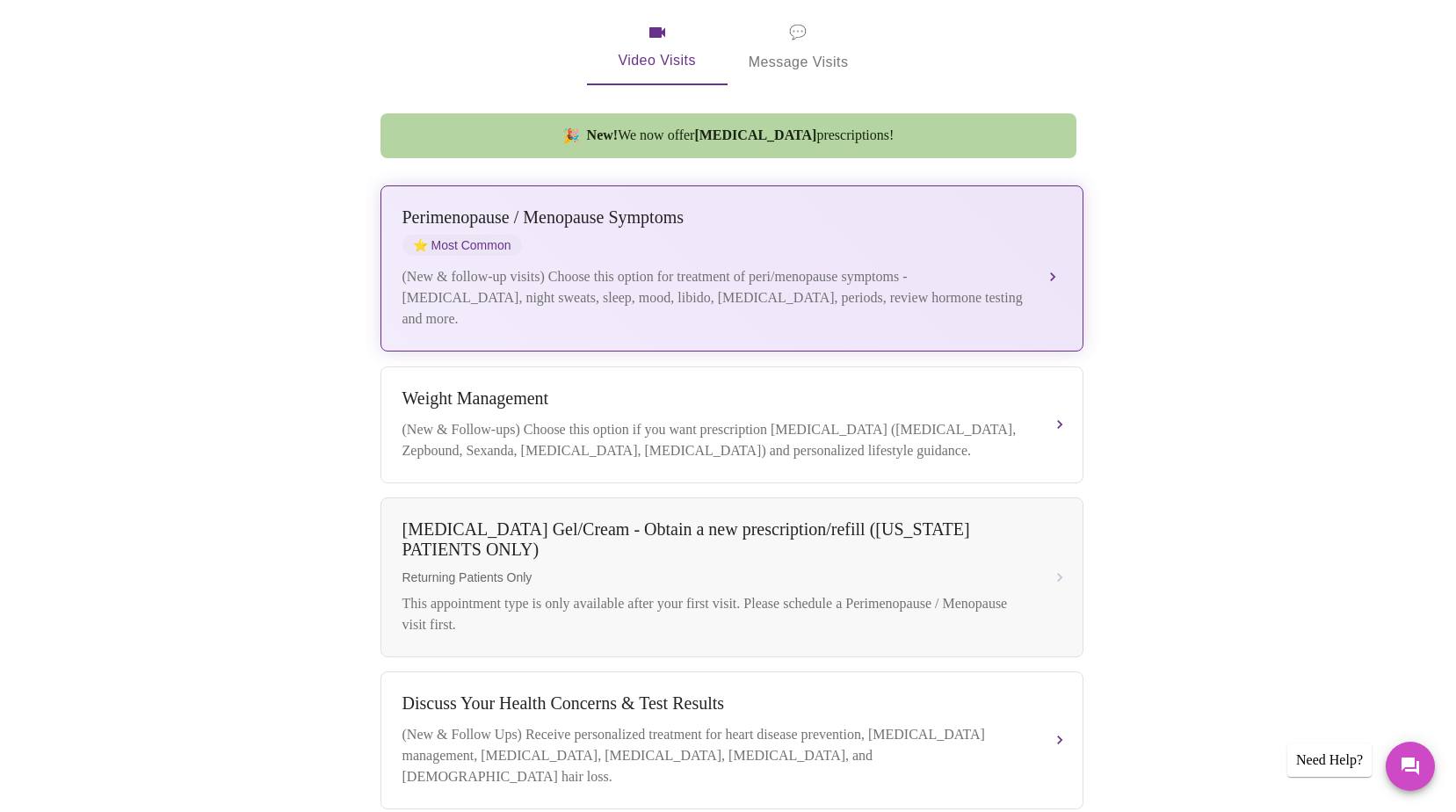
click at [885, 214] on div "[MEDICAL_DATA] / Menopause Symptoms ⭐ Most Common" at bounding box center [715, 231] width 624 height 48
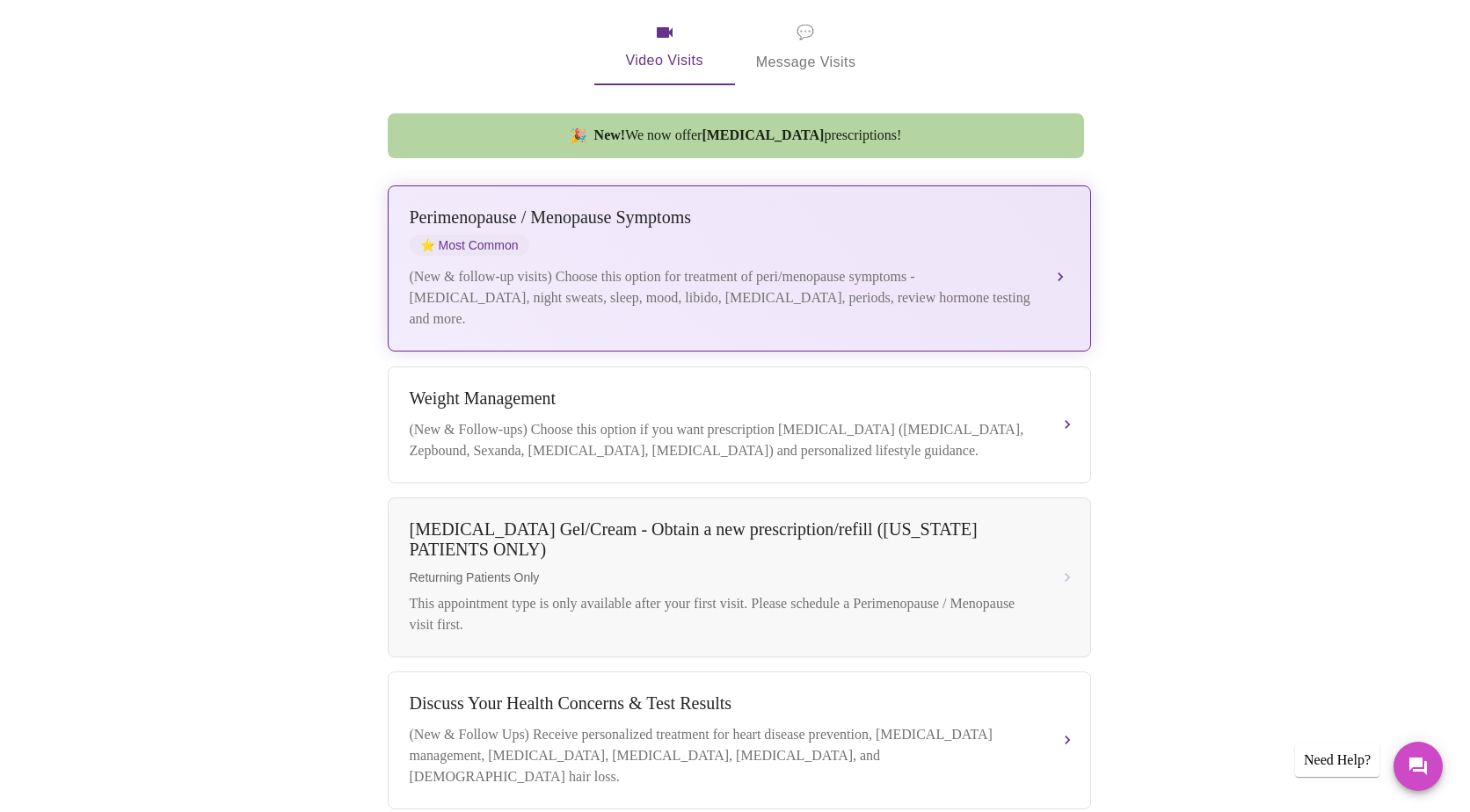
scroll to position [0, 0]
